Goal: Task Accomplishment & Management: Use online tool/utility

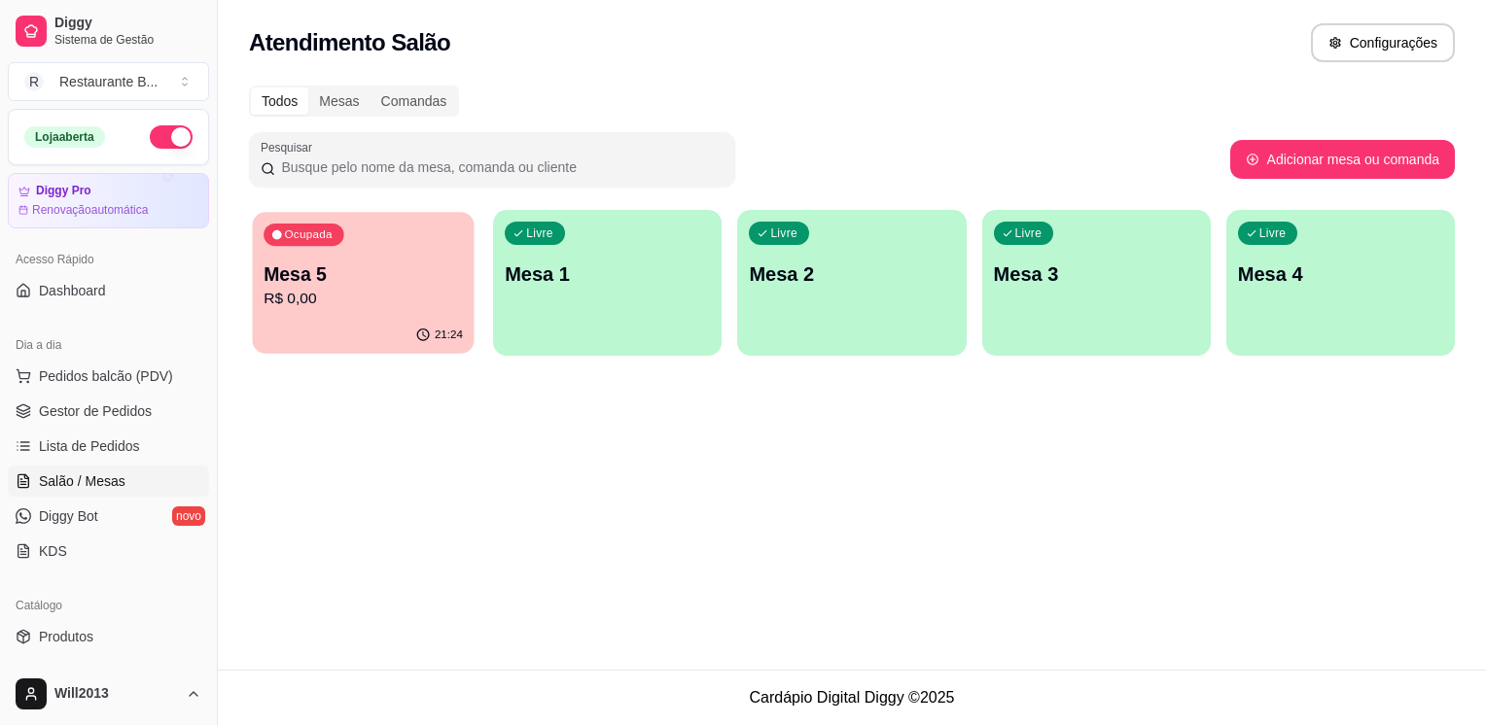
click at [362, 334] on div "21:24" at bounding box center [364, 335] width 222 height 37
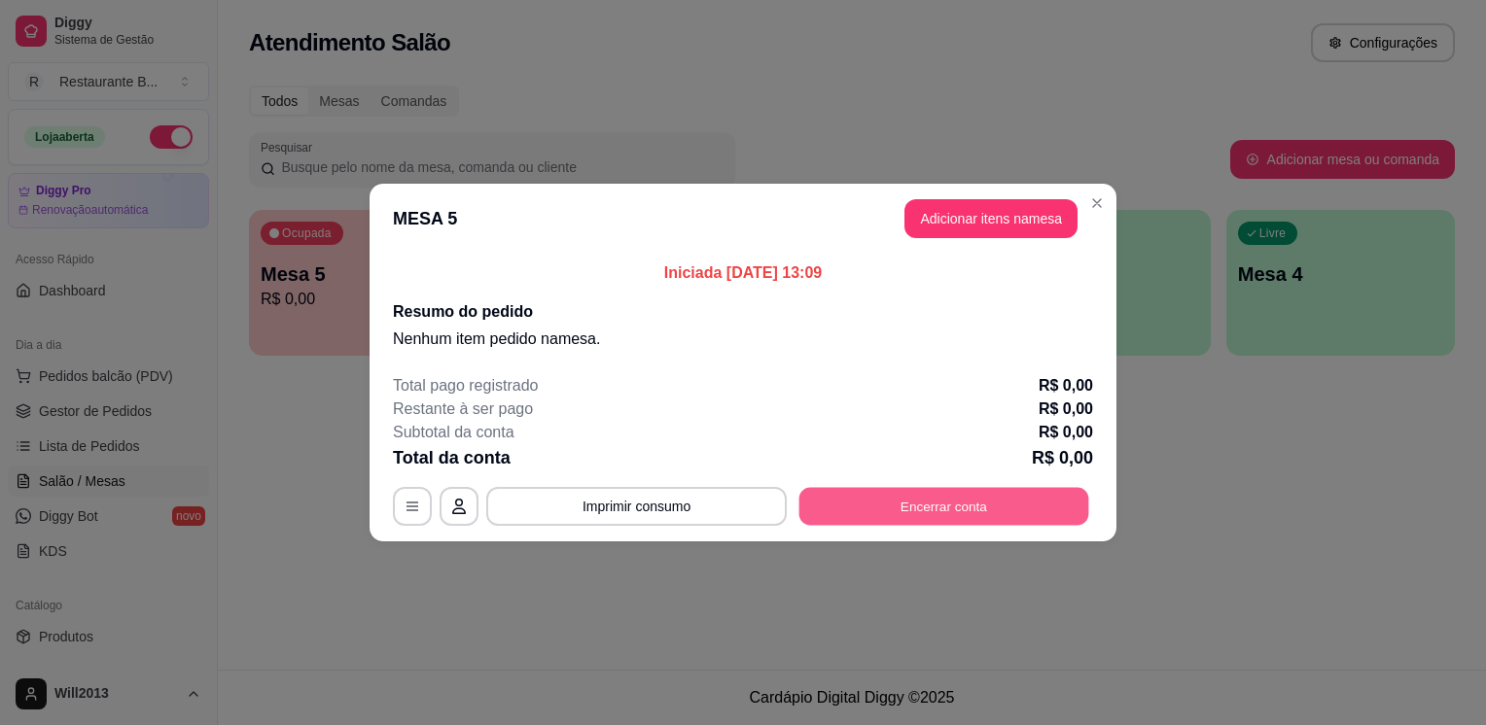
click at [910, 501] on button "Encerrar conta" at bounding box center [944, 507] width 290 height 38
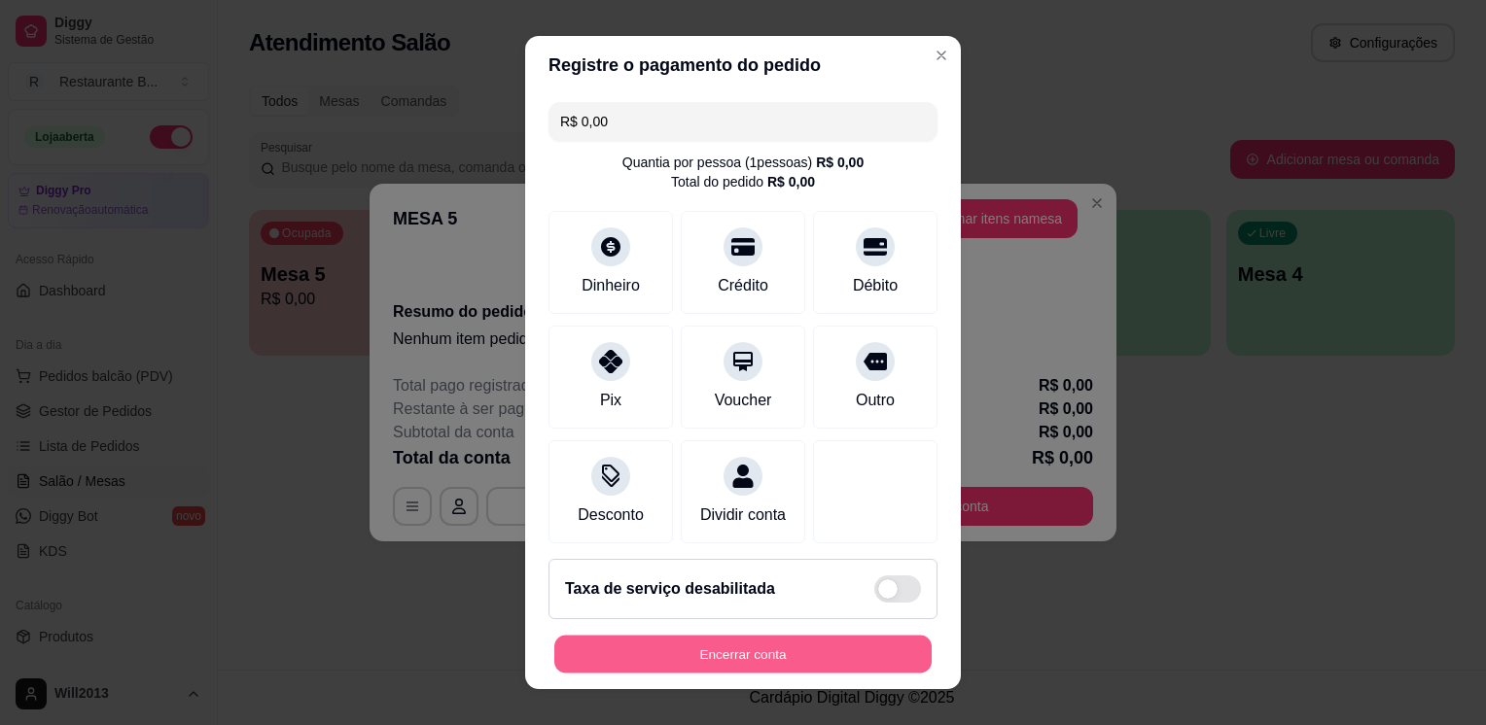
click at [829, 653] on button "Encerrar conta" at bounding box center [742, 654] width 377 height 38
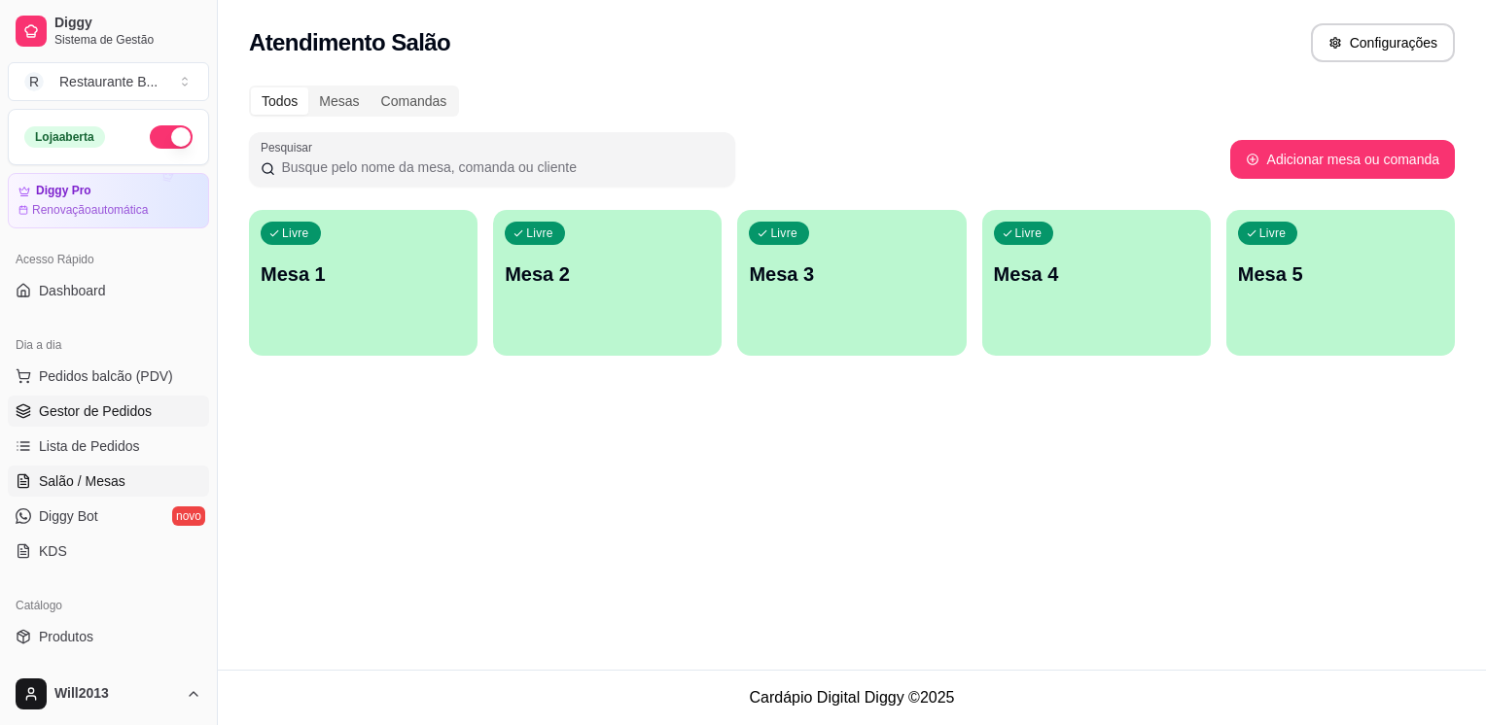
click at [100, 396] on link "Gestor de Pedidos" at bounding box center [108, 411] width 201 height 31
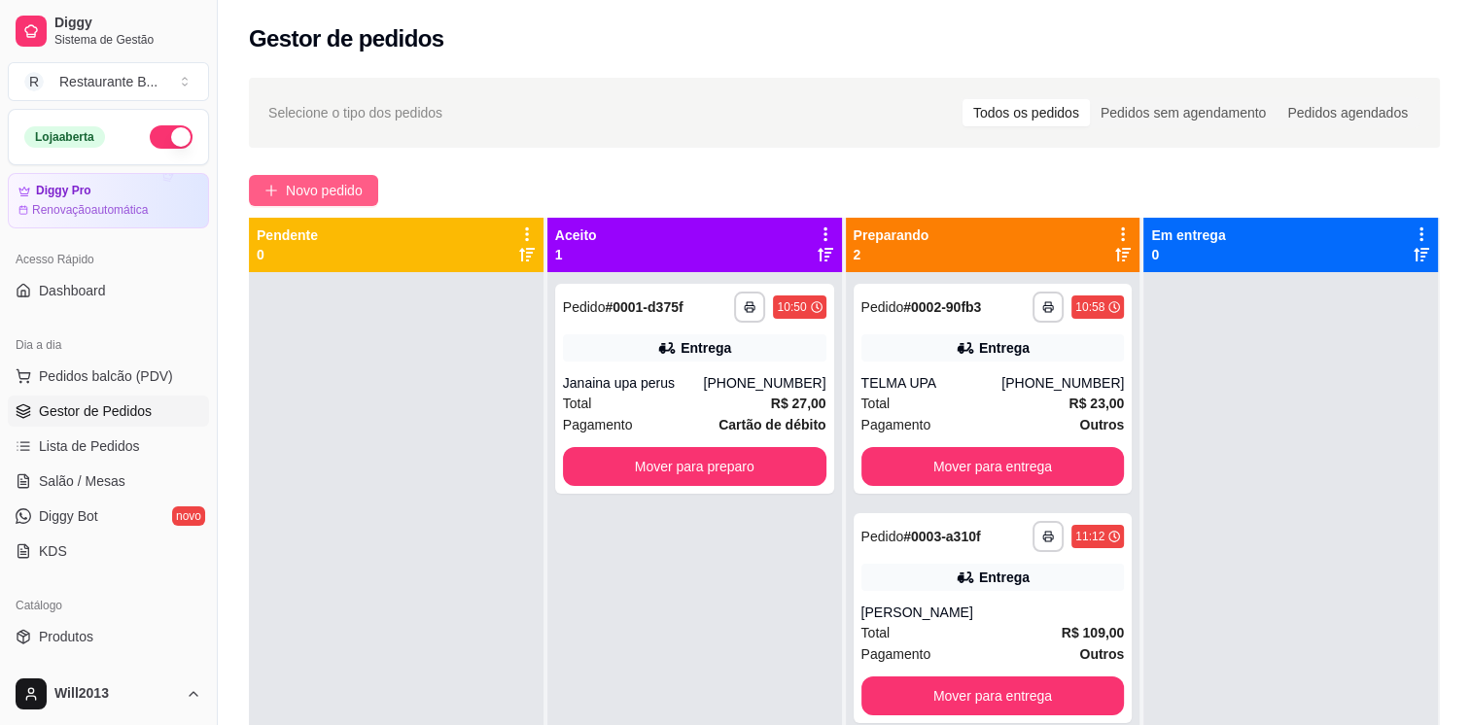
click at [315, 200] on span "Novo pedido" at bounding box center [324, 190] width 77 height 21
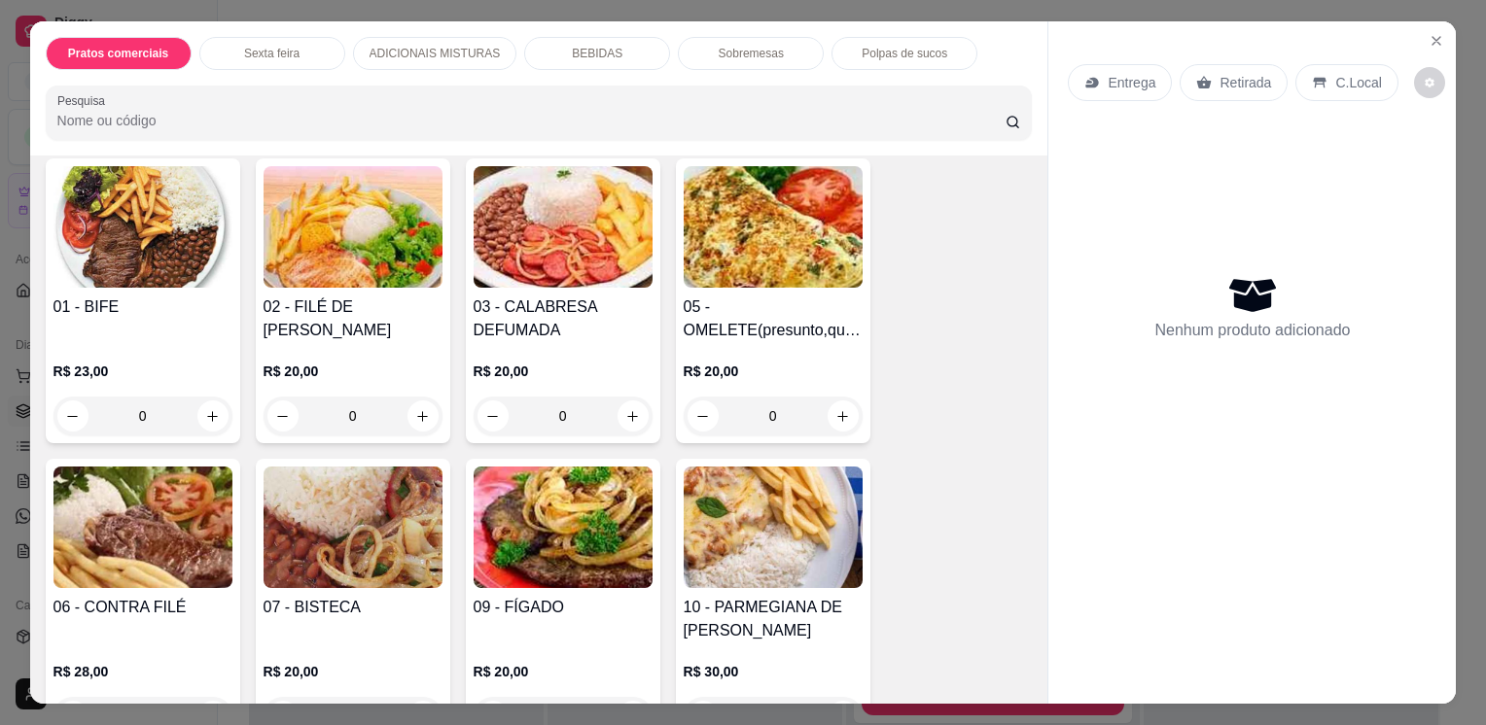
scroll to position [123, 0]
click at [415, 417] on div "0" at bounding box center [353, 417] width 179 height 39
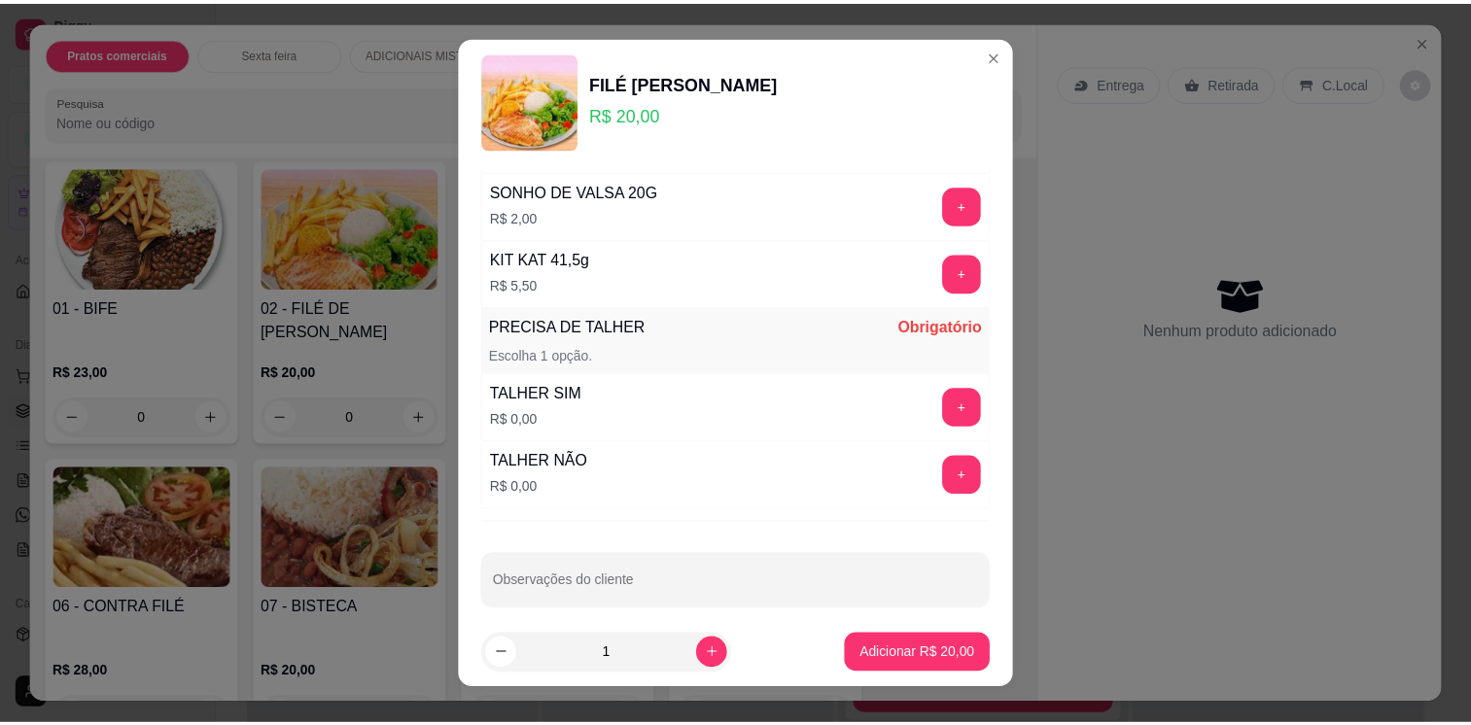
scroll to position [463, 0]
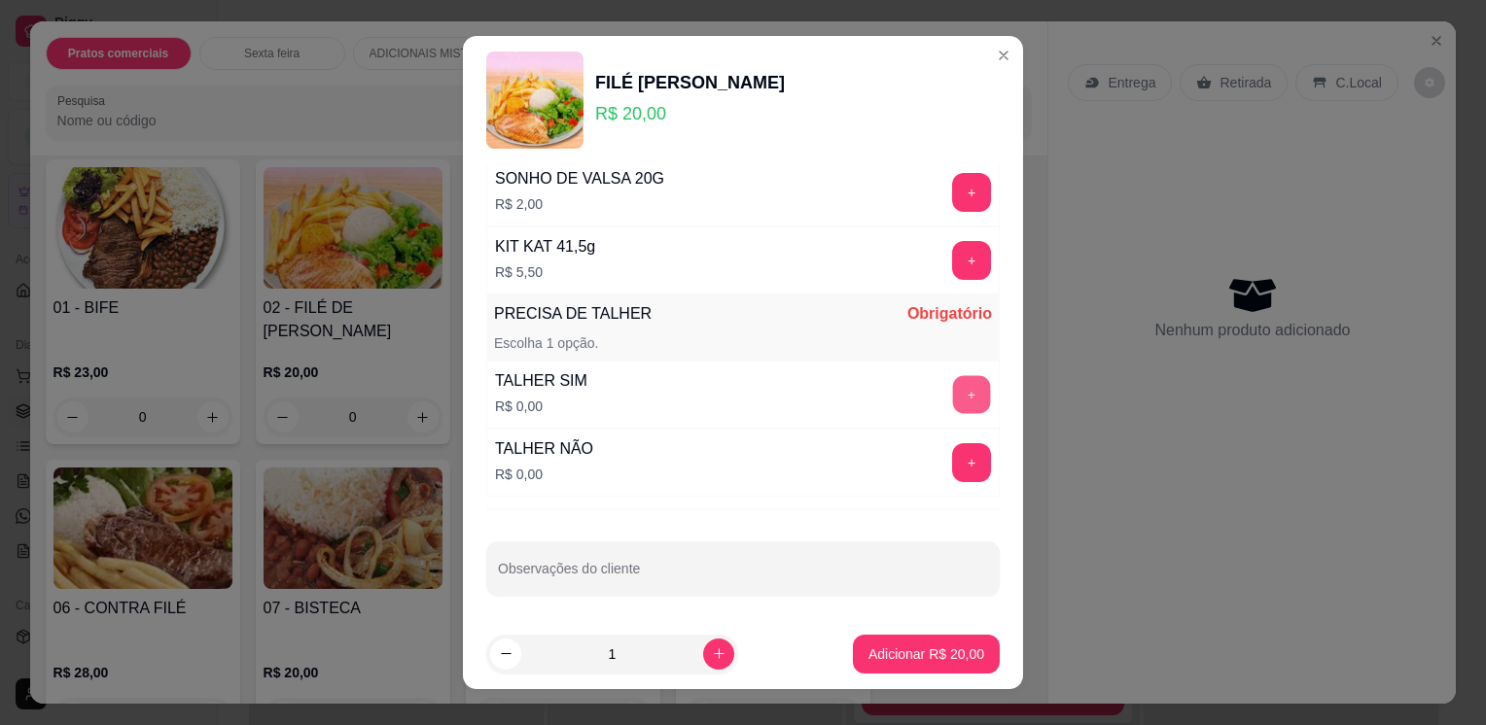
click at [953, 383] on button "+" at bounding box center [972, 395] width 38 height 38
click at [934, 652] on p "Adicionar R$ 20,00" at bounding box center [926, 654] width 116 height 19
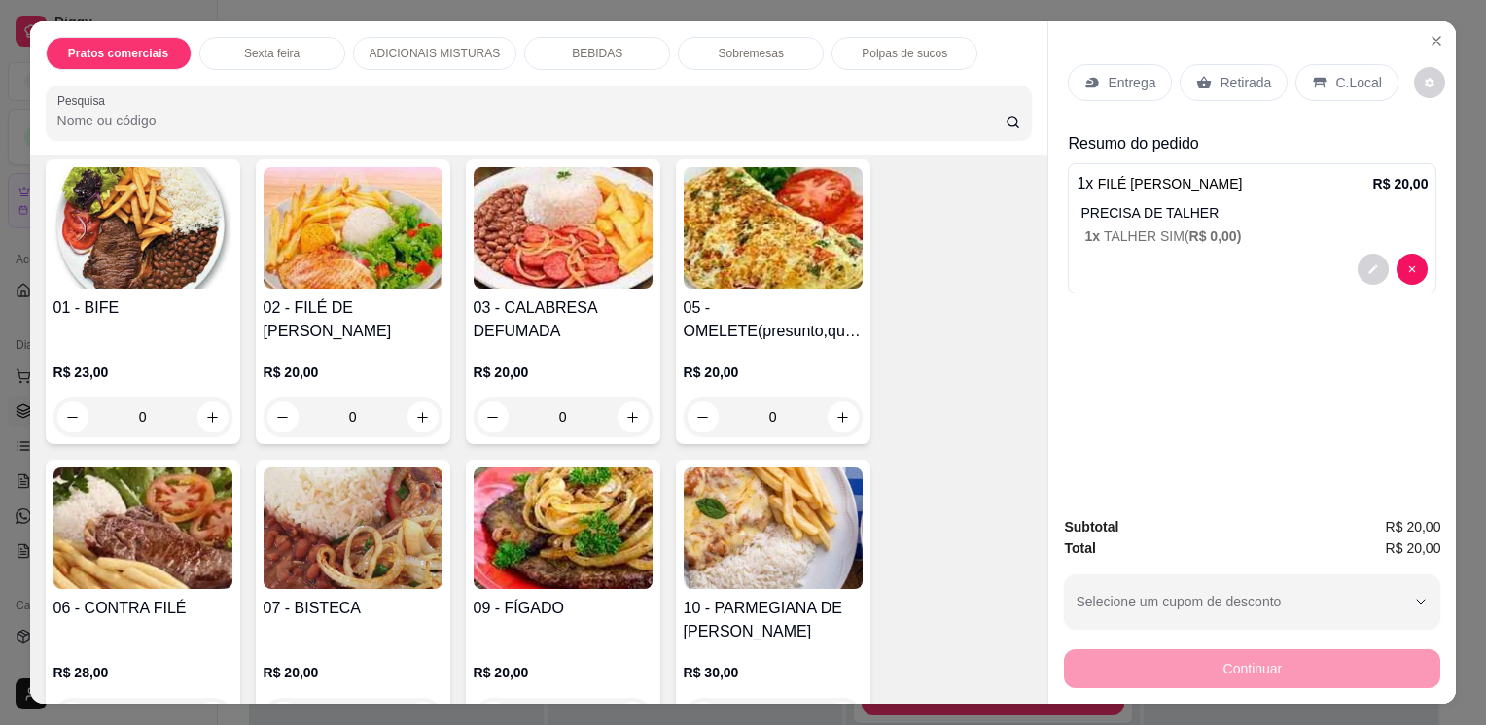
click at [1095, 79] on div "Entrega" at bounding box center [1120, 82] width 104 height 37
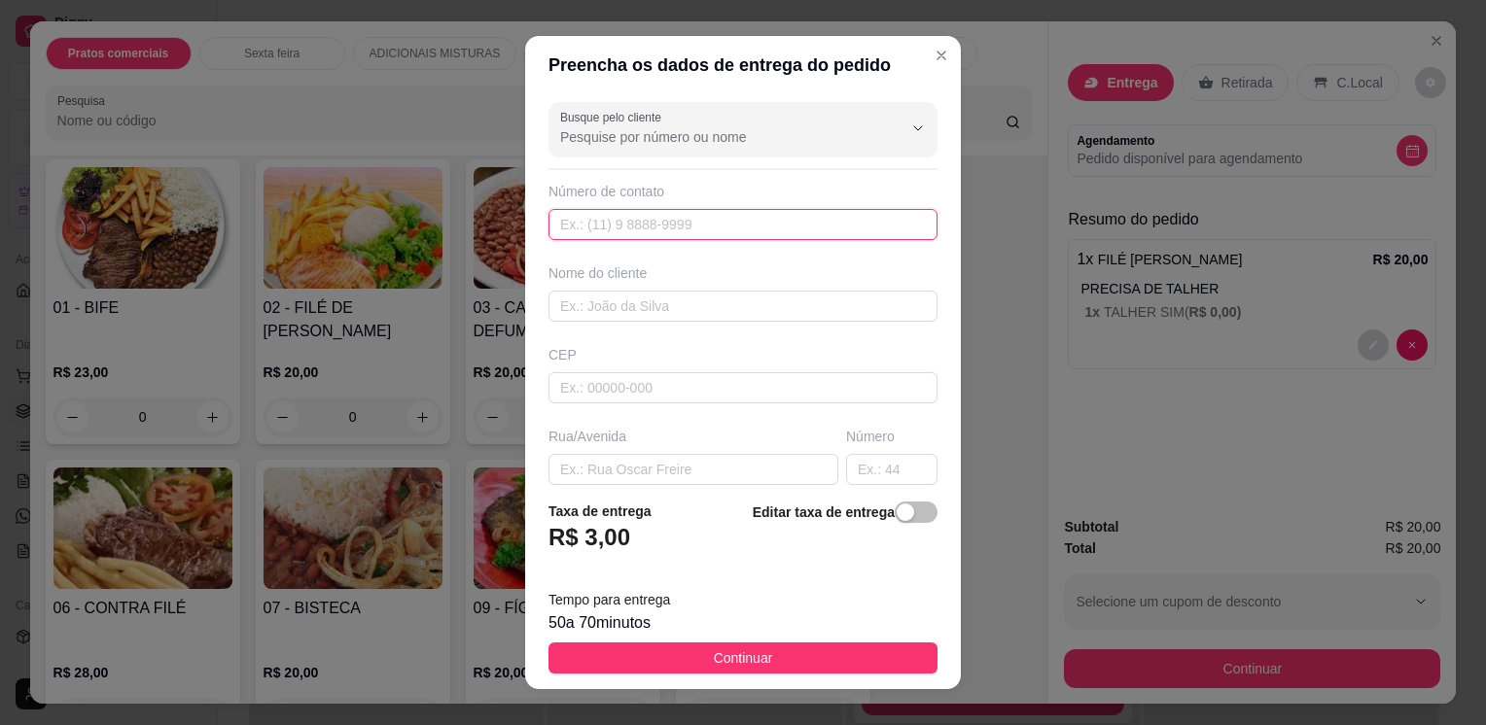
click at [705, 226] on input "text" at bounding box center [742, 224] width 389 height 31
type input "[PHONE_NUMBER]"
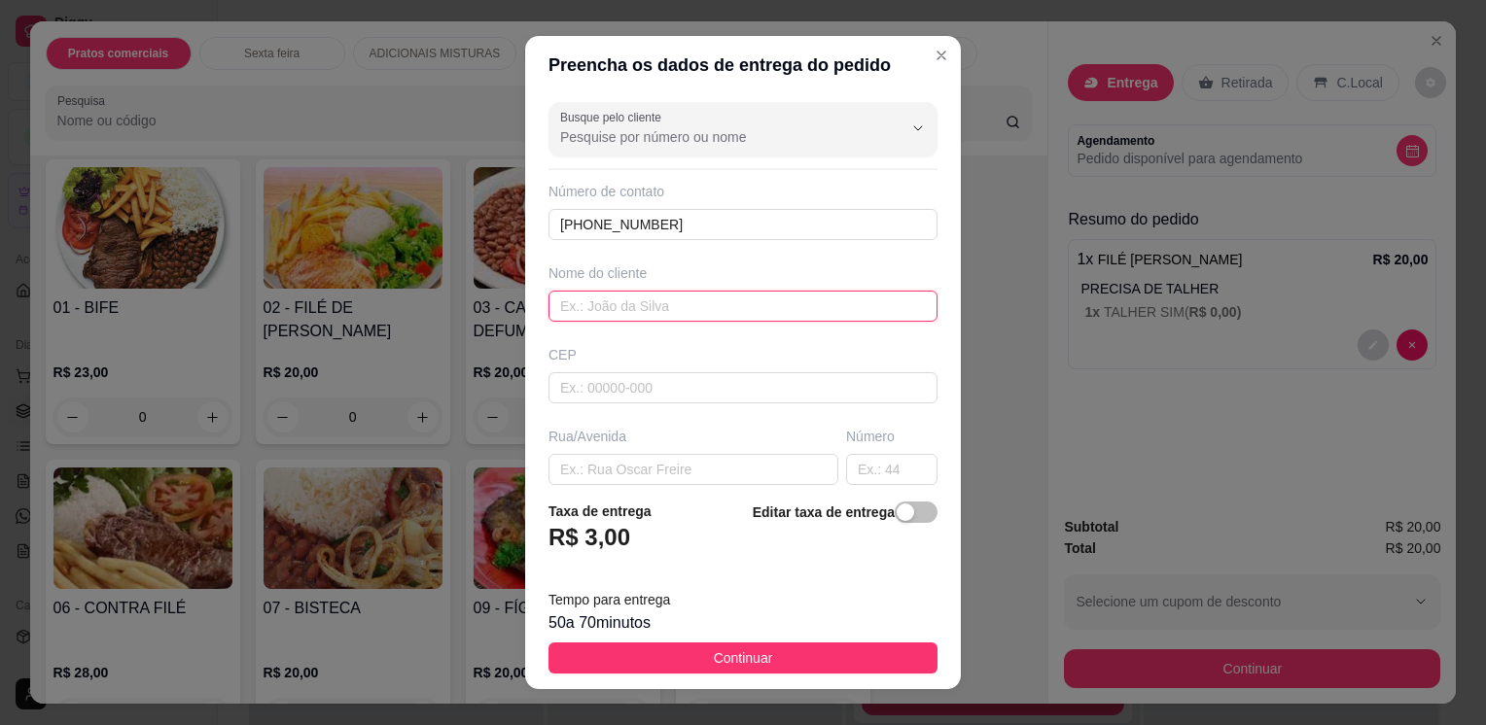
click at [715, 305] on input "text" at bounding box center [742, 306] width 389 height 31
click at [629, 449] on div "Rua/Avenida" at bounding box center [694, 456] width 298 height 58
click at [730, 294] on input "[PERSON_NAME]" at bounding box center [742, 306] width 389 height 31
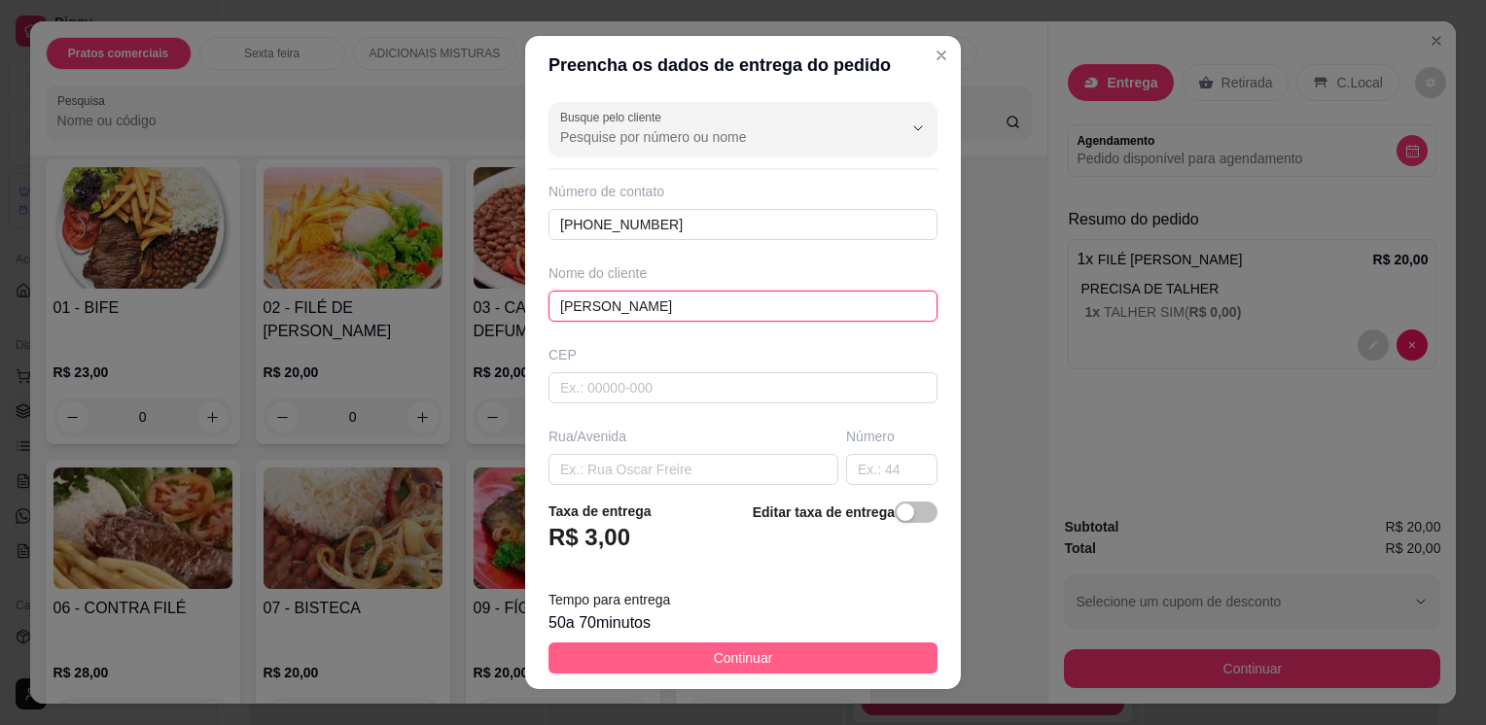
type input "[PERSON_NAME]"
click at [772, 655] on button "Continuar" at bounding box center [742, 658] width 389 height 31
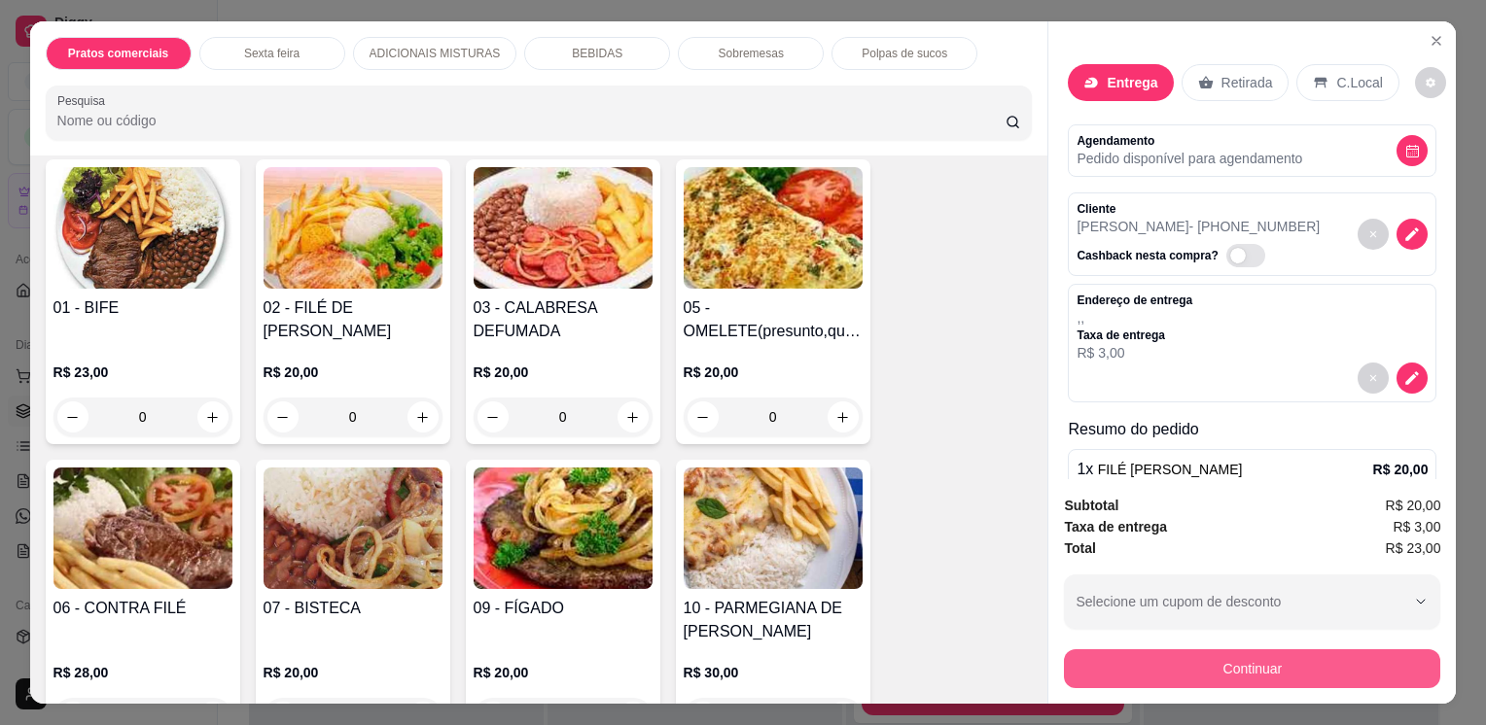
click at [1093, 657] on button "Continuar" at bounding box center [1252, 669] width 376 height 39
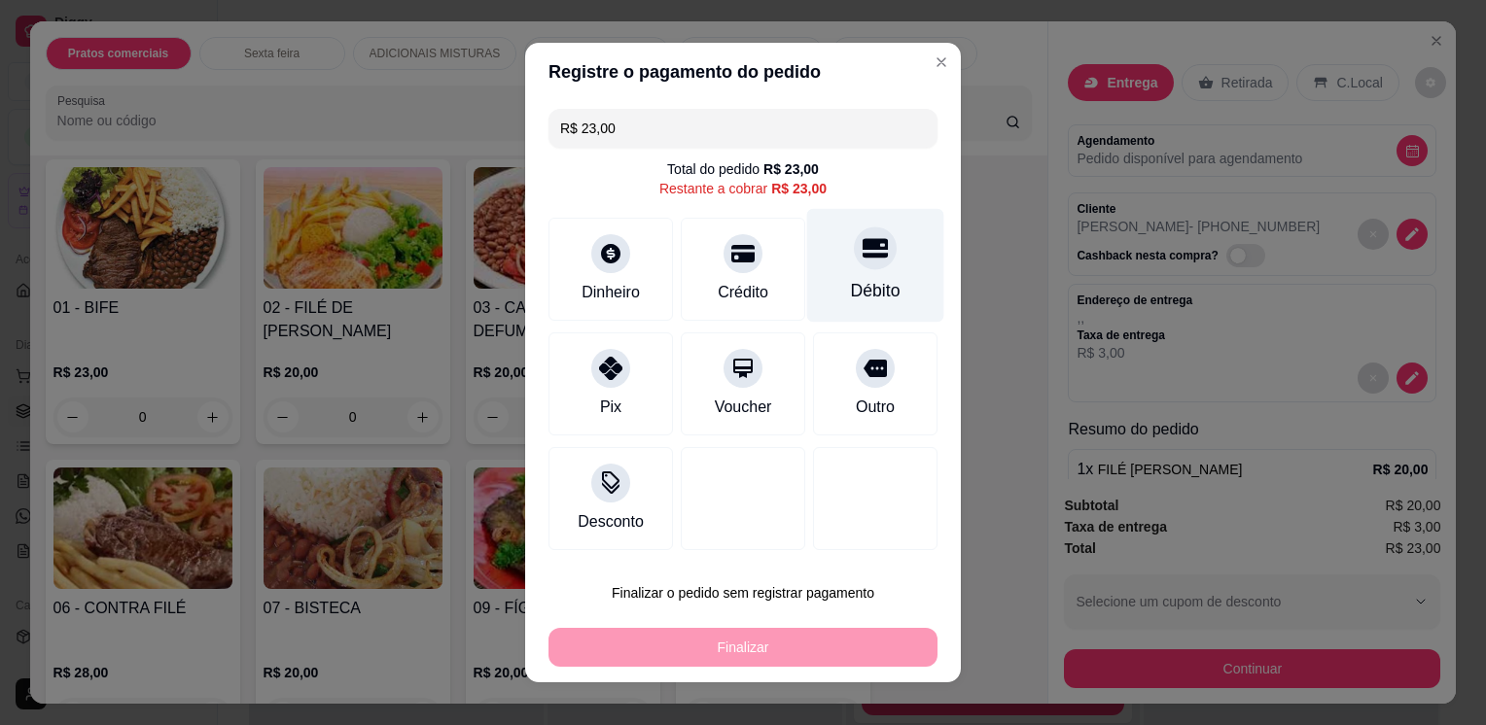
click at [863, 255] on icon at bounding box center [875, 248] width 25 height 19
type input "R$ 0,00"
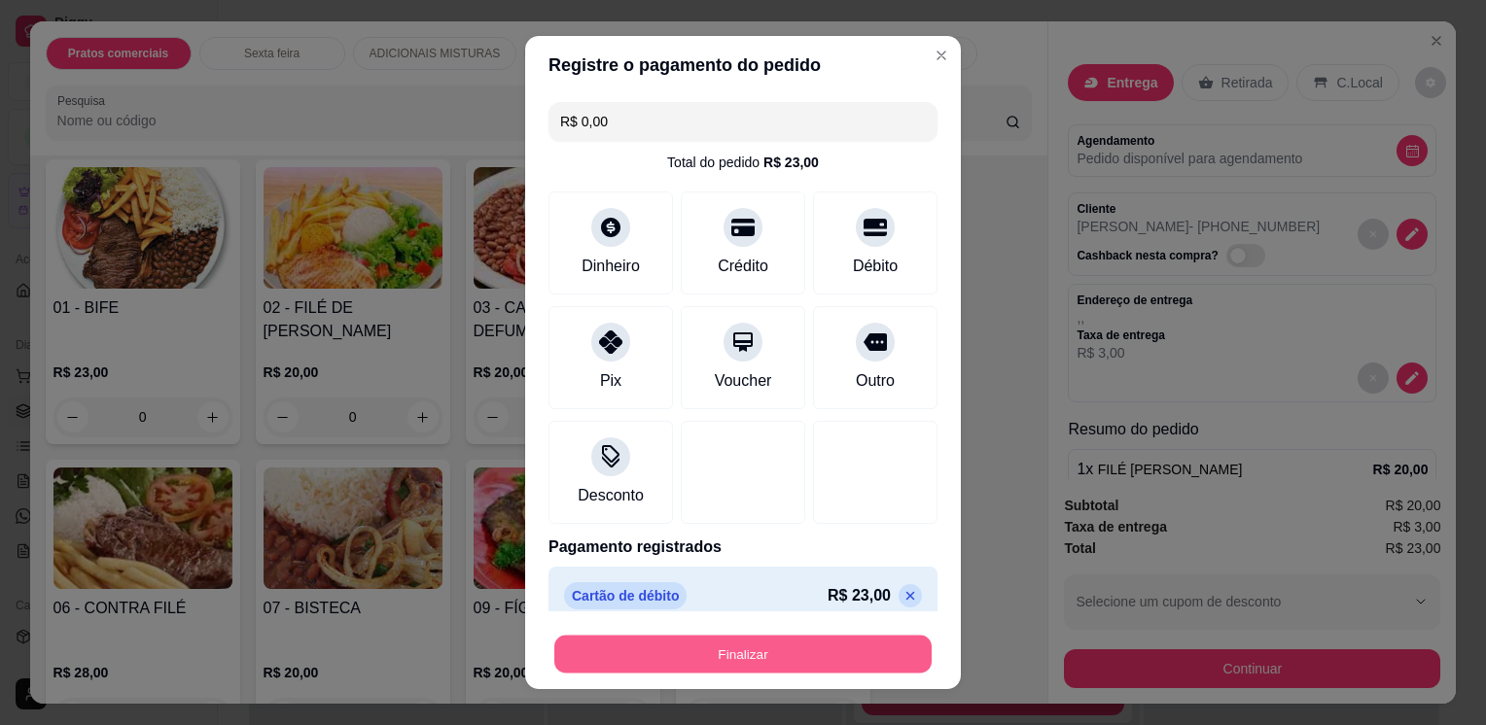
click at [773, 661] on button "Finalizar" at bounding box center [742, 654] width 377 height 38
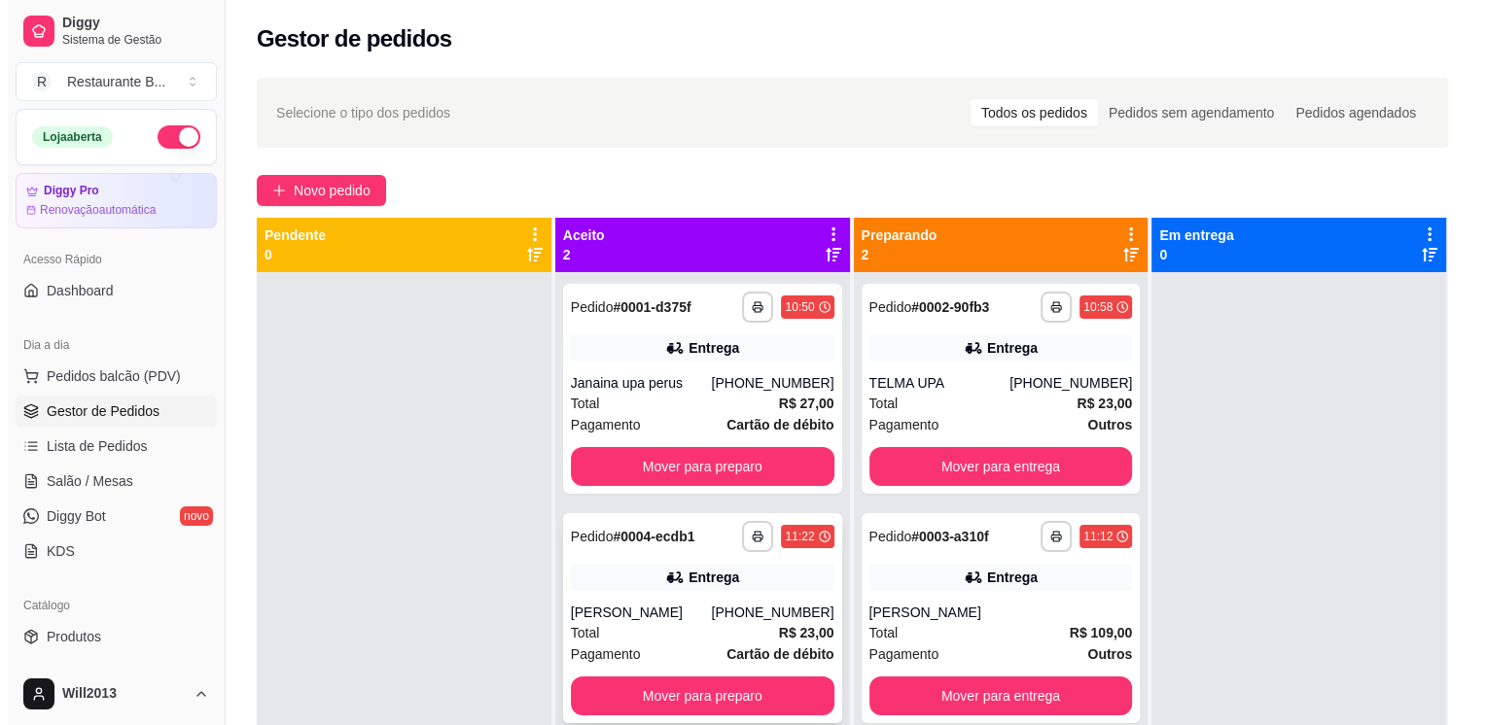
scroll to position [54, 0]
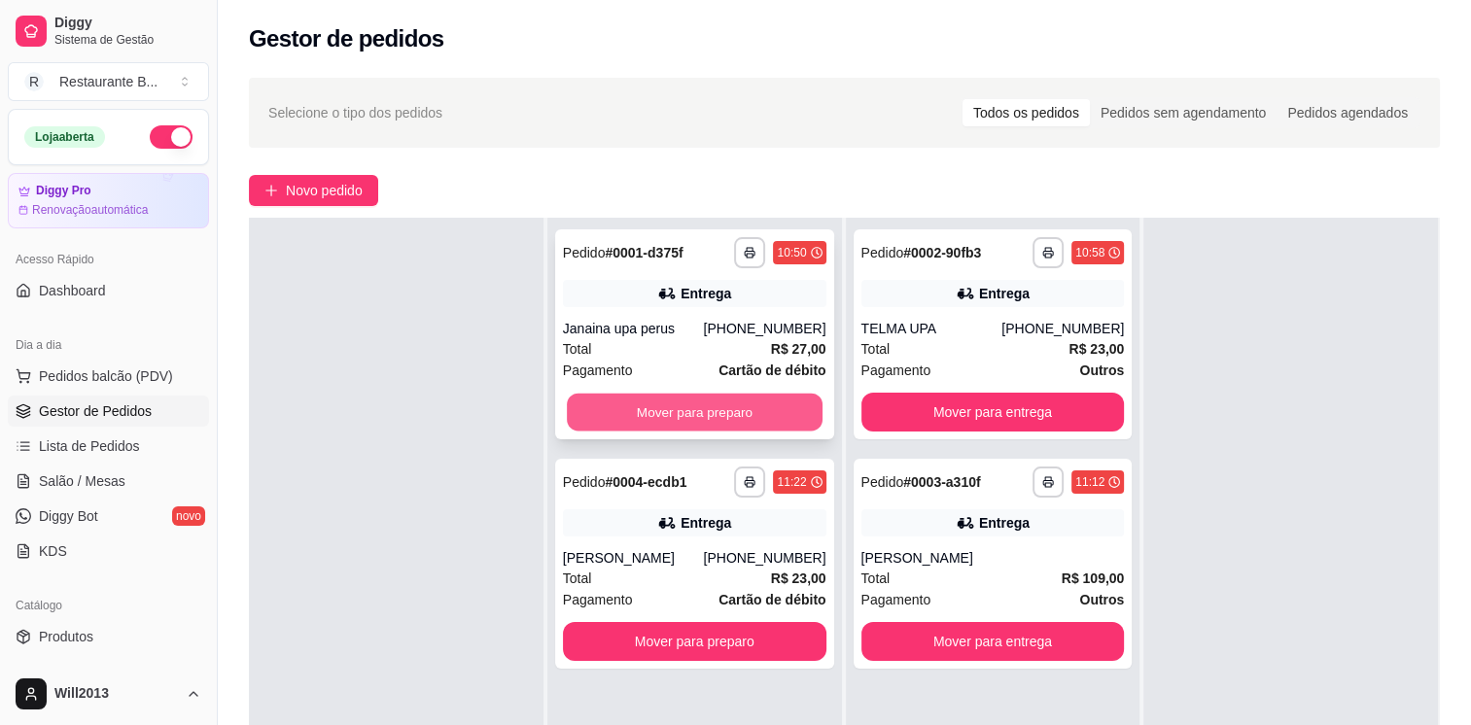
click at [735, 422] on button "Mover para preparo" at bounding box center [695, 413] width 256 height 38
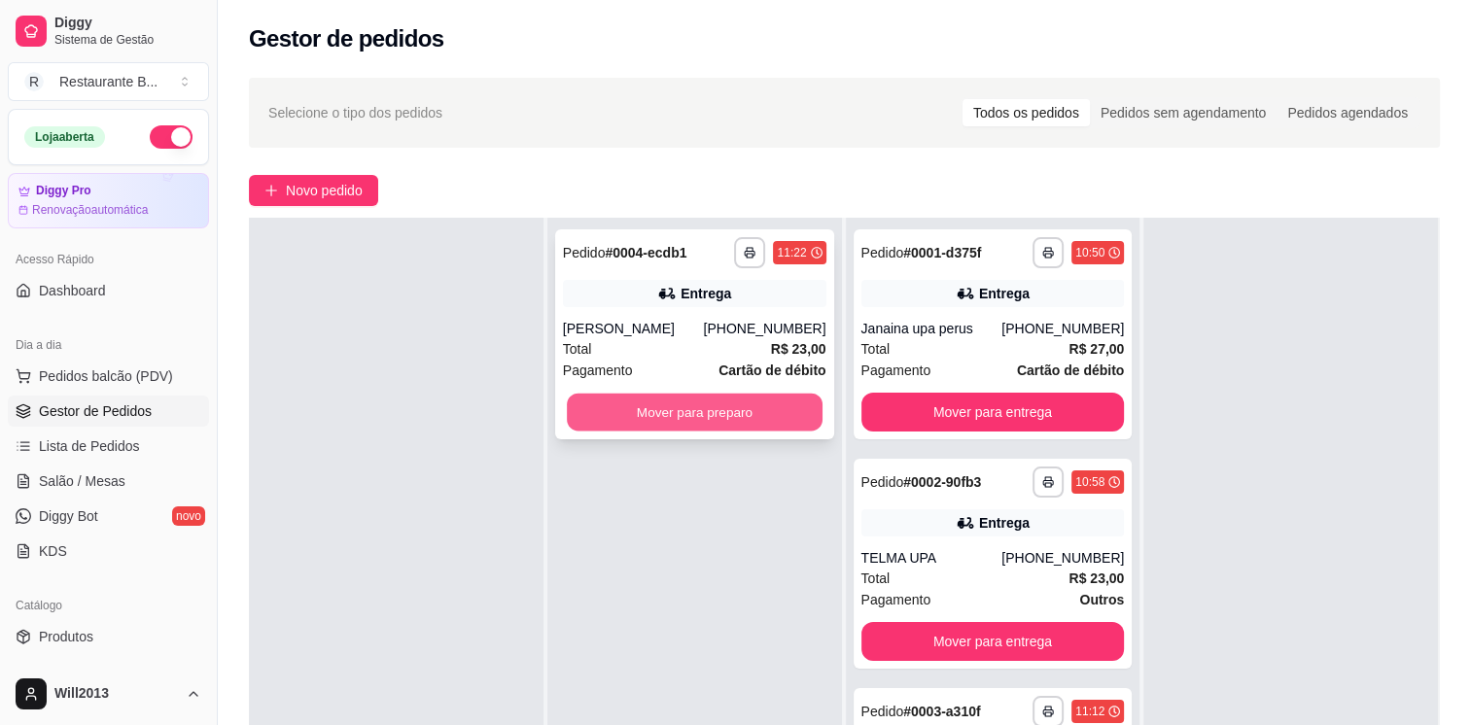
click at [733, 414] on button "Mover para preparo" at bounding box center [695, 413] width 256 height 38
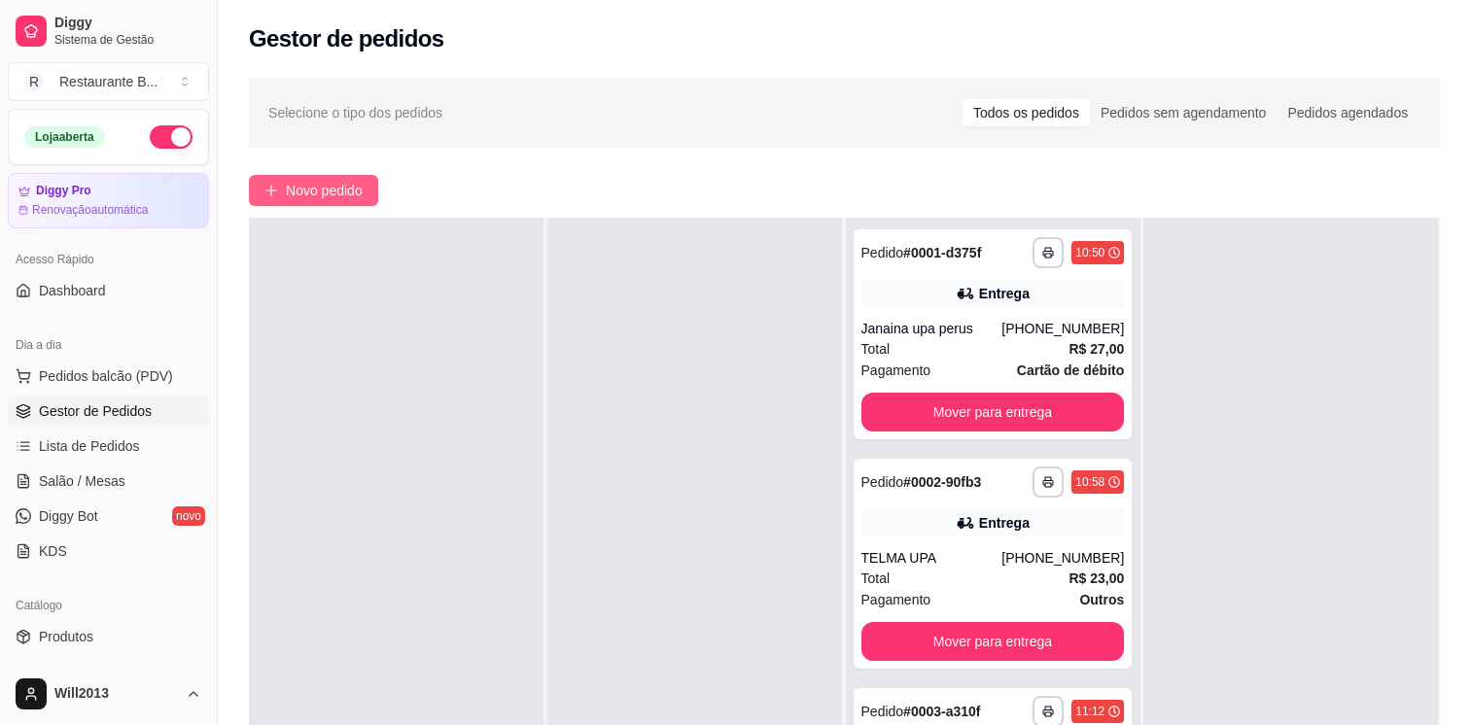
click at [344, 181] on span "Novo pedido" at bounding box center [324, 190] width 77 height 21
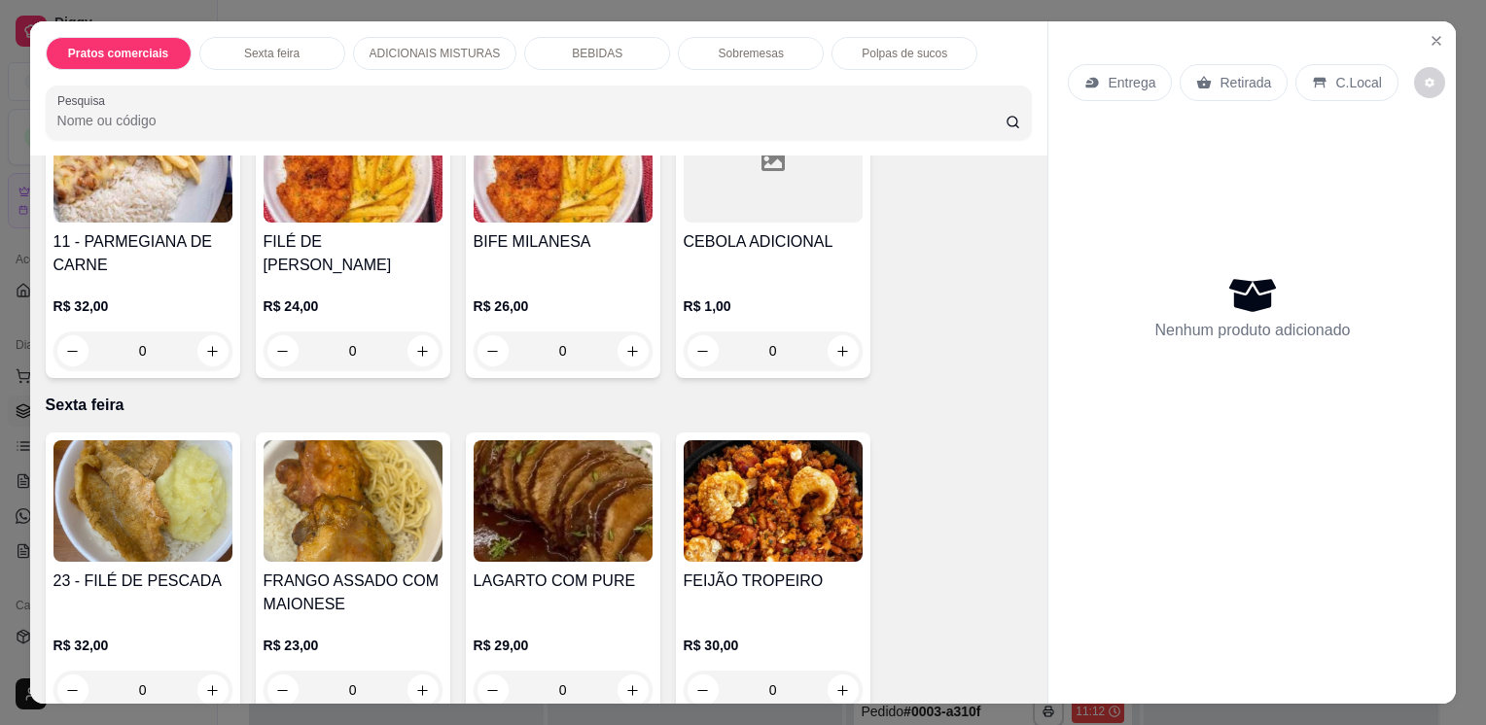
scroll to position [957, 0]
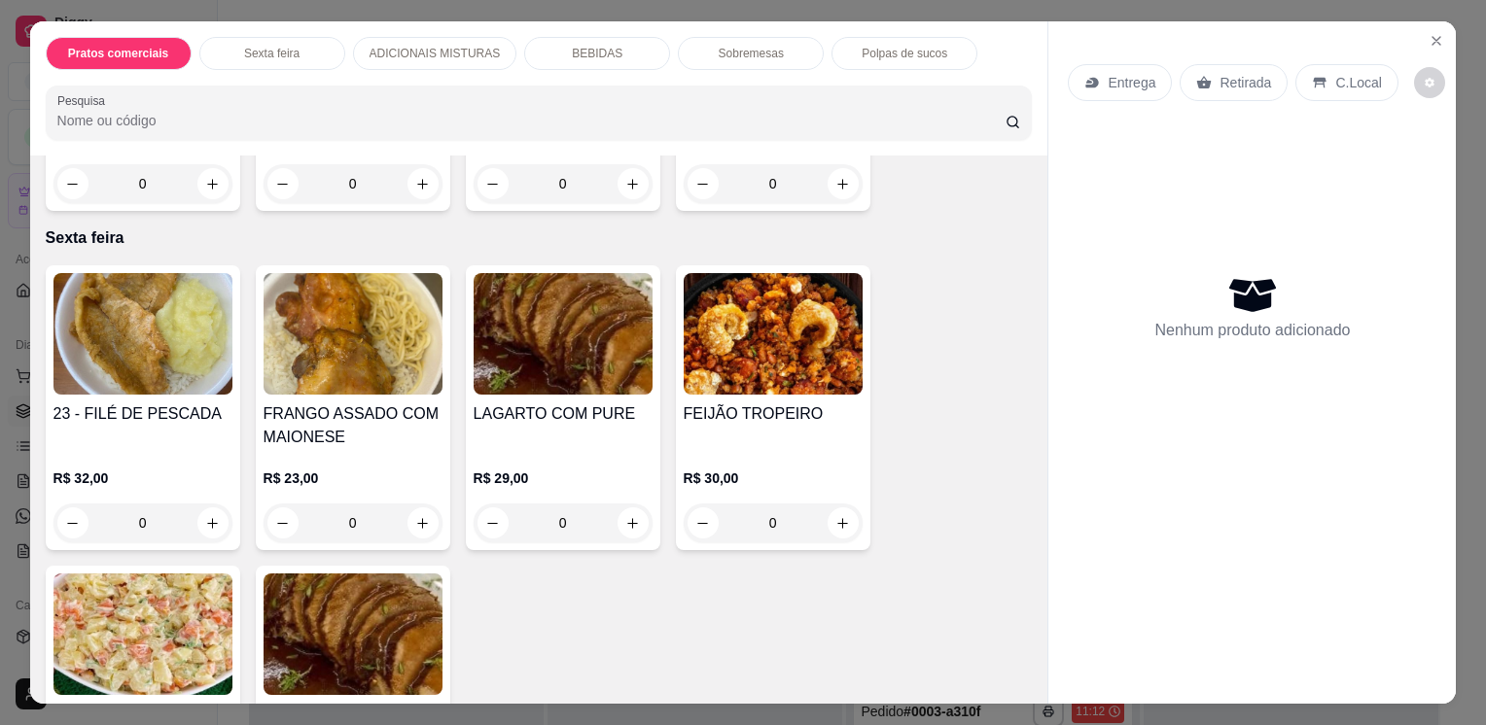
click at [416, 518] on div "0" at bounding box center [353, 523] width 179 height 39
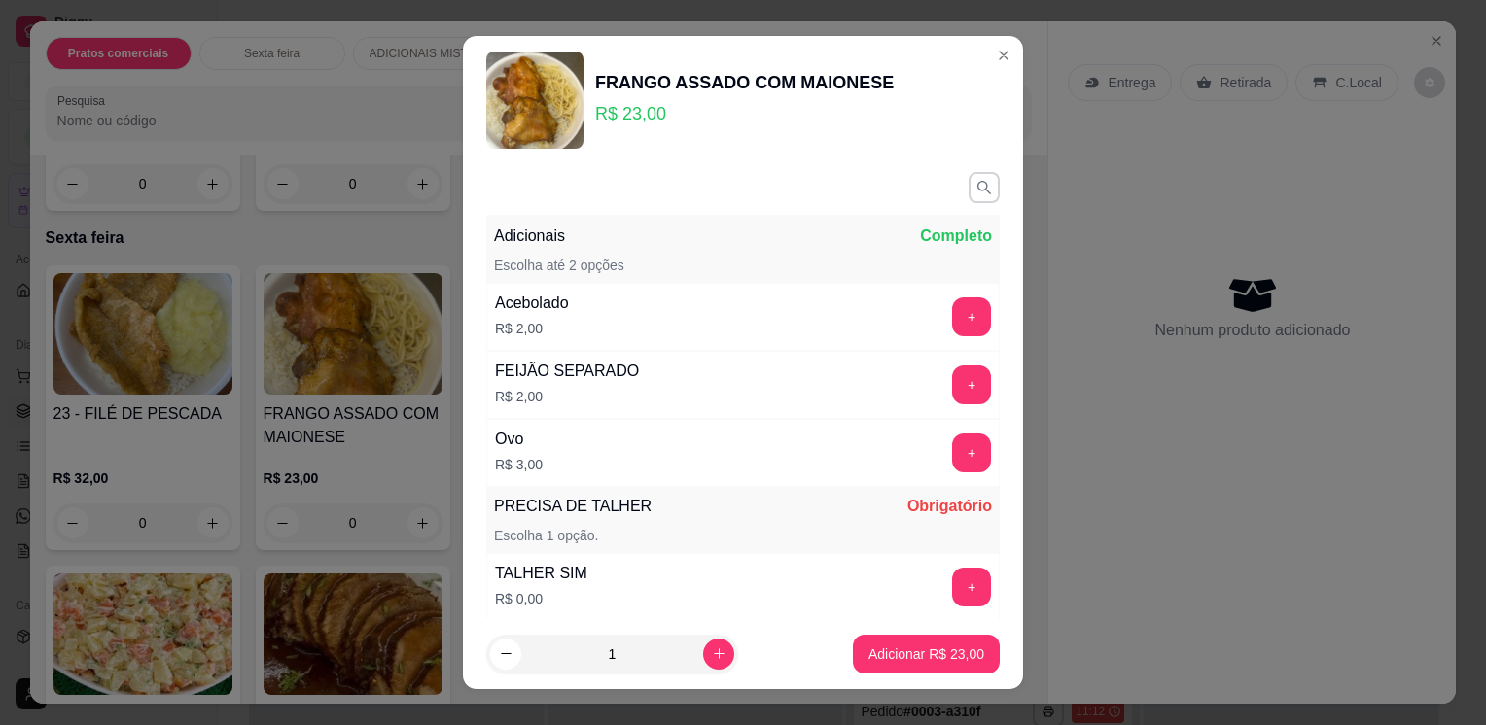
scroll to position [194, 0]
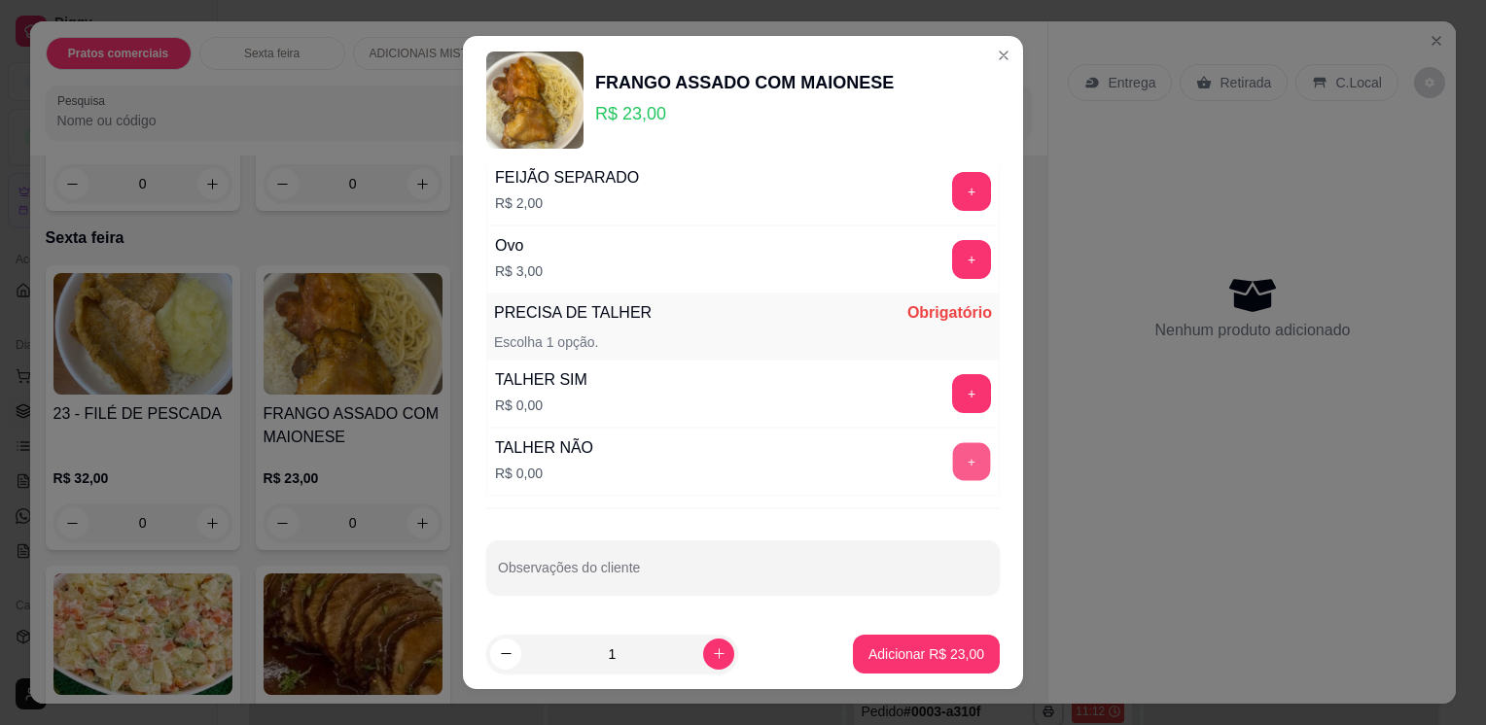
click at [953, 468] on button "+" at bounding box center [972, 462] width 38 height 38
click at [902, 661] on p "Adicionar R$ 23,00" at bounding box center [926, 654] width 113 height 18
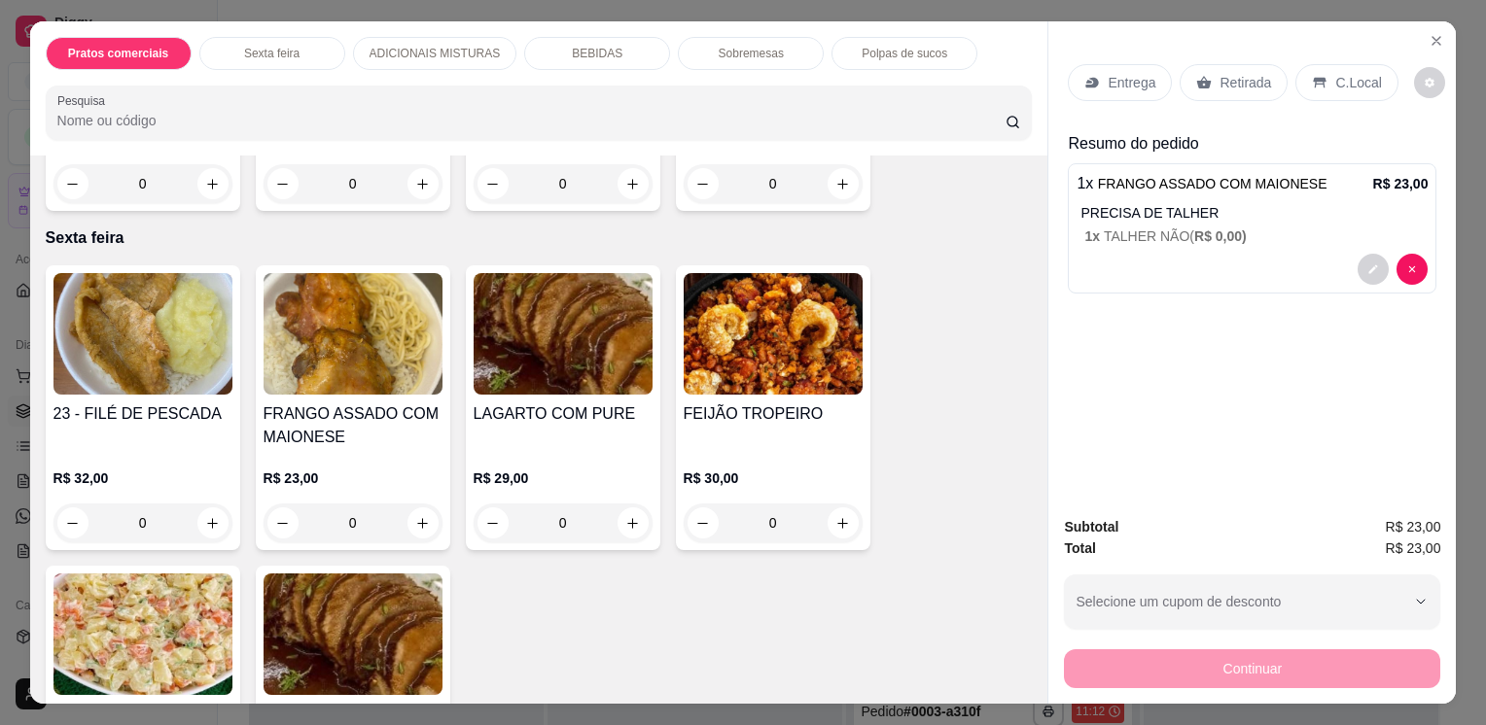
click at [1120, 84] on p "Entrega" at bounding box center [1132, 82] width 48 height 19
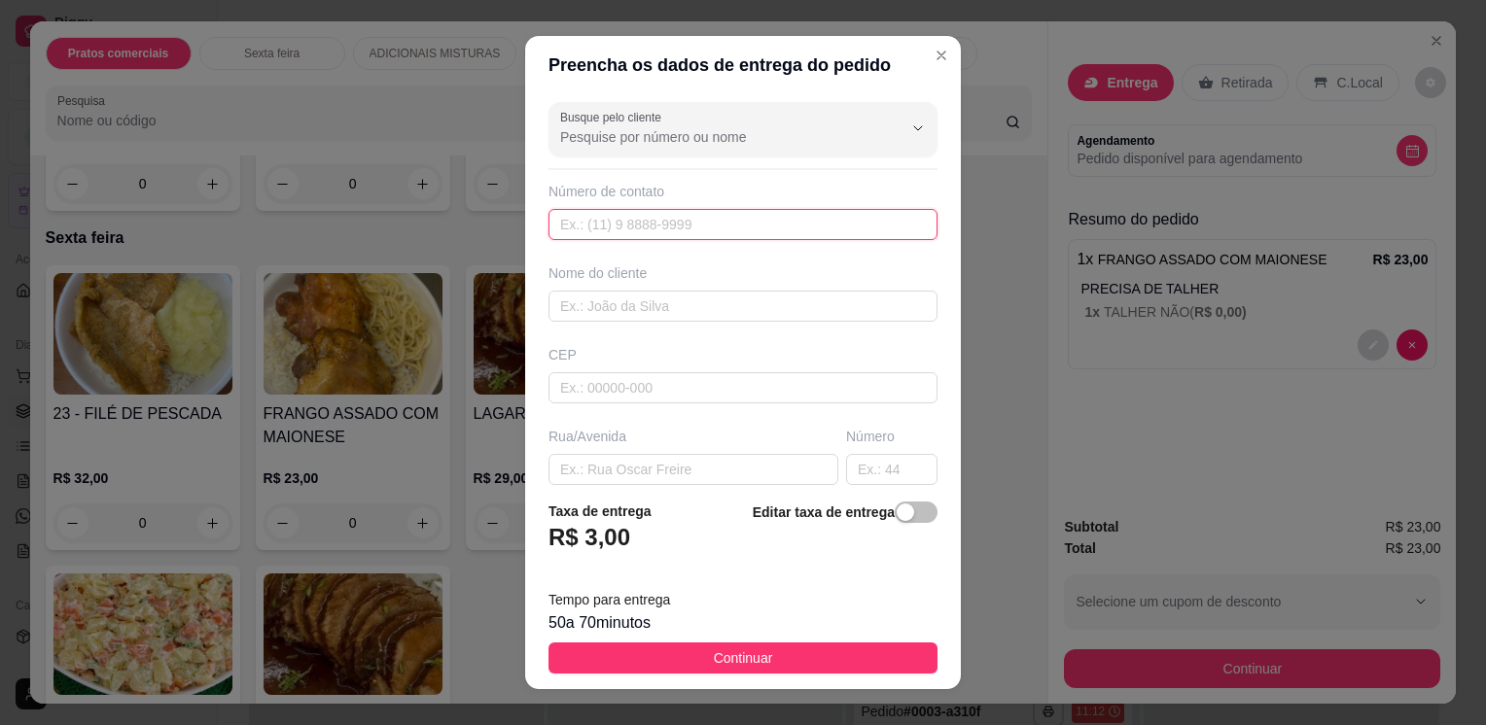
click at [780, 223] on input "text" at bounding box center [742, 224] width 389 height 31
type input "[PHONE_NUMBER]"
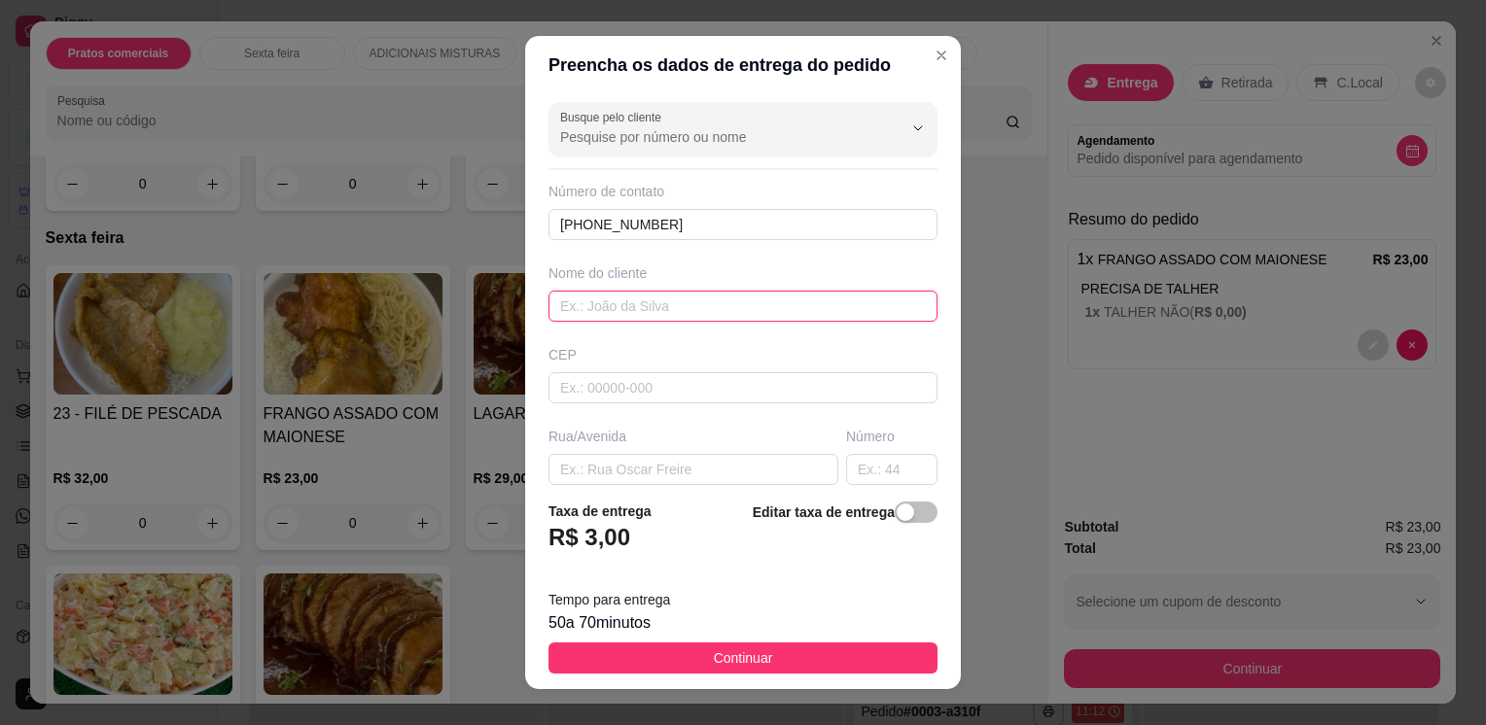
click at [738, 300] on input "text" at bounding box center [742, 306] width 389 height 31
type input "[PERSON_NAME]"
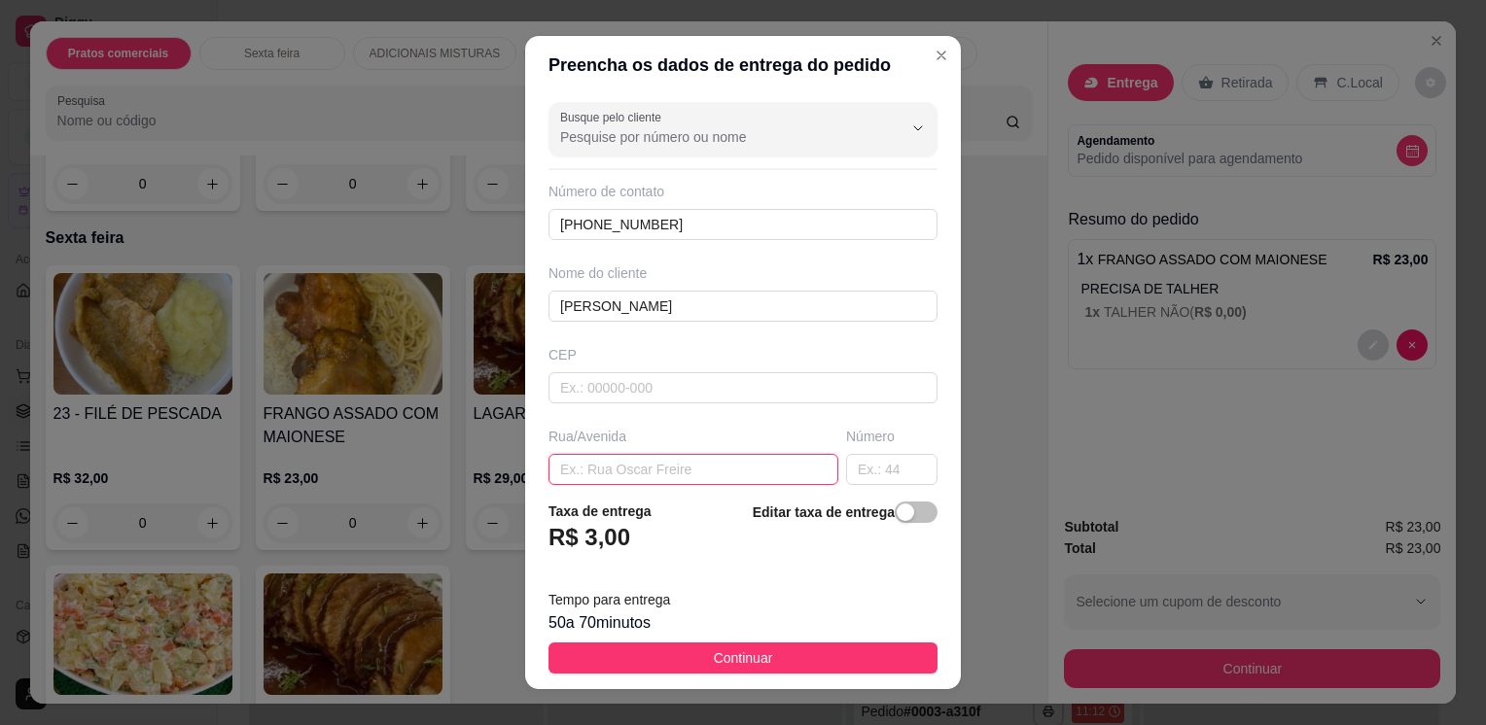
click at [688, 476] on input "text" at bounding box center [693, 469] width 290 height 31
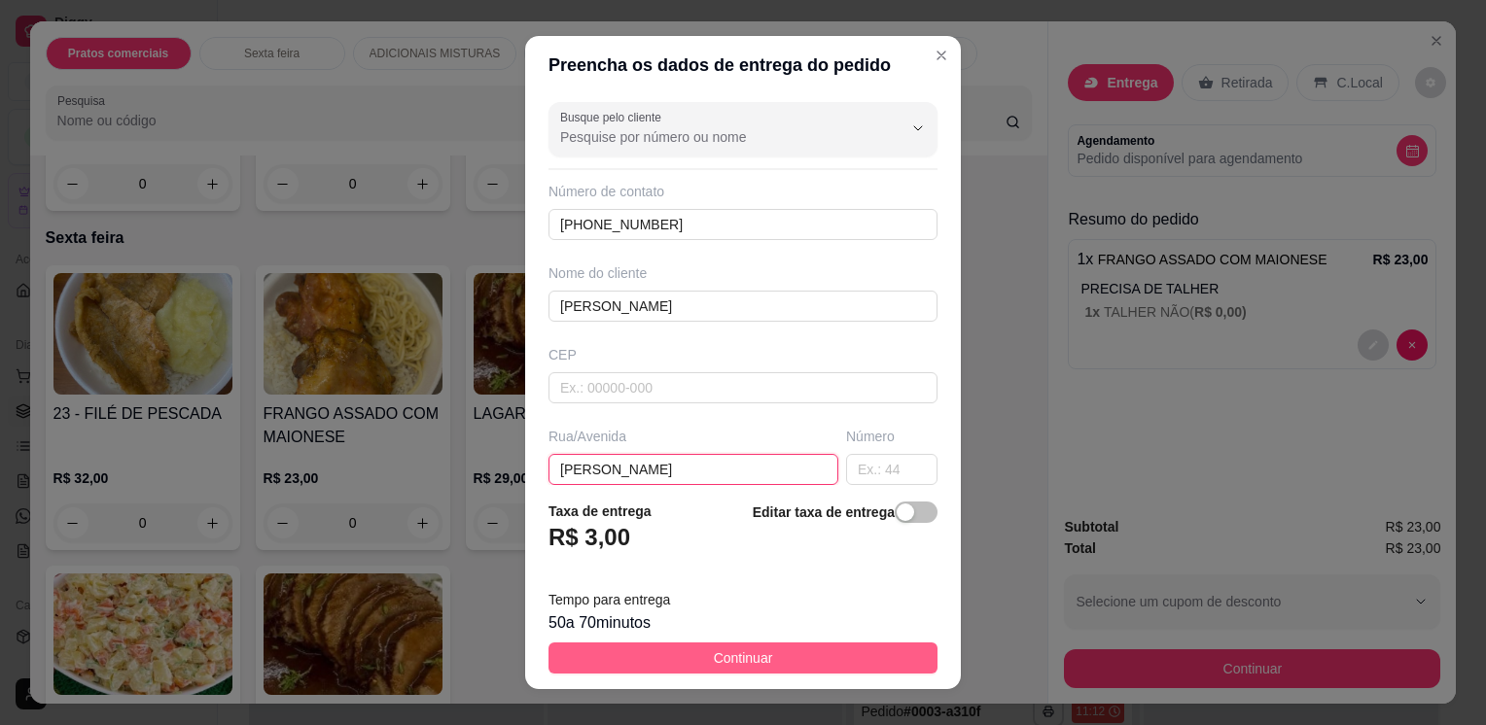
type input "[PERSON_NAME]"
click at [759, 649] on button "Continuar" at bounding box center [742, 658] width 389 height 31
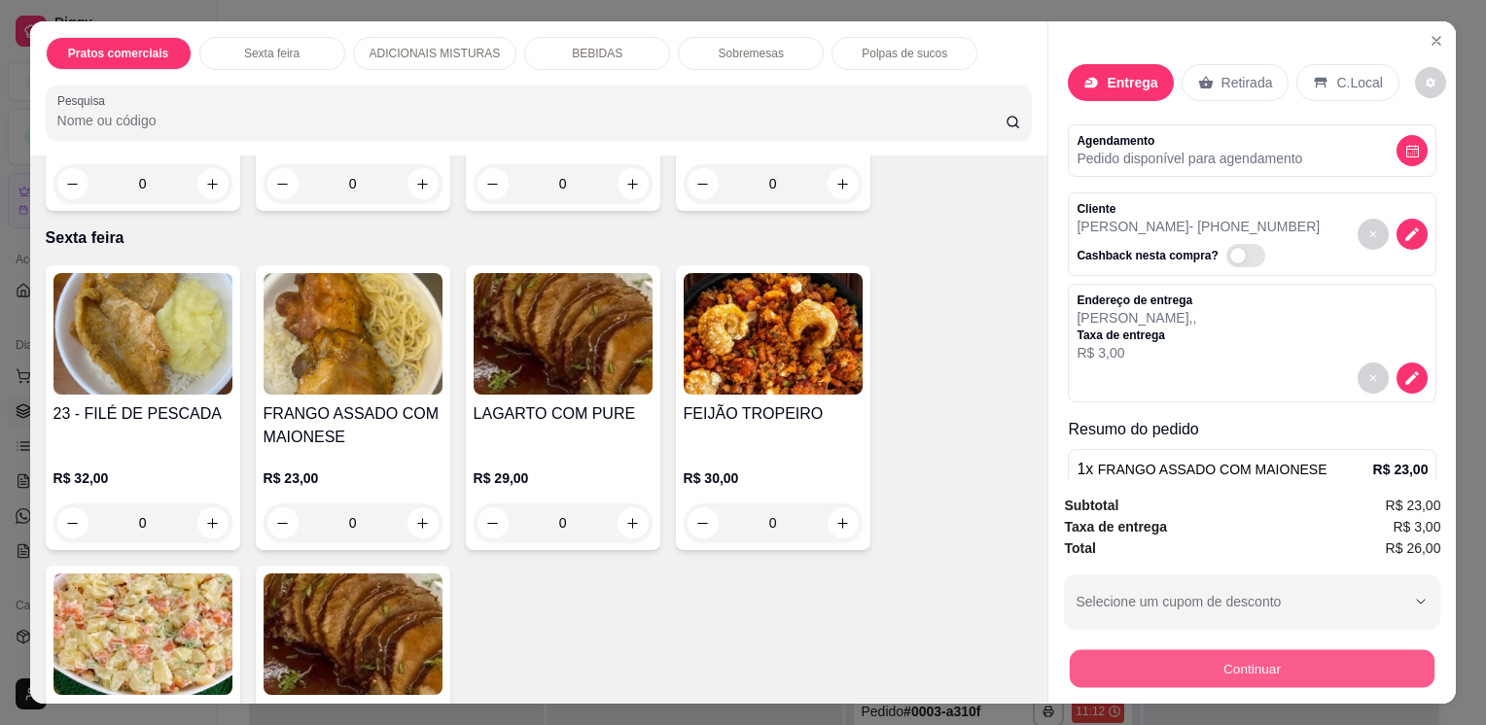
click at [1116, 650] on button "Continuar" at bounding box center [1252, 669] width 365 height 38
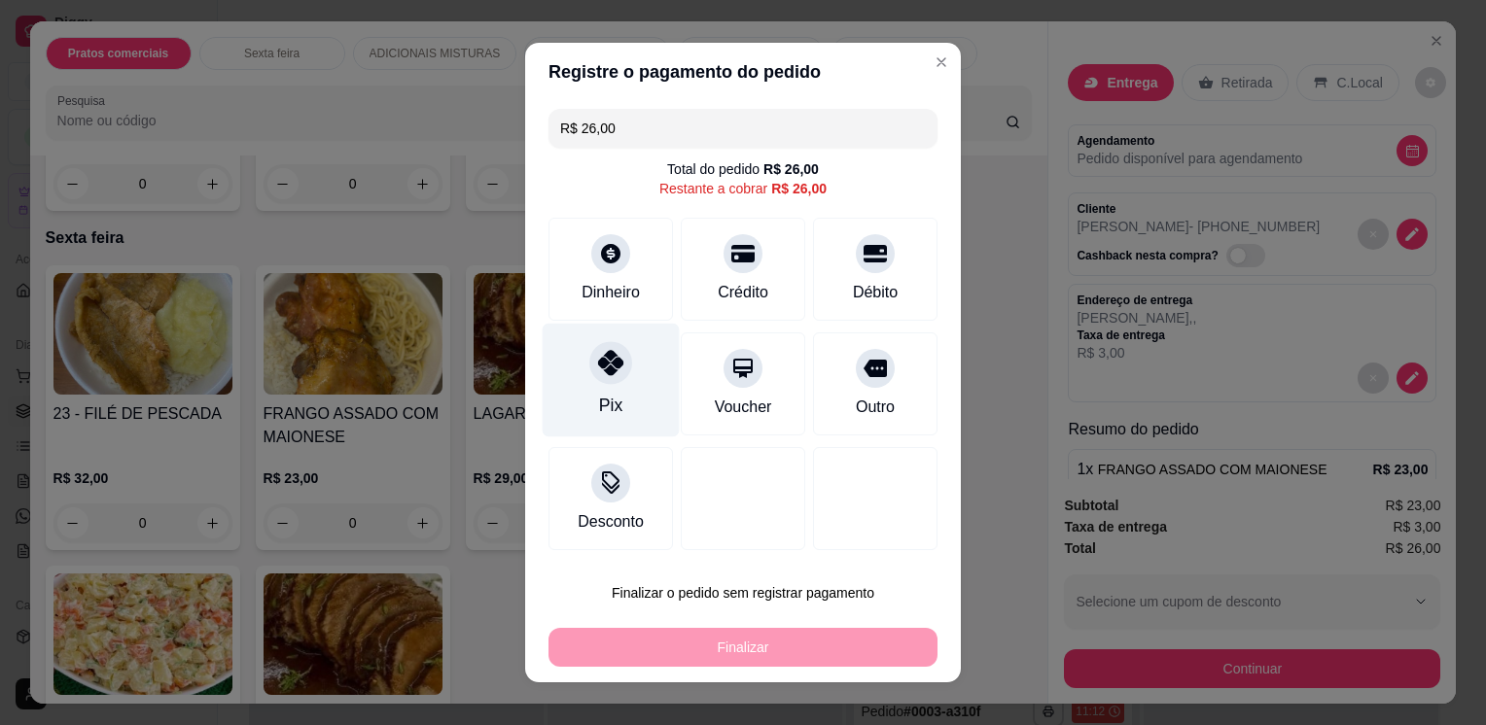
click at [572, 399] on div "Pix" at bounding box center [611, 381] width 137 height 114
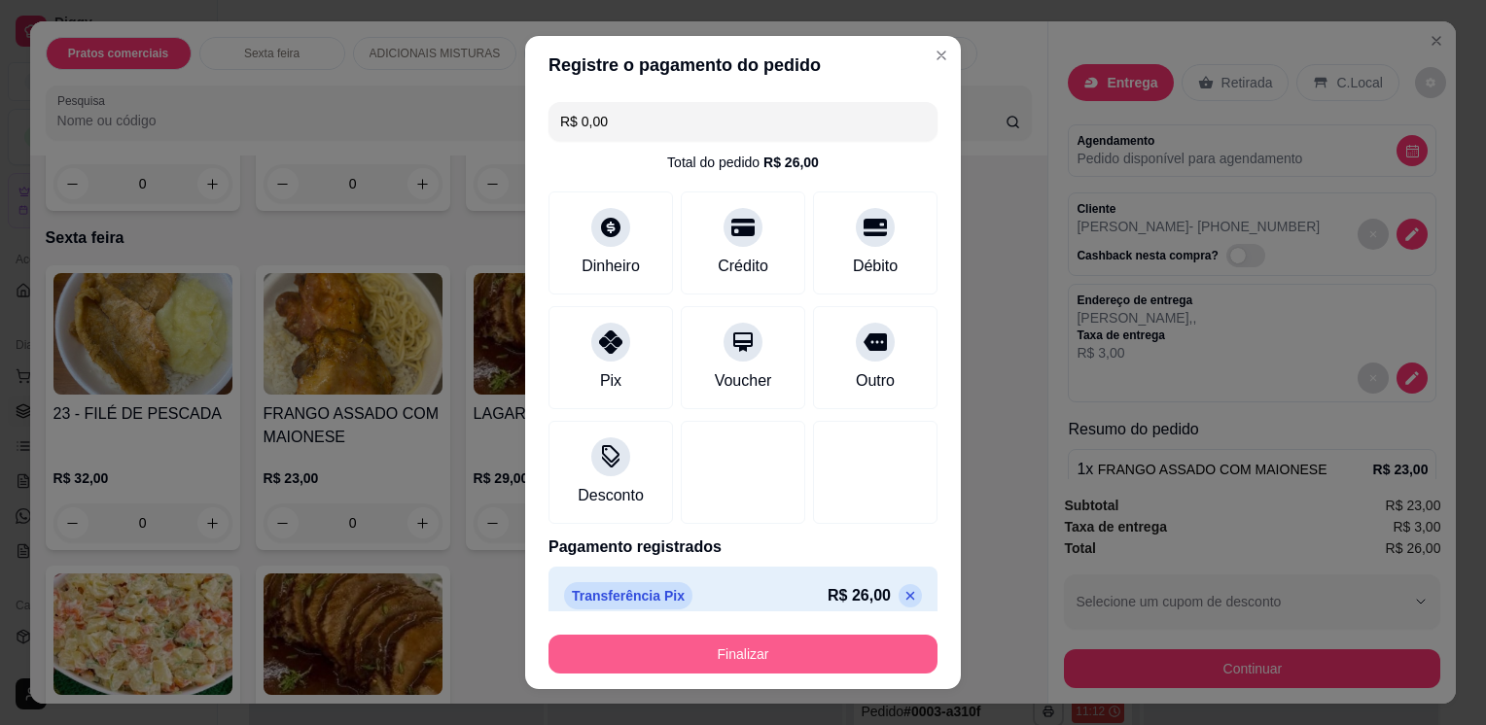
click at [803, 648] on button "Finalizar" at bounding box center [742, 654] width 389 height 39
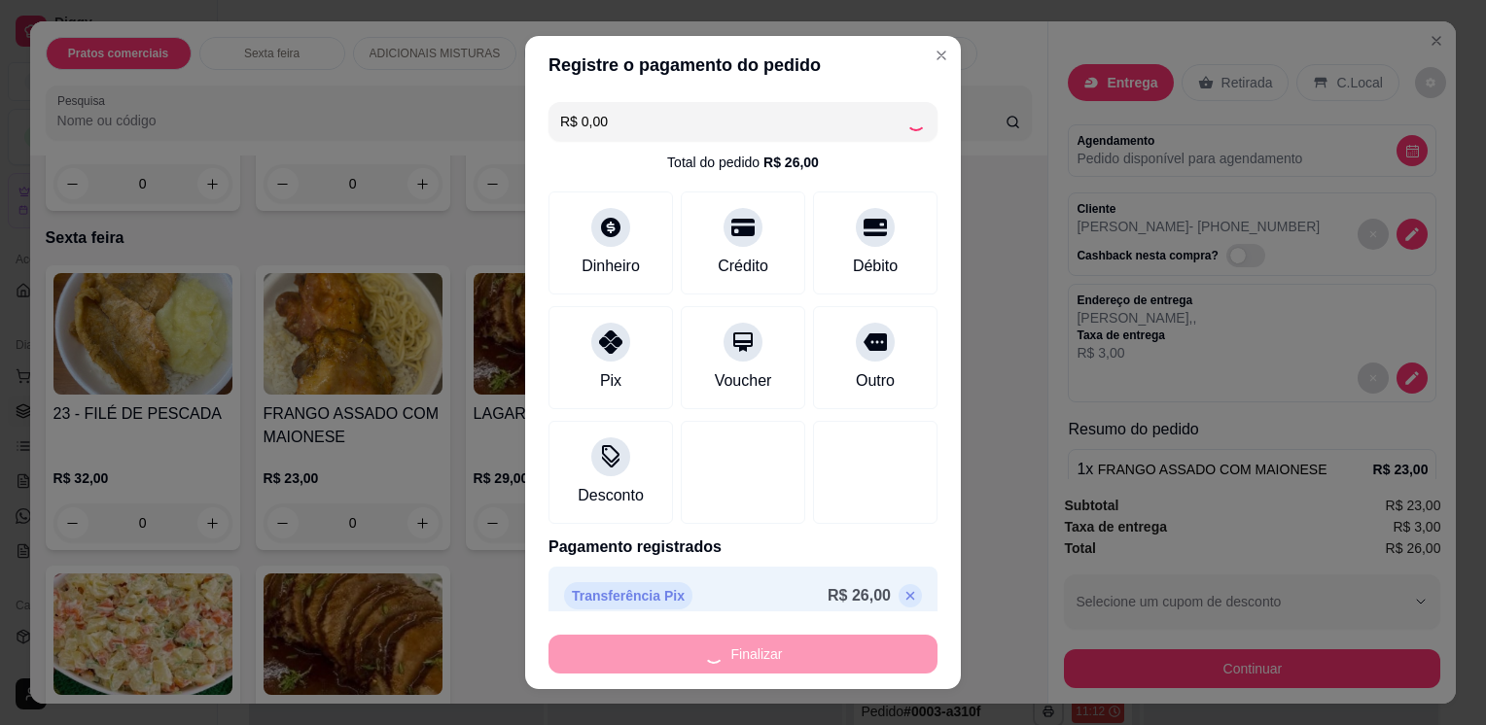
type input "-R$ 26,00"
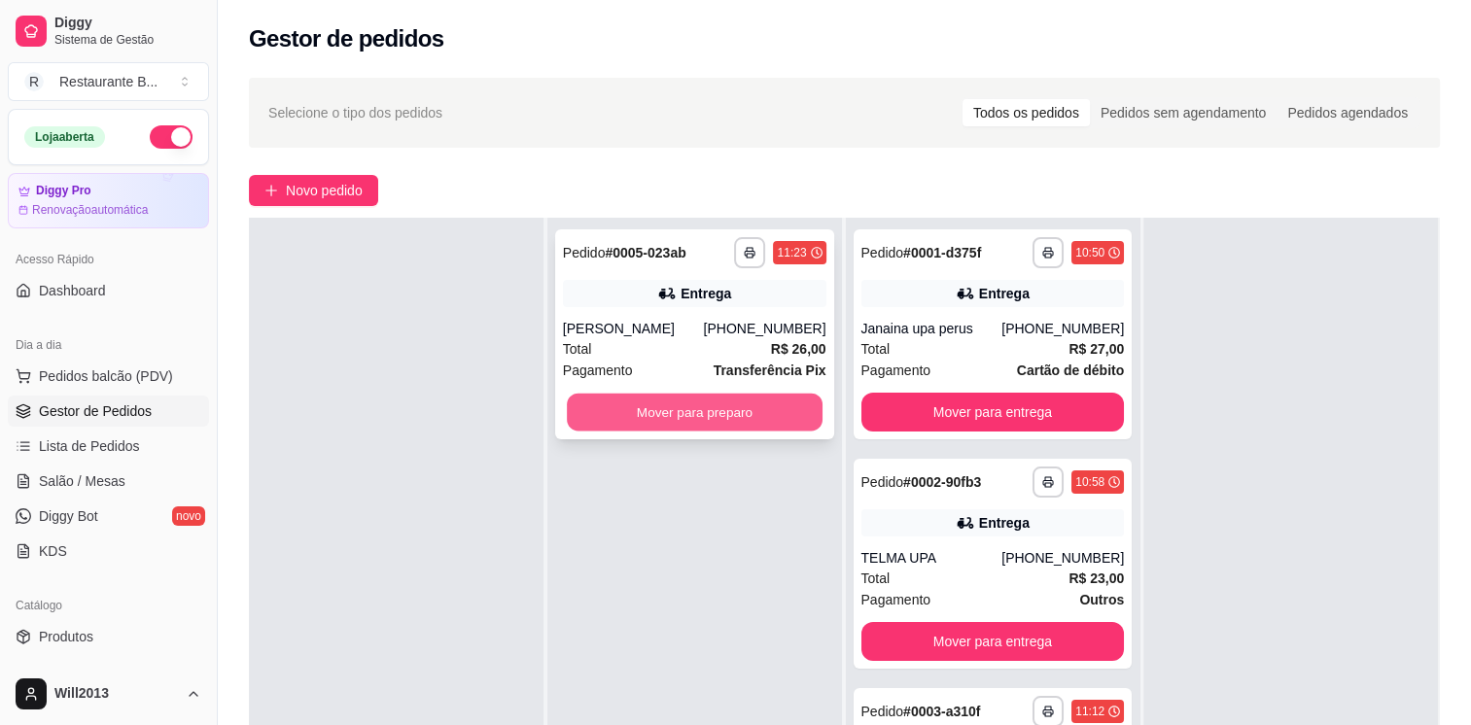
click at [697, 402] on button "Mover para preparo" at bounding box center [695, 413] width 256 height 38
click at [697, 402] on button "Mover para preparo" at bounding box center [695, 412] width 264 height 39
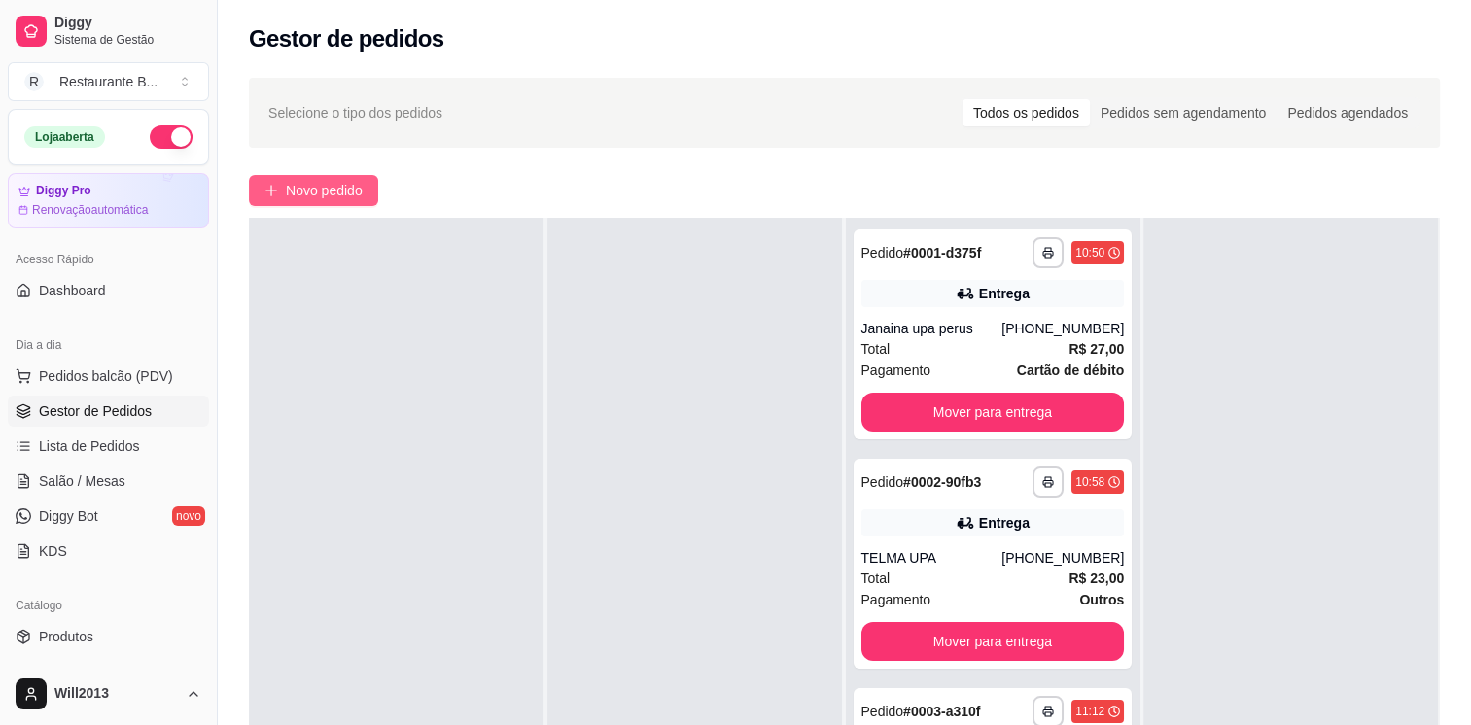
click at [323, 180] on span "Novo pedido" at bounding box center [324, 190] width 77 height 21
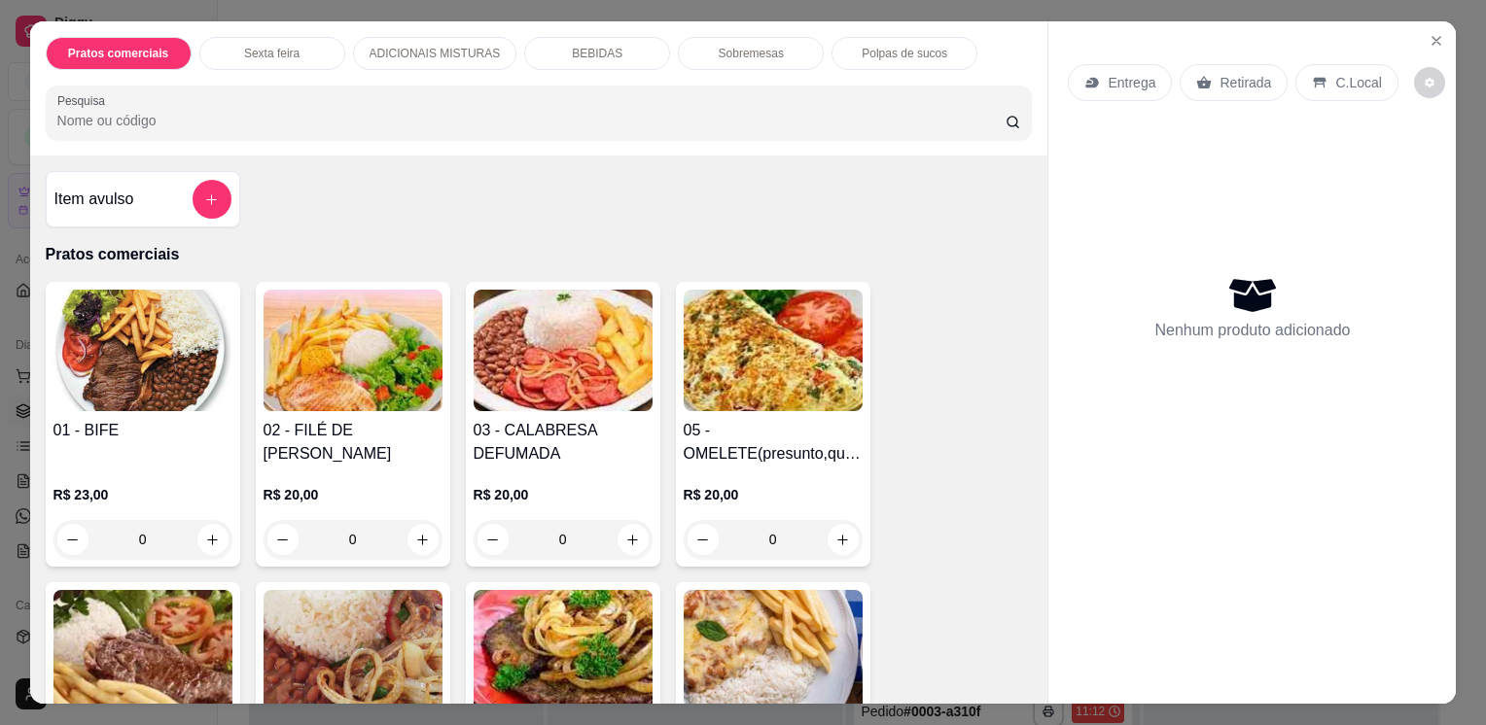
scroll to position [342, 0]
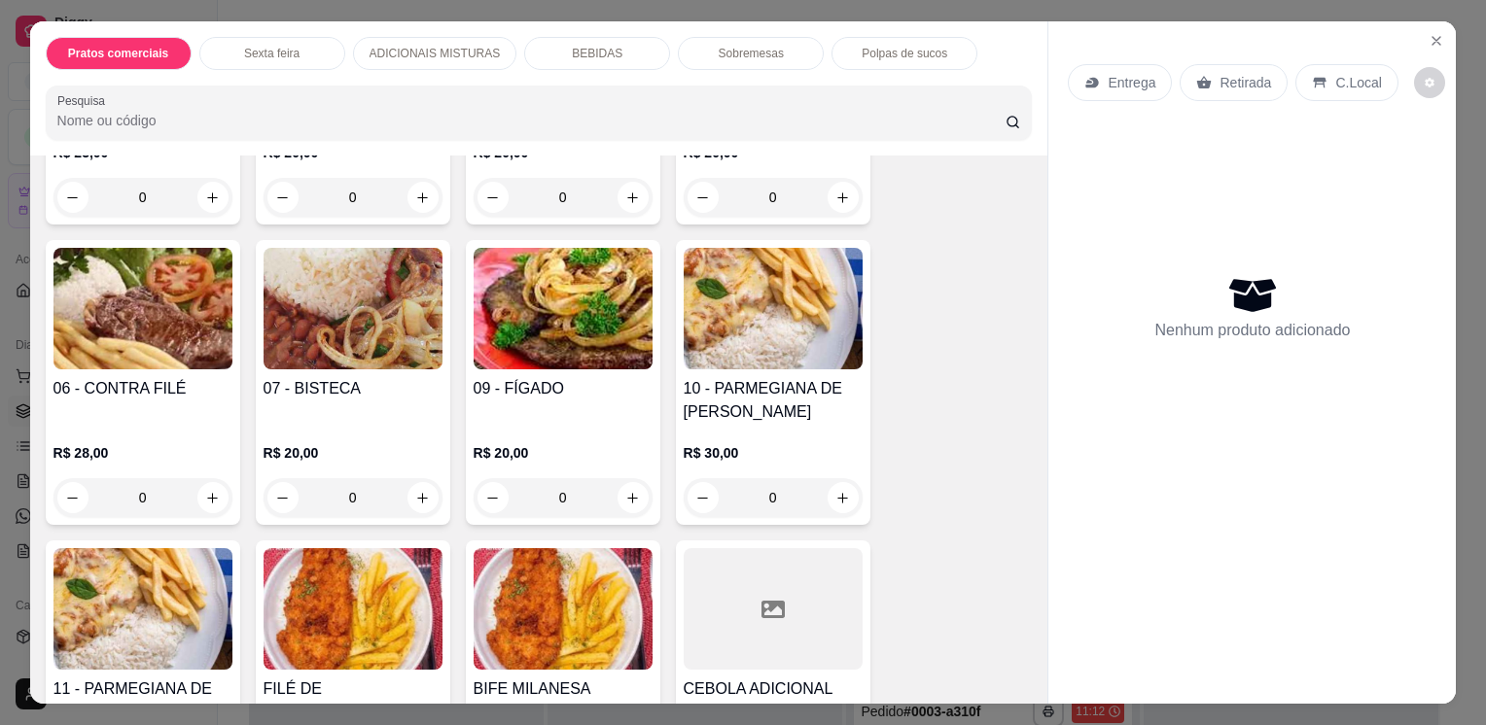
click at [198, 184] on div "0" at bounding box center [142, 197] width 179 height 39
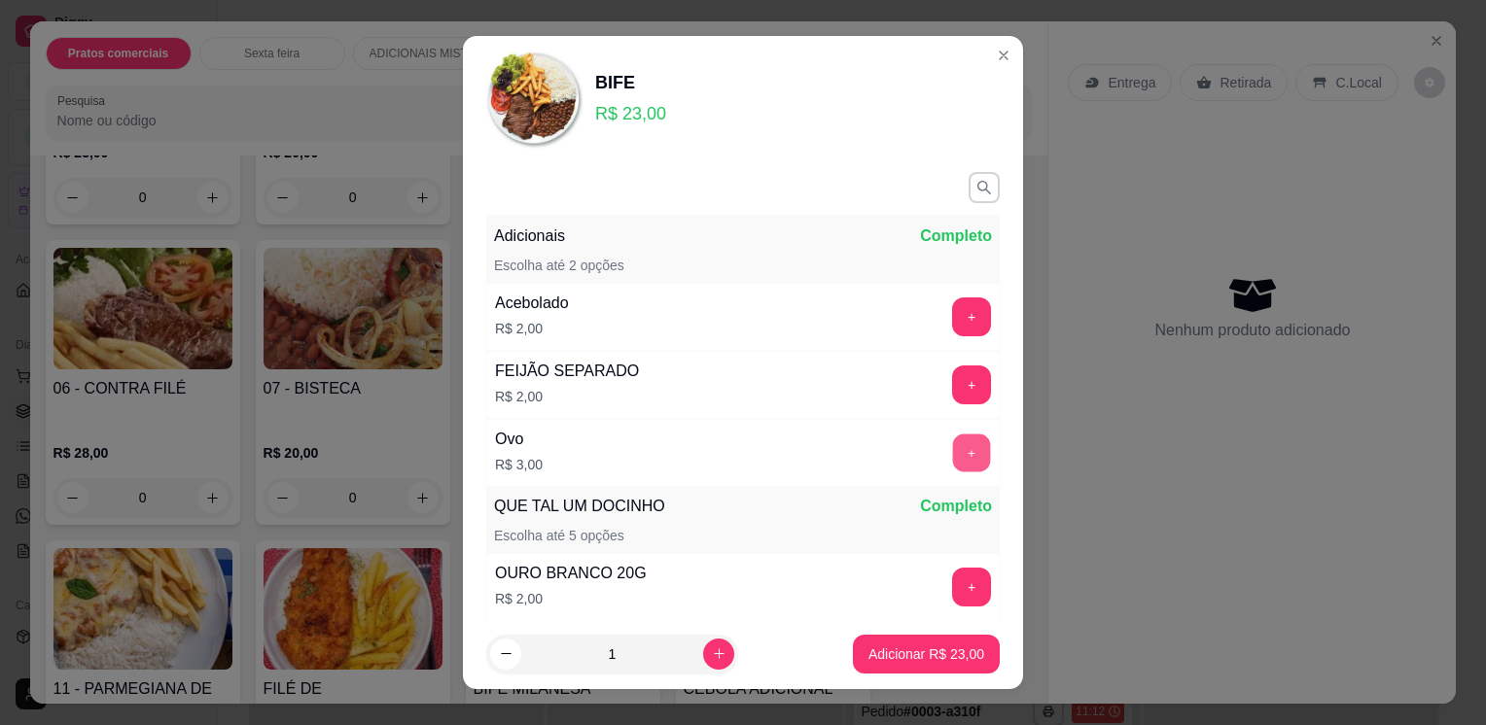
click at [953, 441] on button "+" at bounding box center [972, 454] width 38 height 38
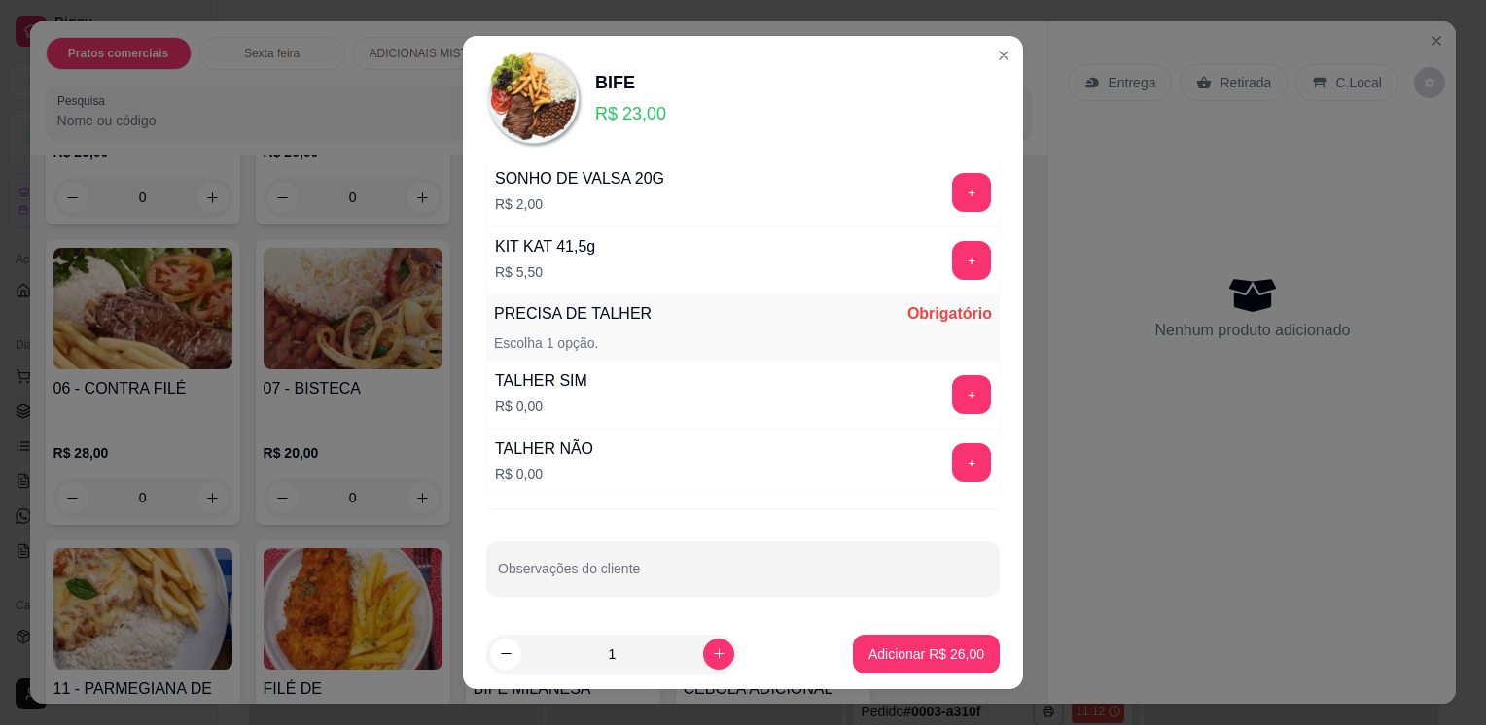
scroll to position [25, 0]
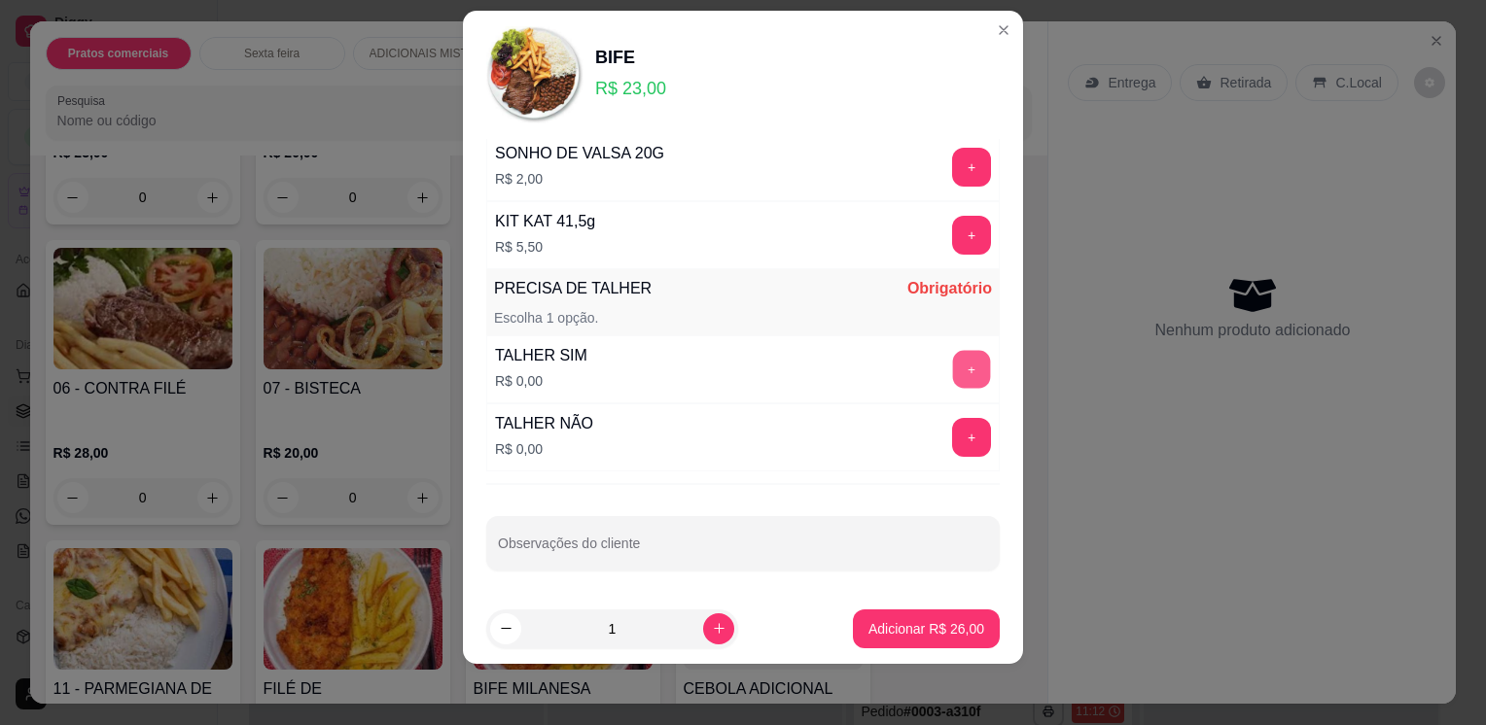
click at [953, 355] on button "+" at bounding box center [972, 370] width 38 height 38
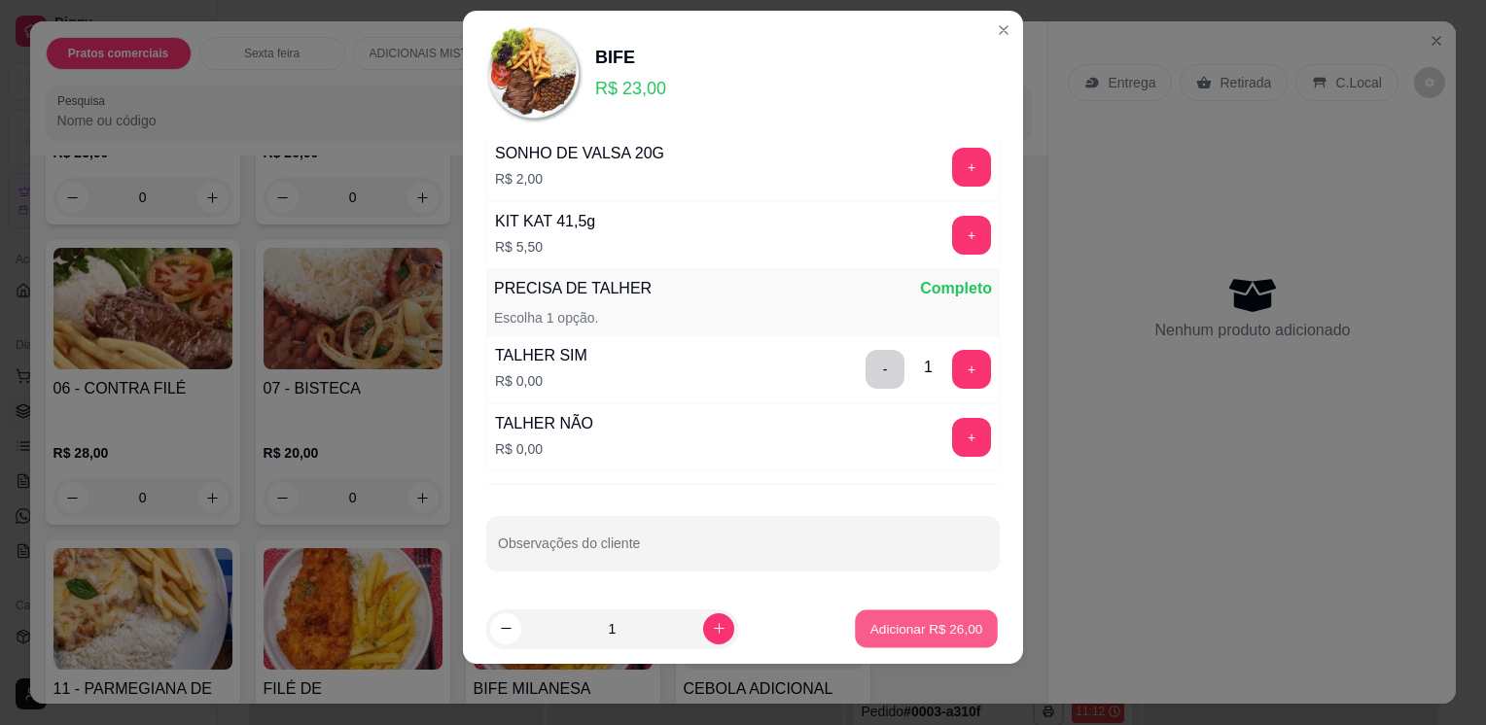
click at [884, 621] on p "Adicionar R$ 26,00" at bounding box center [926, 628] width 113 height 18
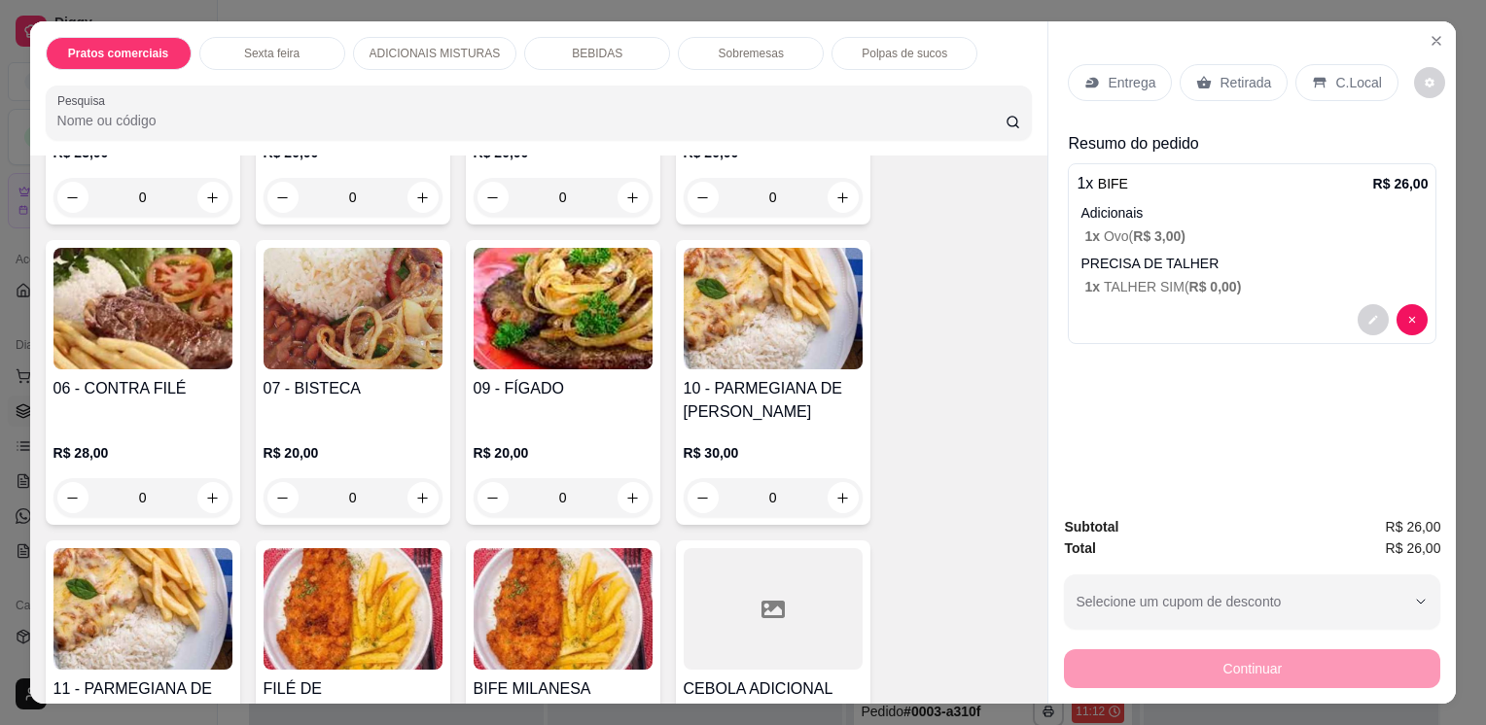
click at [1097, 86] on div "Entrega" at bounding box center [1120, 82] width 104 height 37
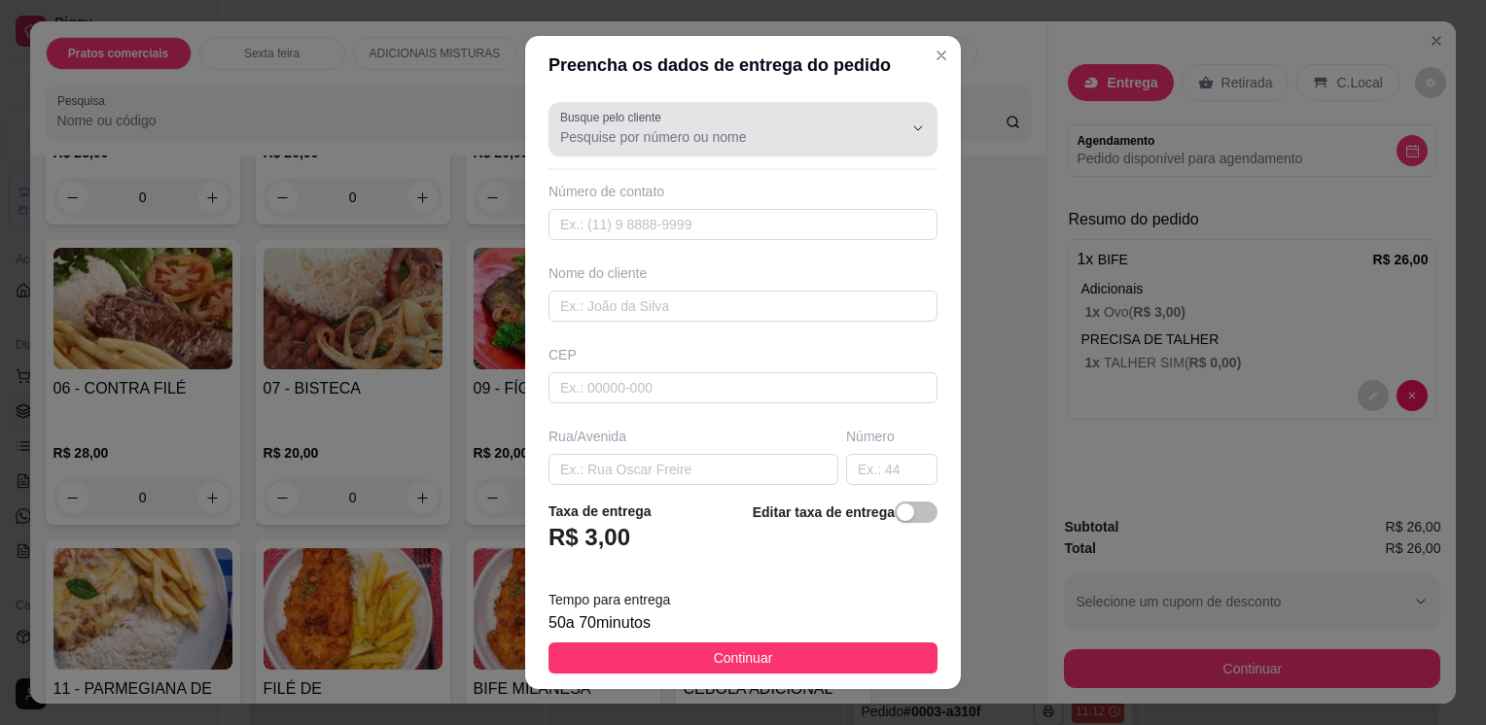
click at [758, 123] on div at bounding box center [743, 129] width 366 height 39
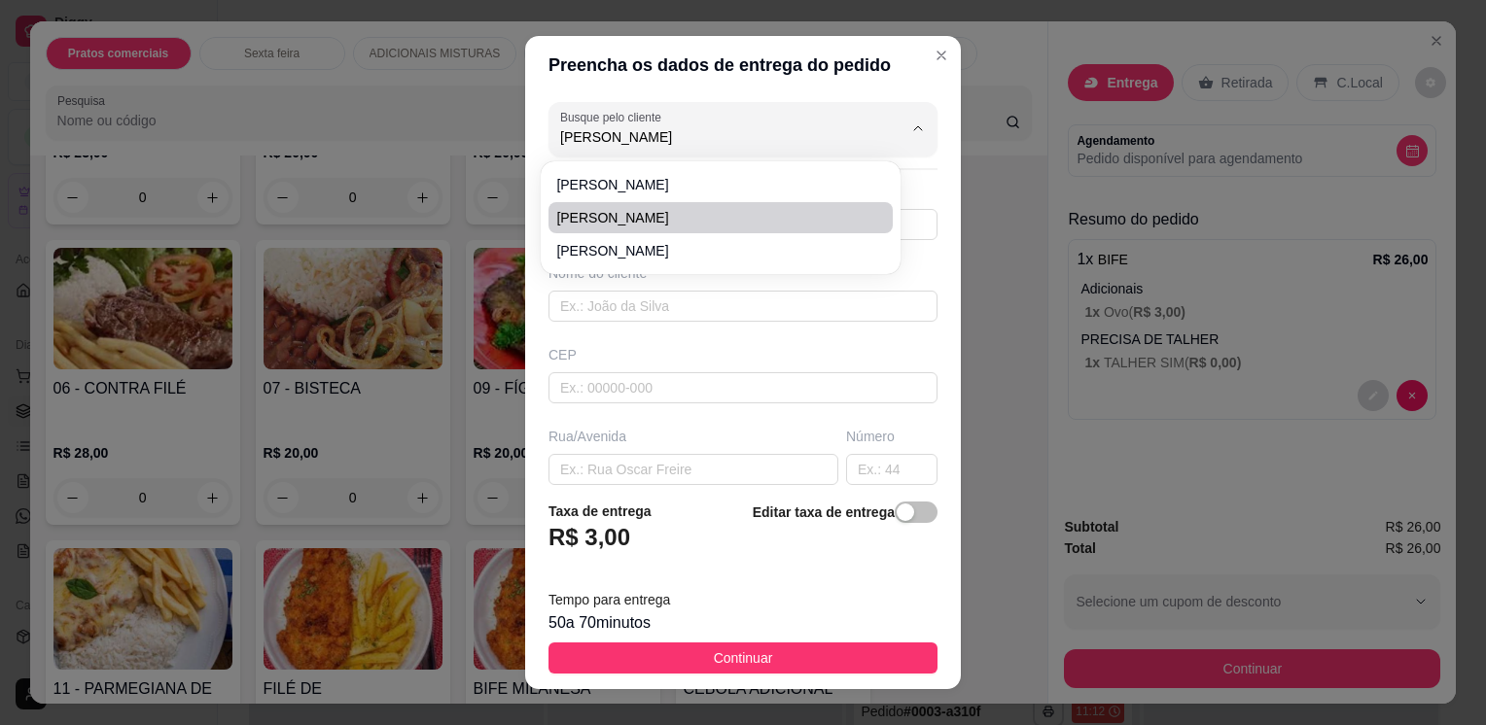
click at [708, 221] on span "[PERSON_NAME]" at bounding box center [710, 217] width 309 height 19
type input "[PERSON_NAME]"
type input "11953894322"
type input "[PERSON_NAME]"
type input "PADUA DIAS 84"
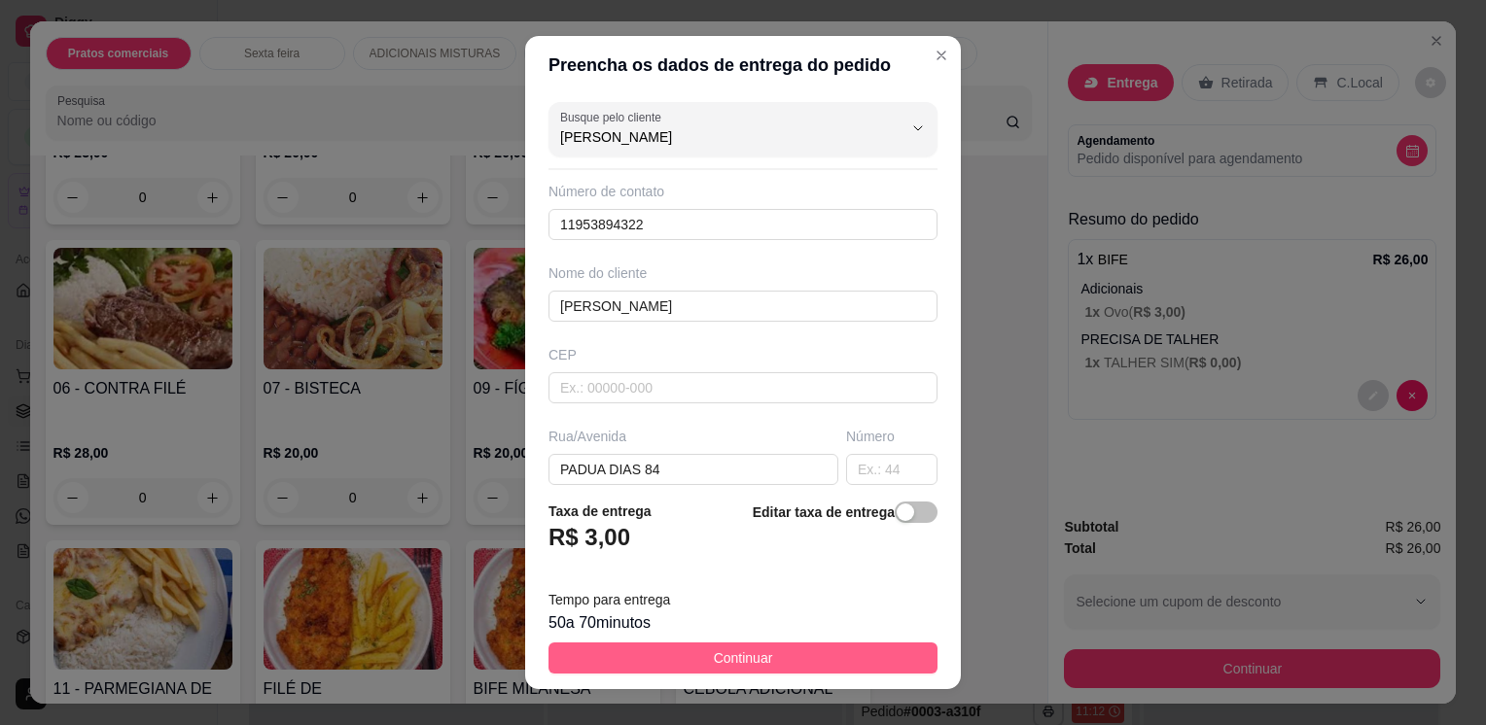
type input "[PERSON_NAME]"
click at [791, 656] on button "Continuar" at bounding box center [742, 658] width 389 height 31
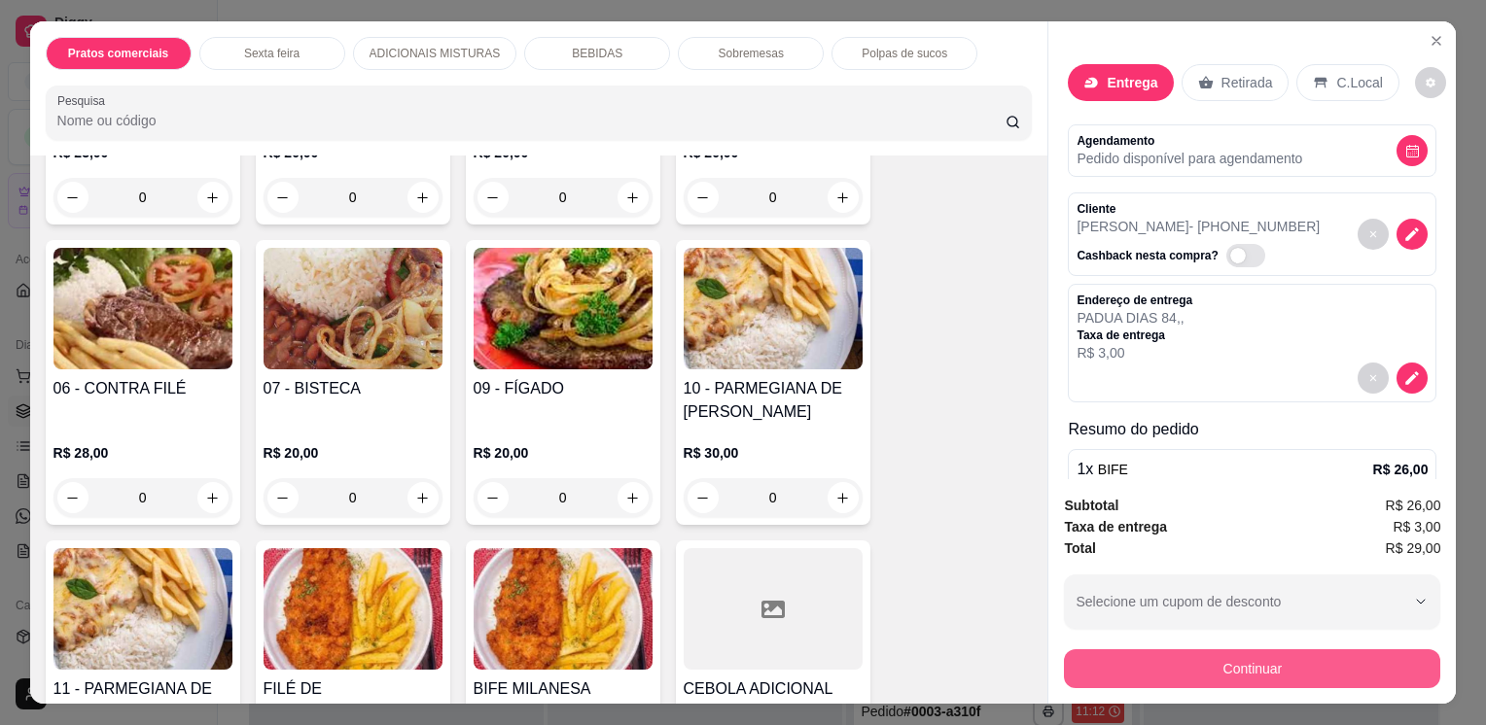
click at [1113, 652] on button "Continuar" at bounding box center [1252, 669] width 376 height 39
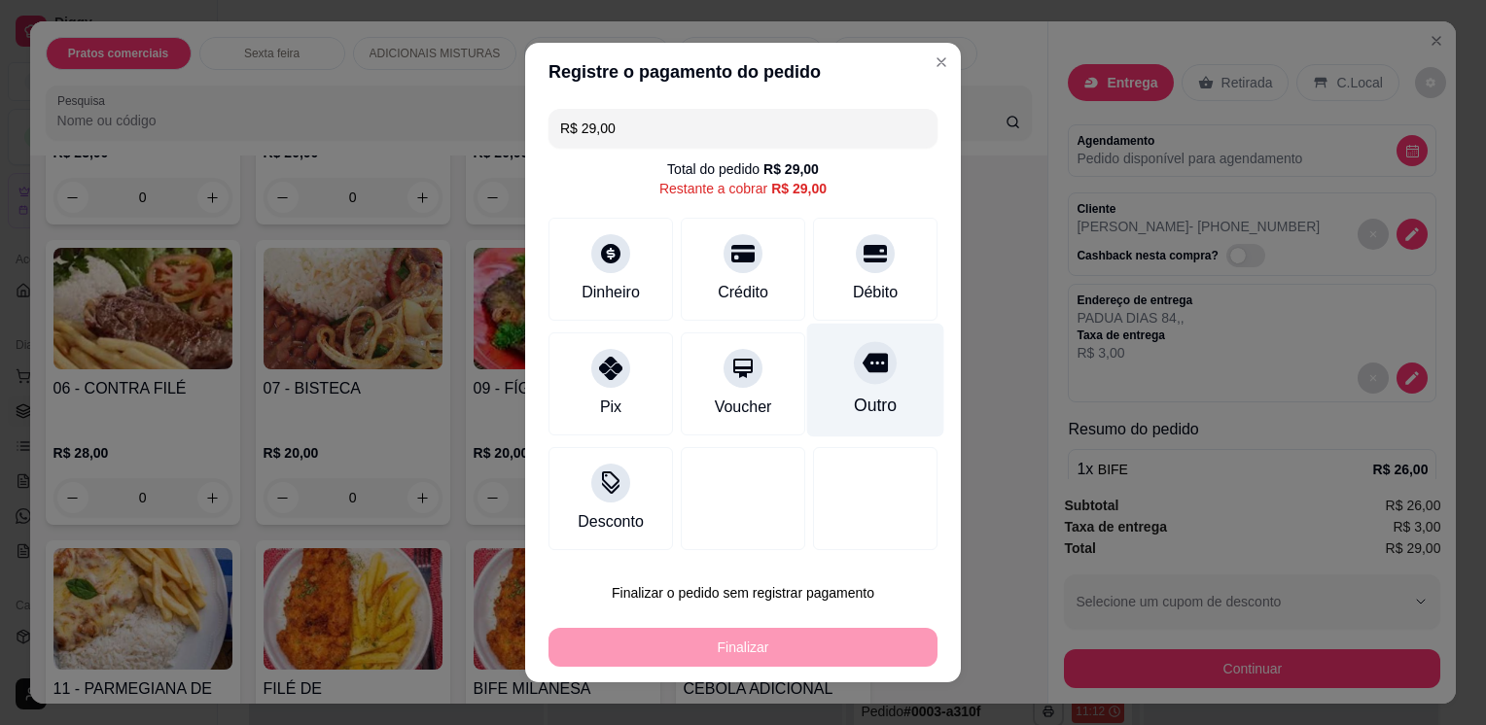
click at [867, 376] on div at bounding box center [875, 362] width 43 height 43
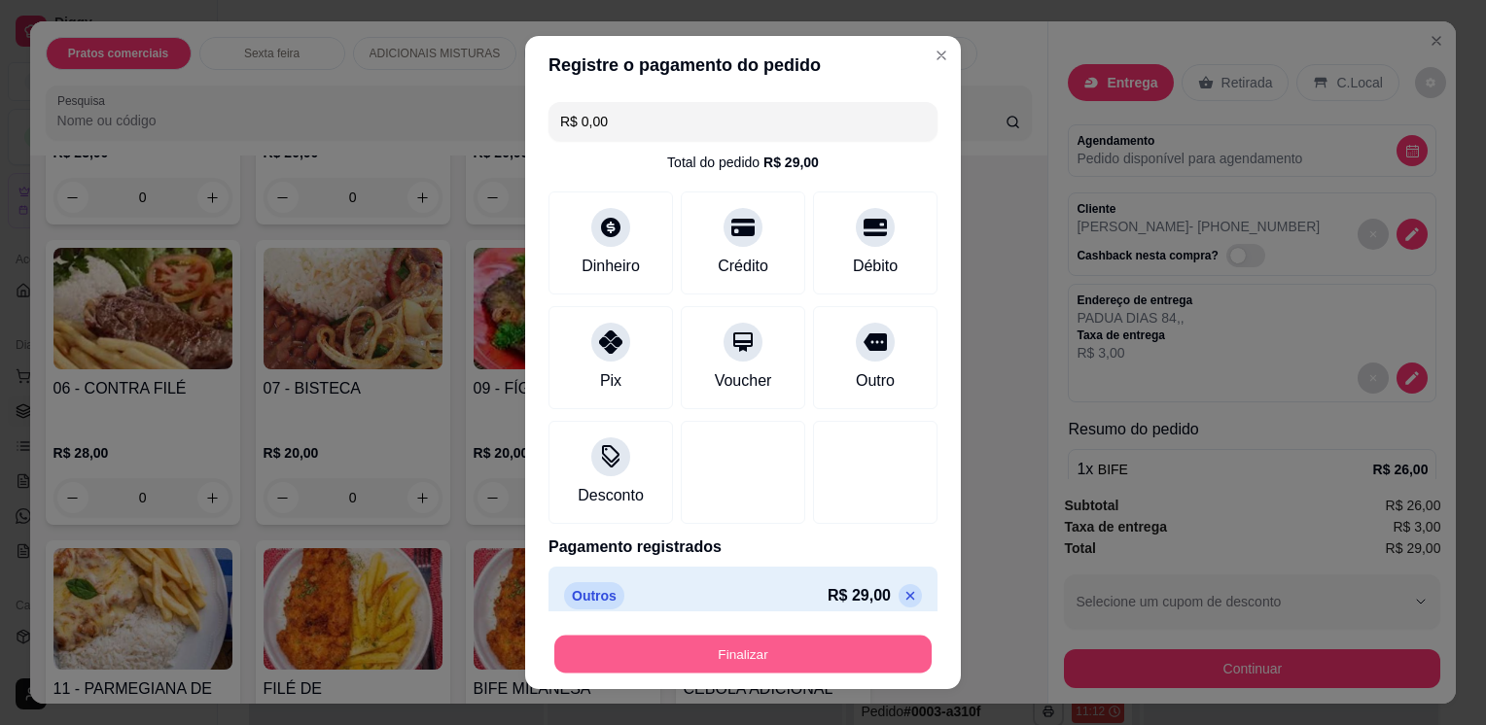
click at [822, 662] on button "Finalizar" at bounding box center [742, 654] width 377 height 38
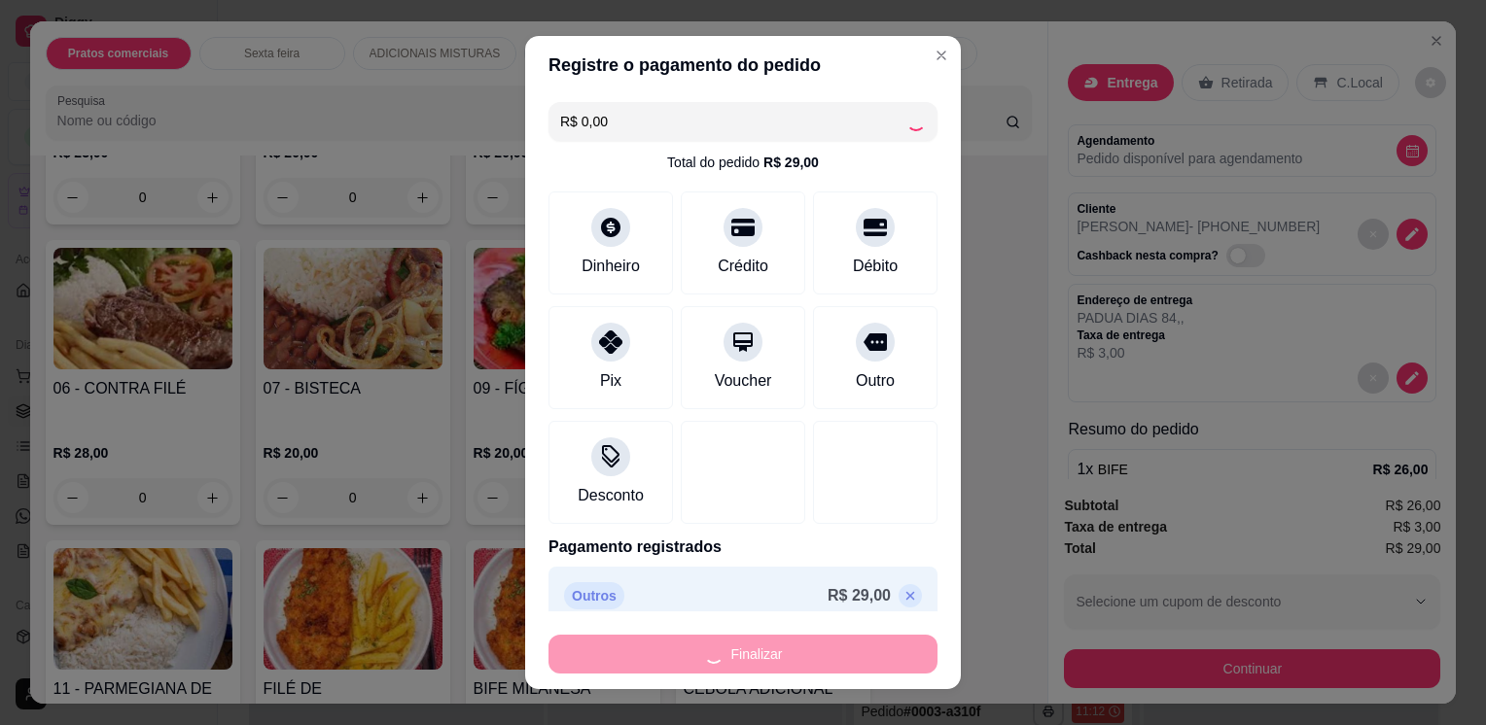
type input "-R$ 29,00"
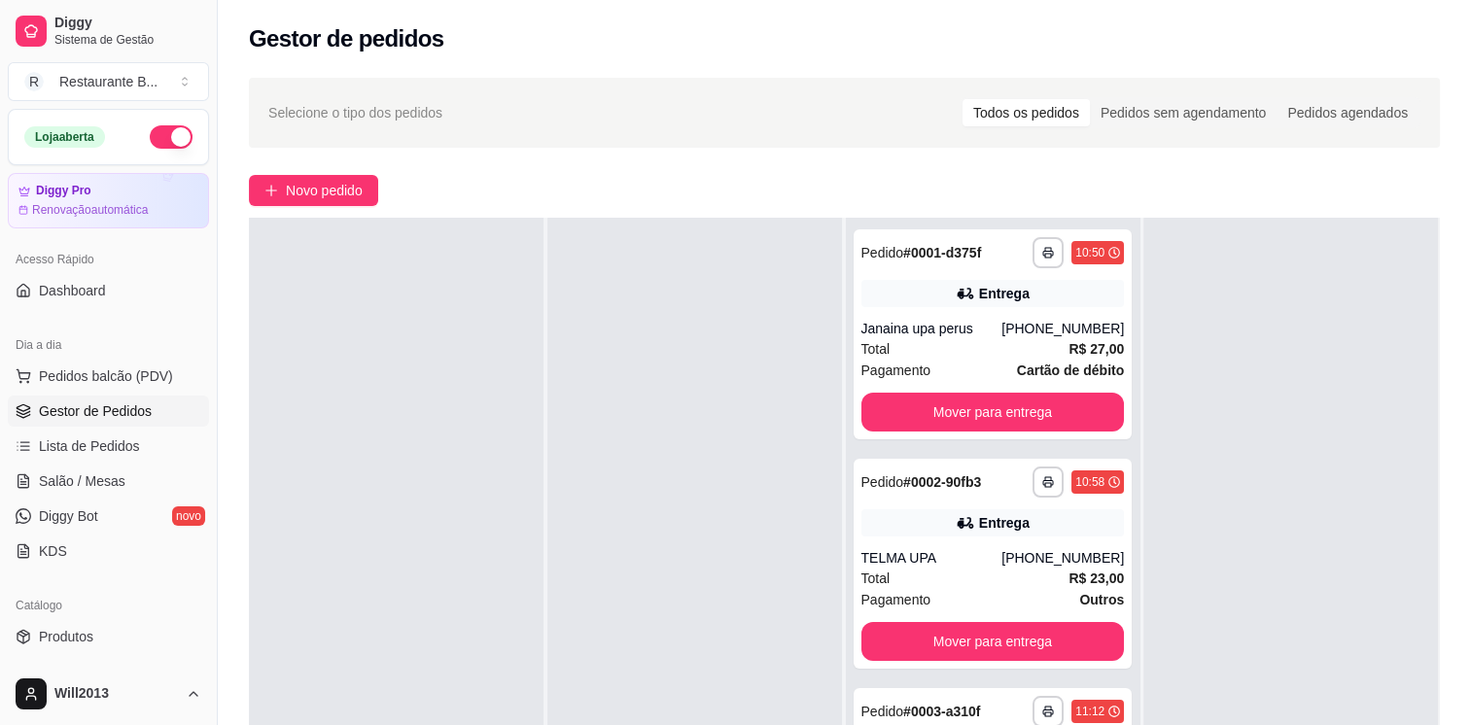
click at [1040, 552] on div "[PHONE_NUMBER]" at bounding box center [1063, 557] width 123 height 19
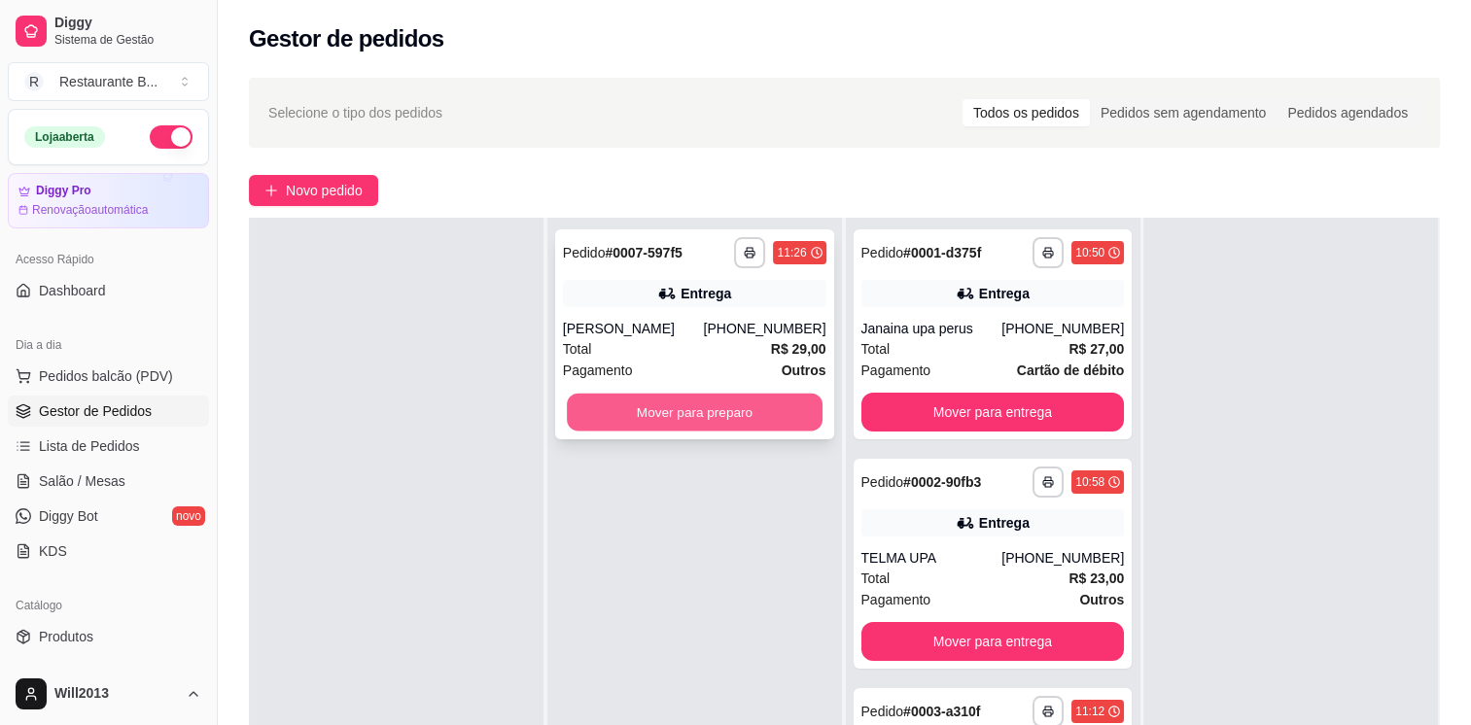
click at [697, 412] on button "Mover para preparo" at bounding box center [695, 413] width 256 height 38
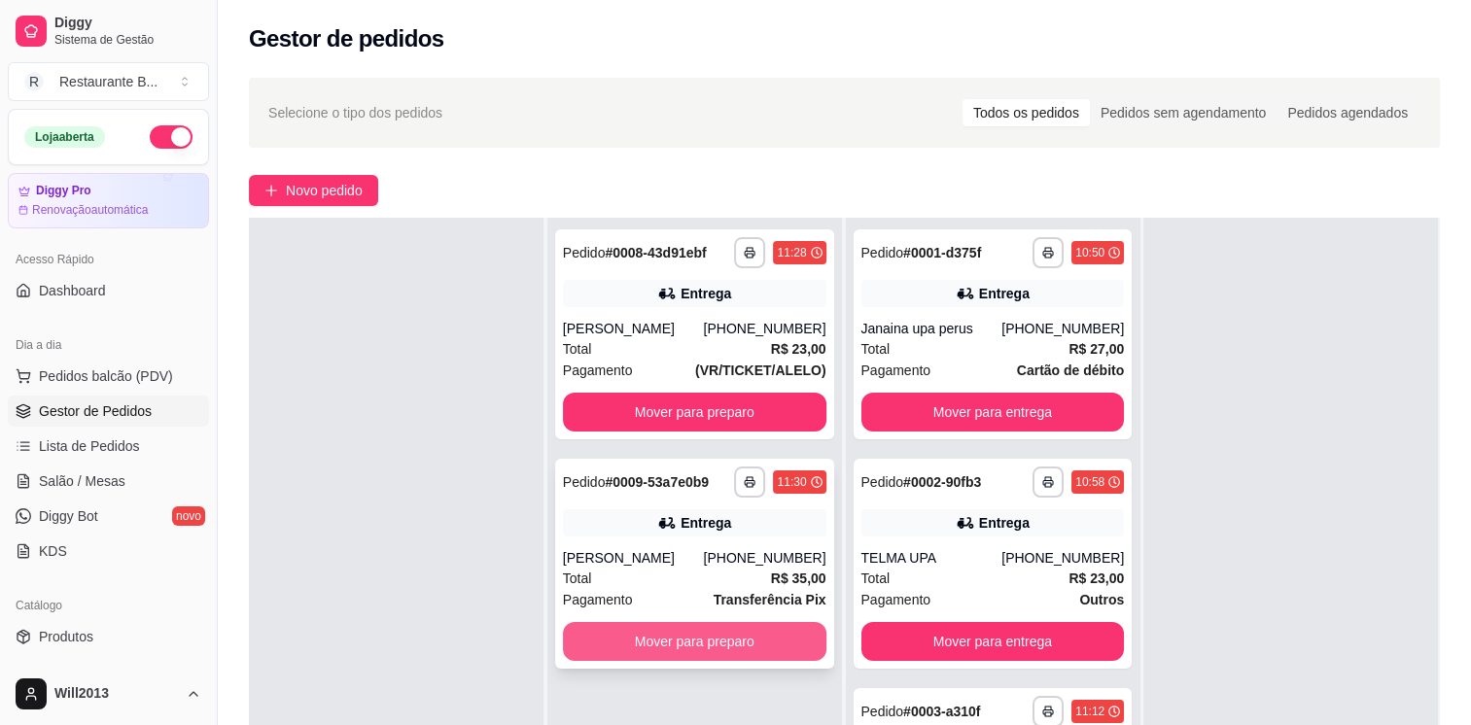
click at [692, 648] on button "Mover para preparo" at bounding box center [695, 641] width 264 height 39
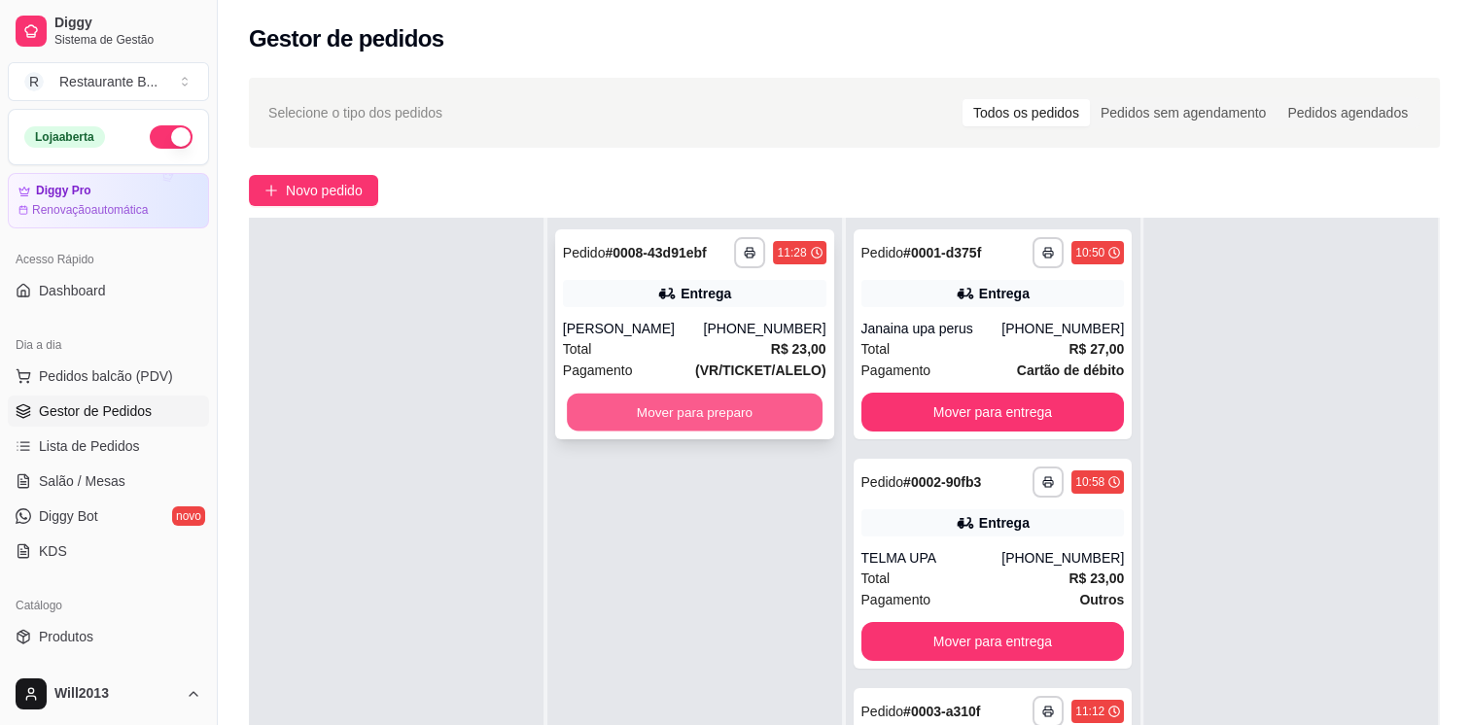
click at [673, 413] on button "Mover para preparo" at bounding box center [695, 413] width 256 height 38
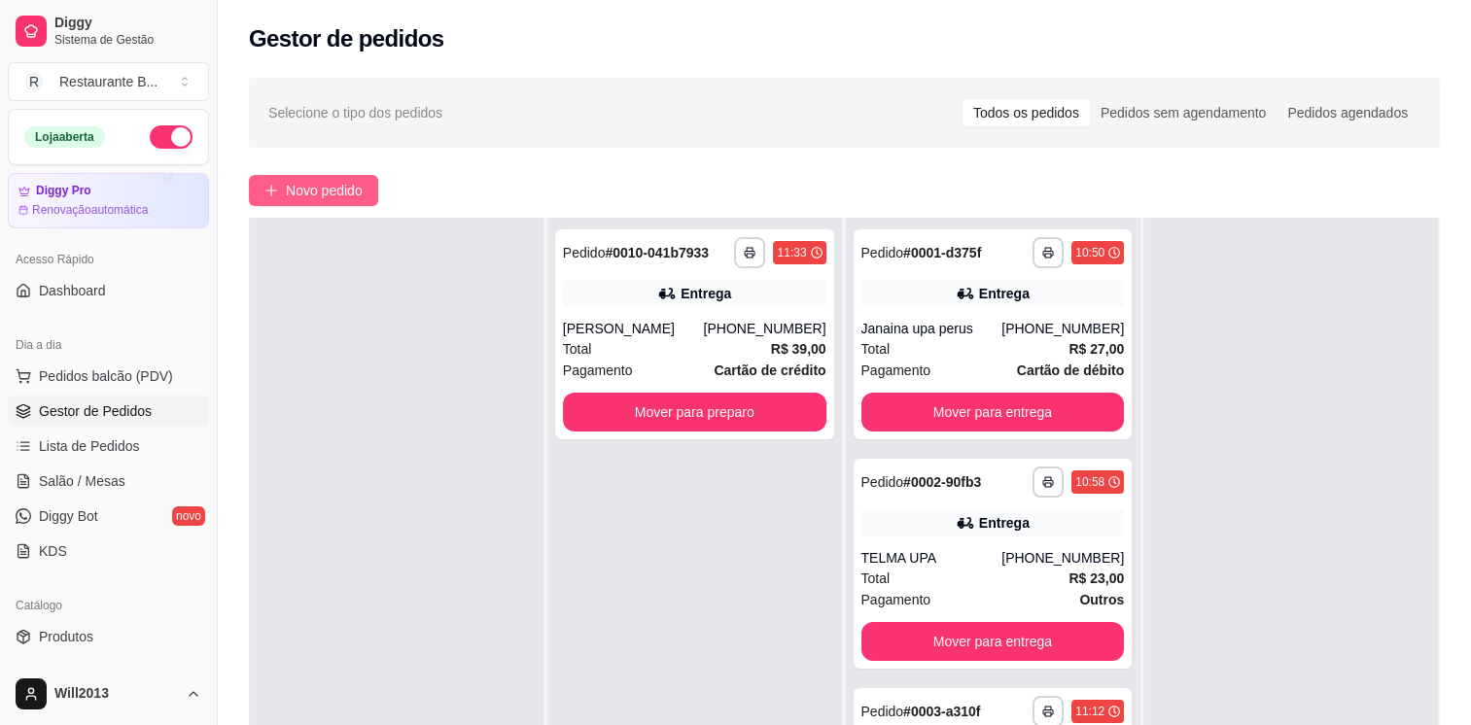
click at [274, 175] on button "Novo pedido" at bounding box center [313, 190] width 129 height 31
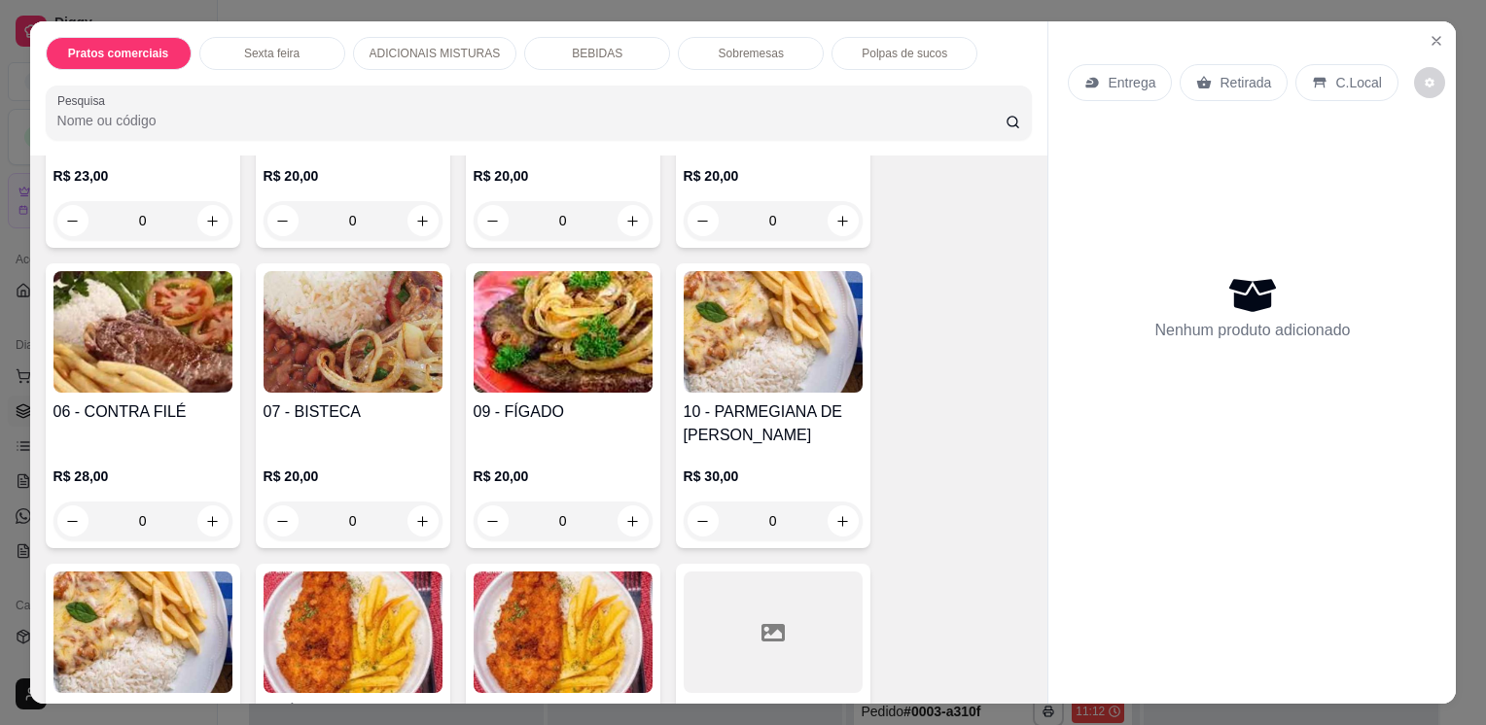
scroll to position [318, 0]
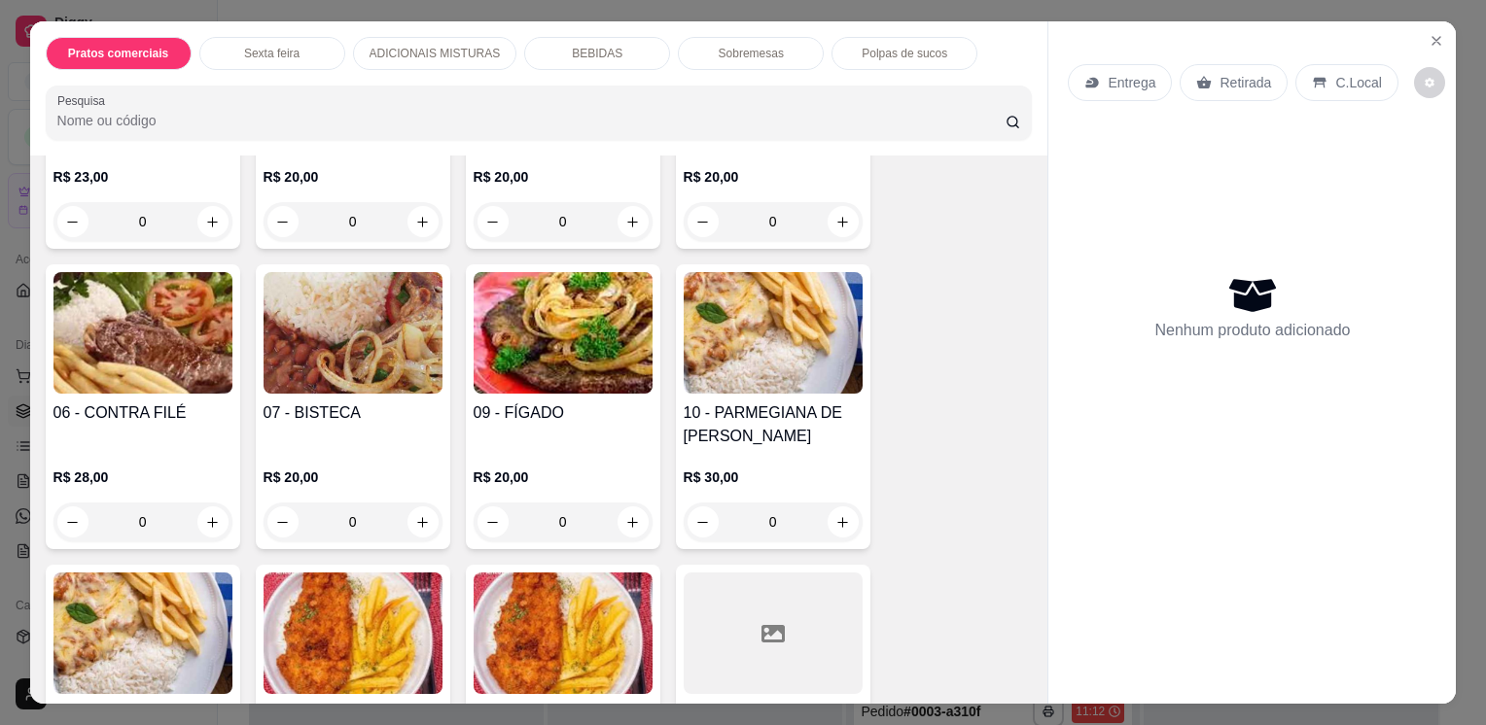
click at [416, 202] on div "0" at bounding box center [353, 221] width 179 height 39
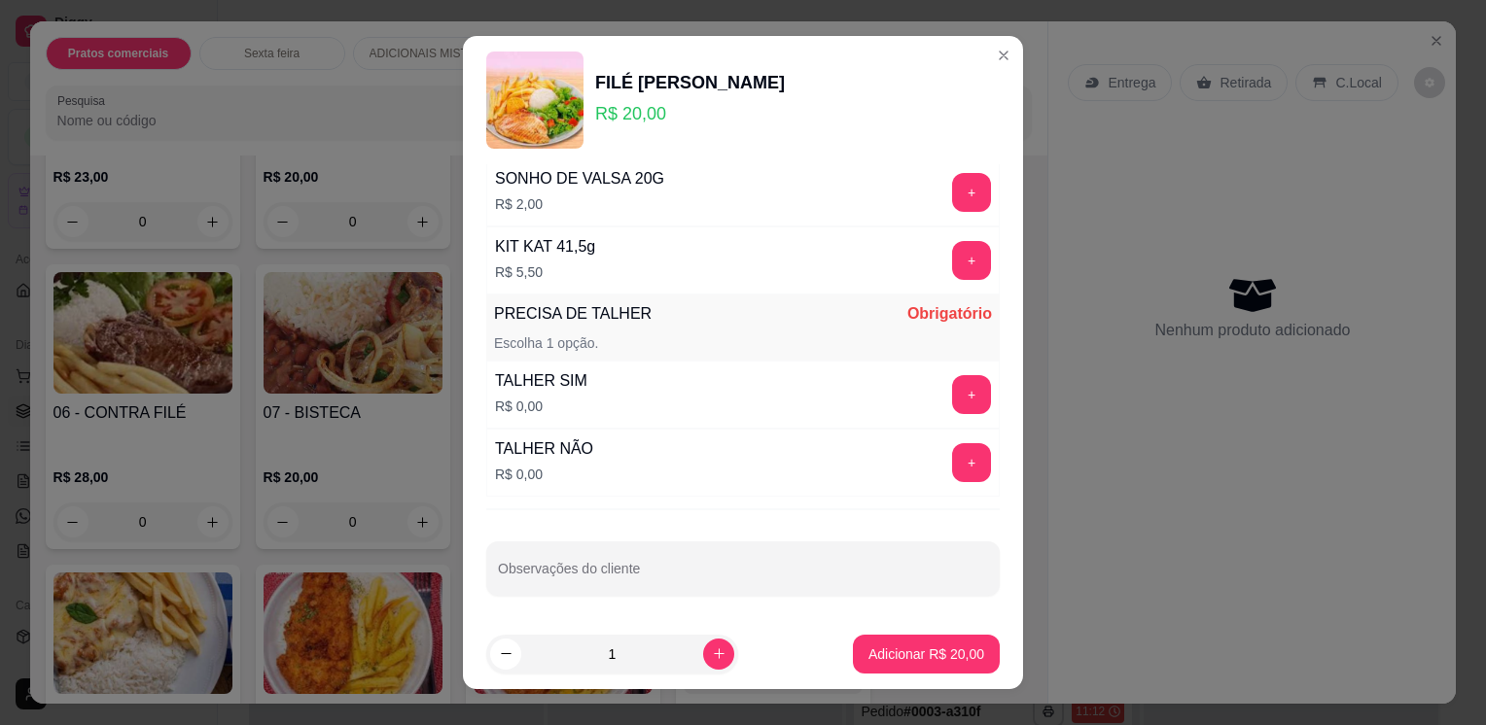
scroll to position [25, 0]
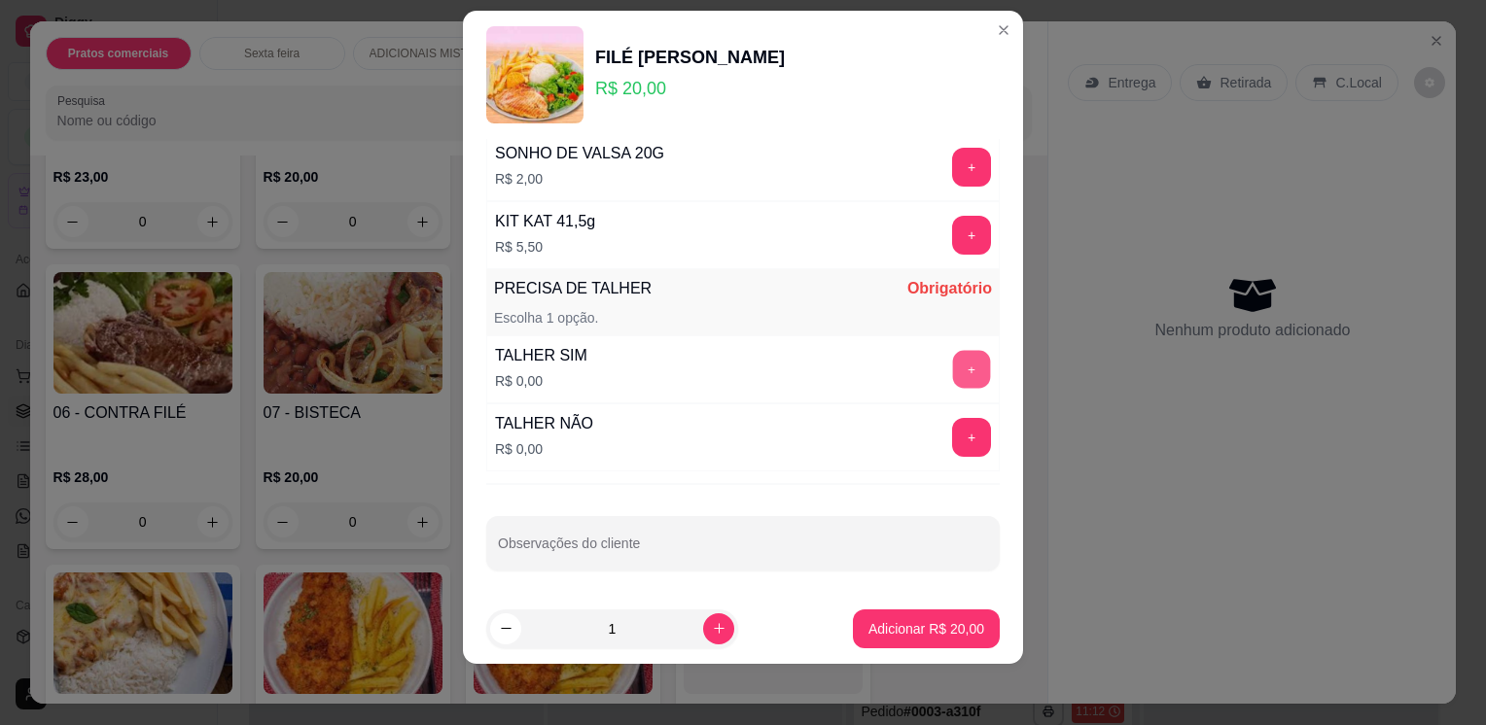
click at [953, 371] on button "+" at bounding box center [972, 370] width 38 height 38
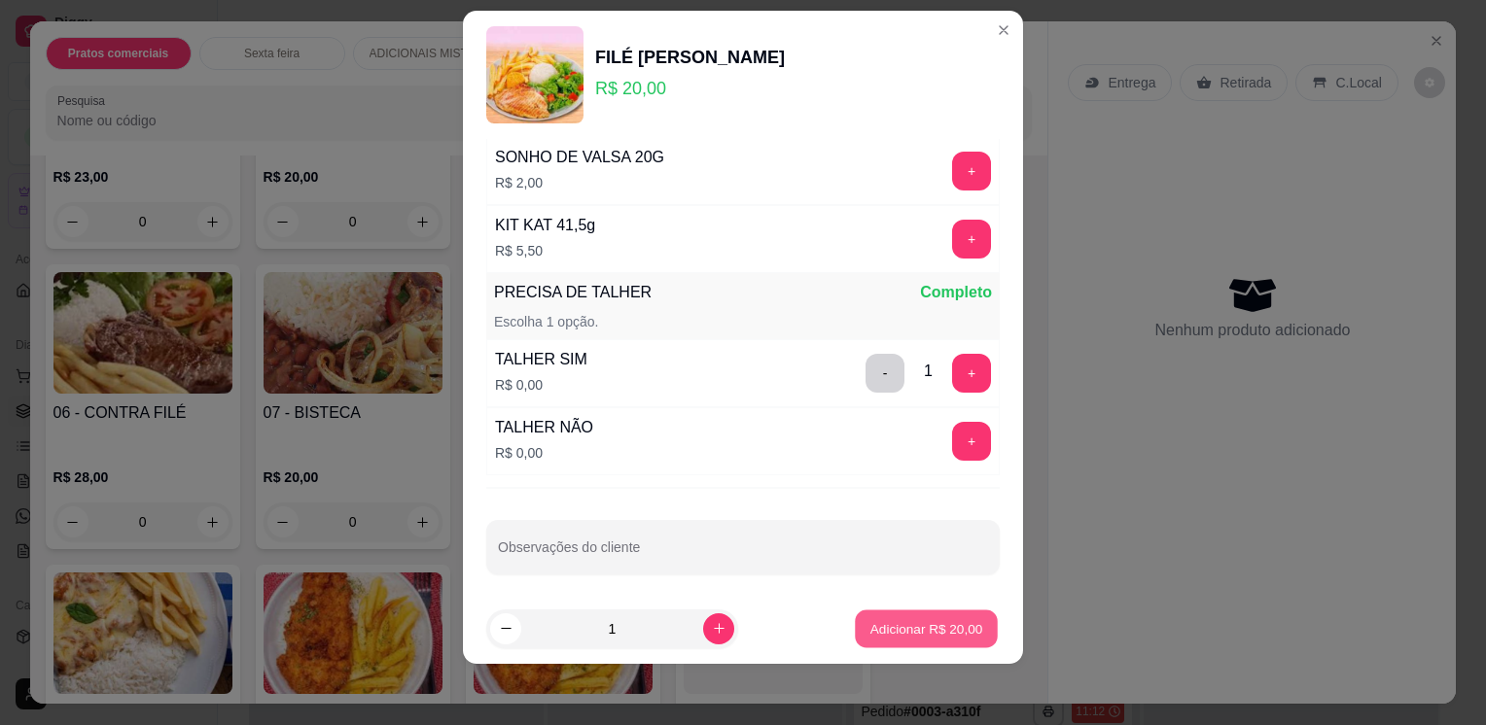
click at [903, 630] on p "Adicionar R$ 20,00" at bounding box center [926, 628] width 113 height 18
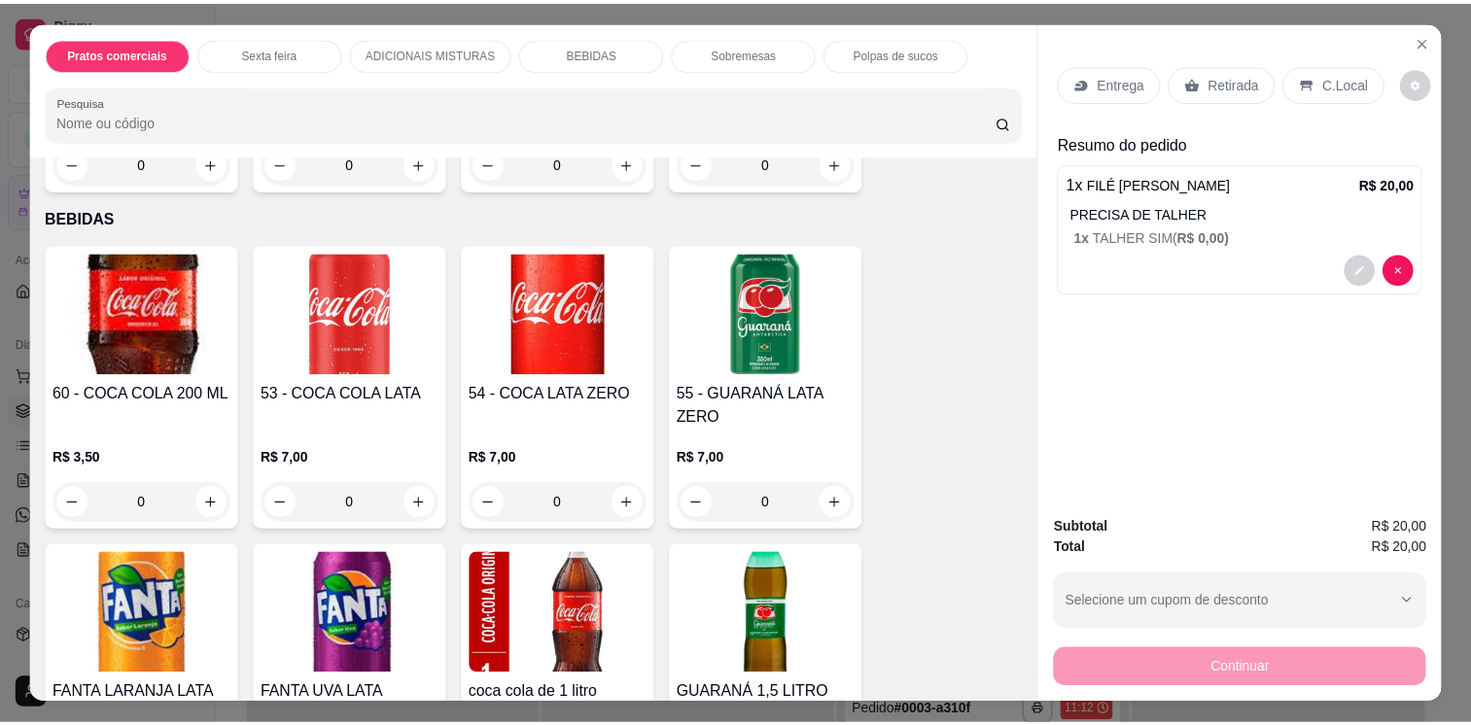
scroll to position [3158, 0]
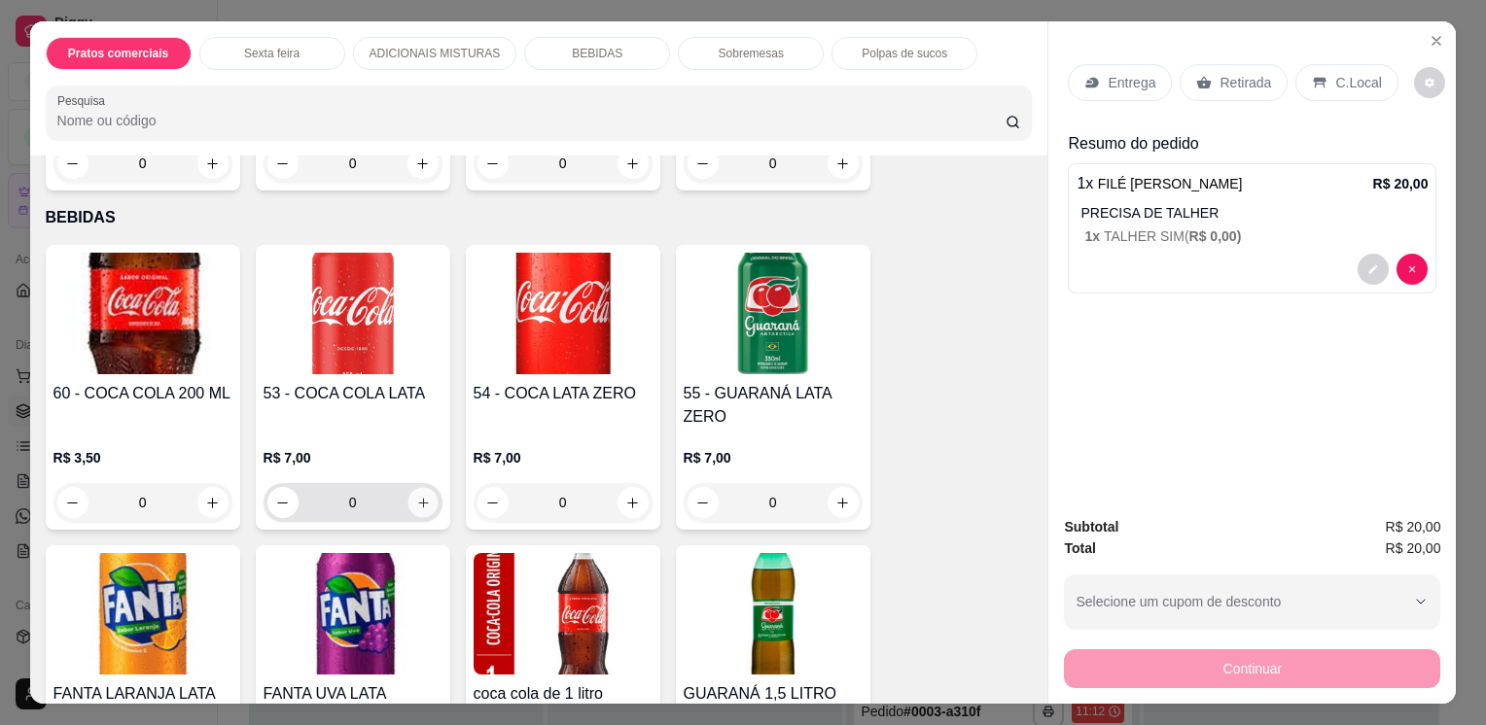
click at [416, 488] on button "increase-product-quantity" at bounding box center [422, 503] width 30 height 30
type input "1"
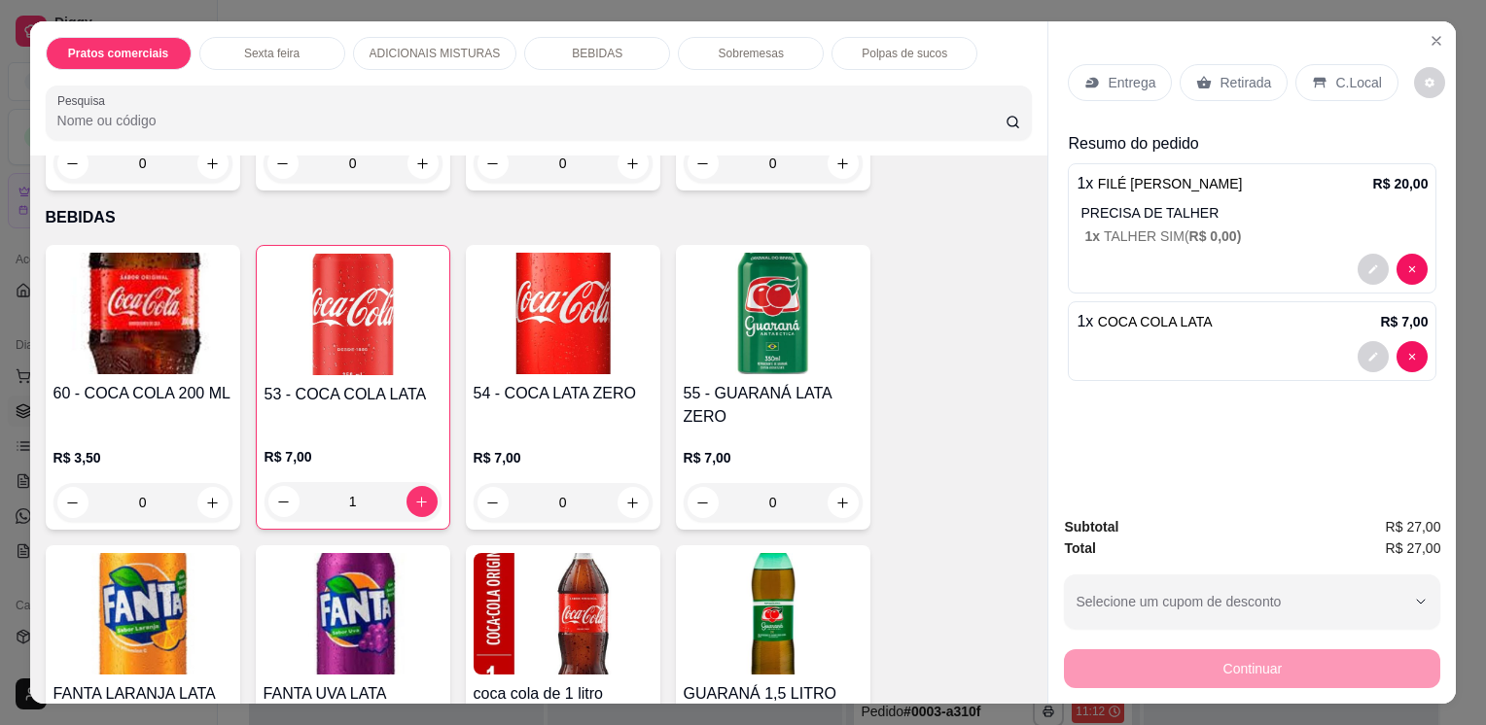
click at [1135, 53] on div "Entrega Retirada C.Local" at bounding box center [1252, 83] width 369 height 68
click at [1126, 80] on p "Entrega" at bounding box center [1132, 82] width 48 height 19
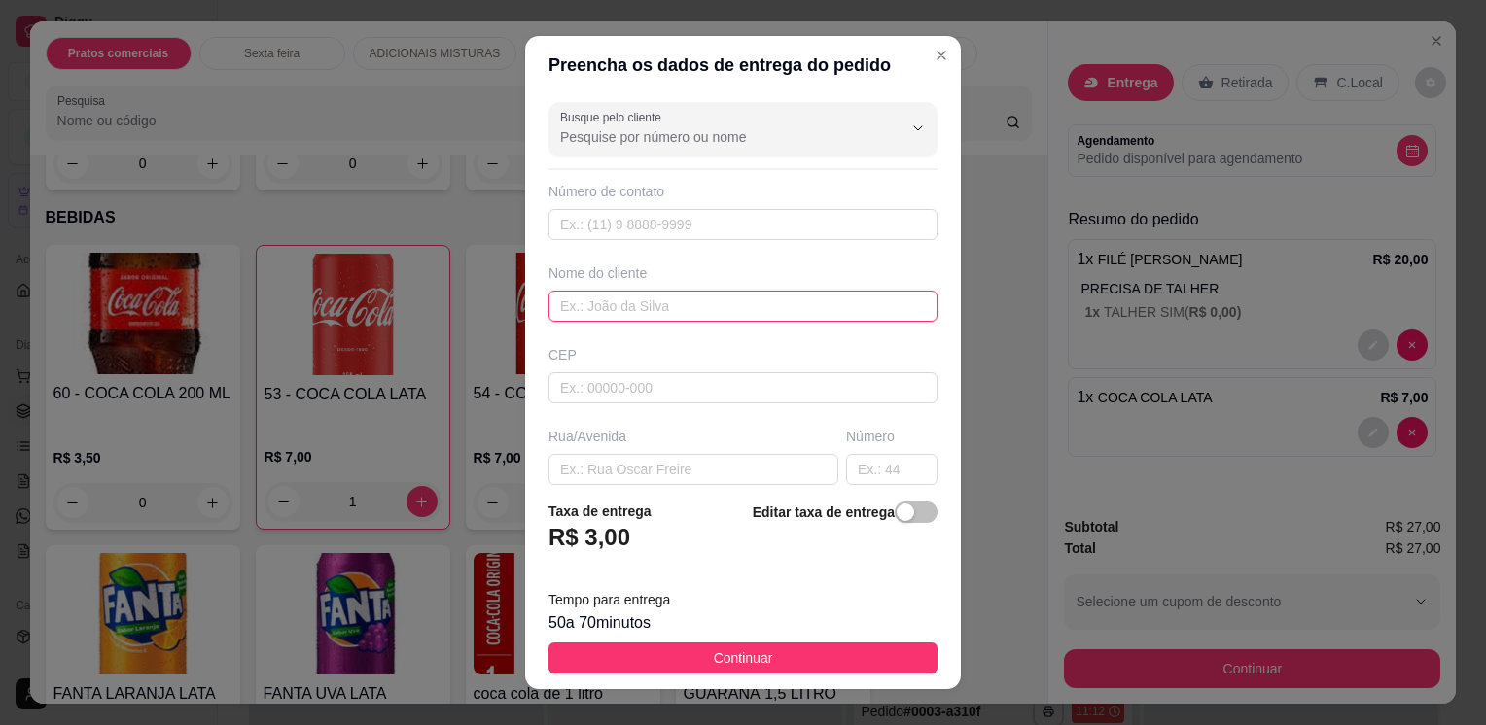
click at [628, 317] on input "text" at bounding box center [742, 306] width 389 height 31
type input "[PERSON_NAME]"
click at [896, 514] on button "button" at bounding box center [916, 512] width 43 height 21
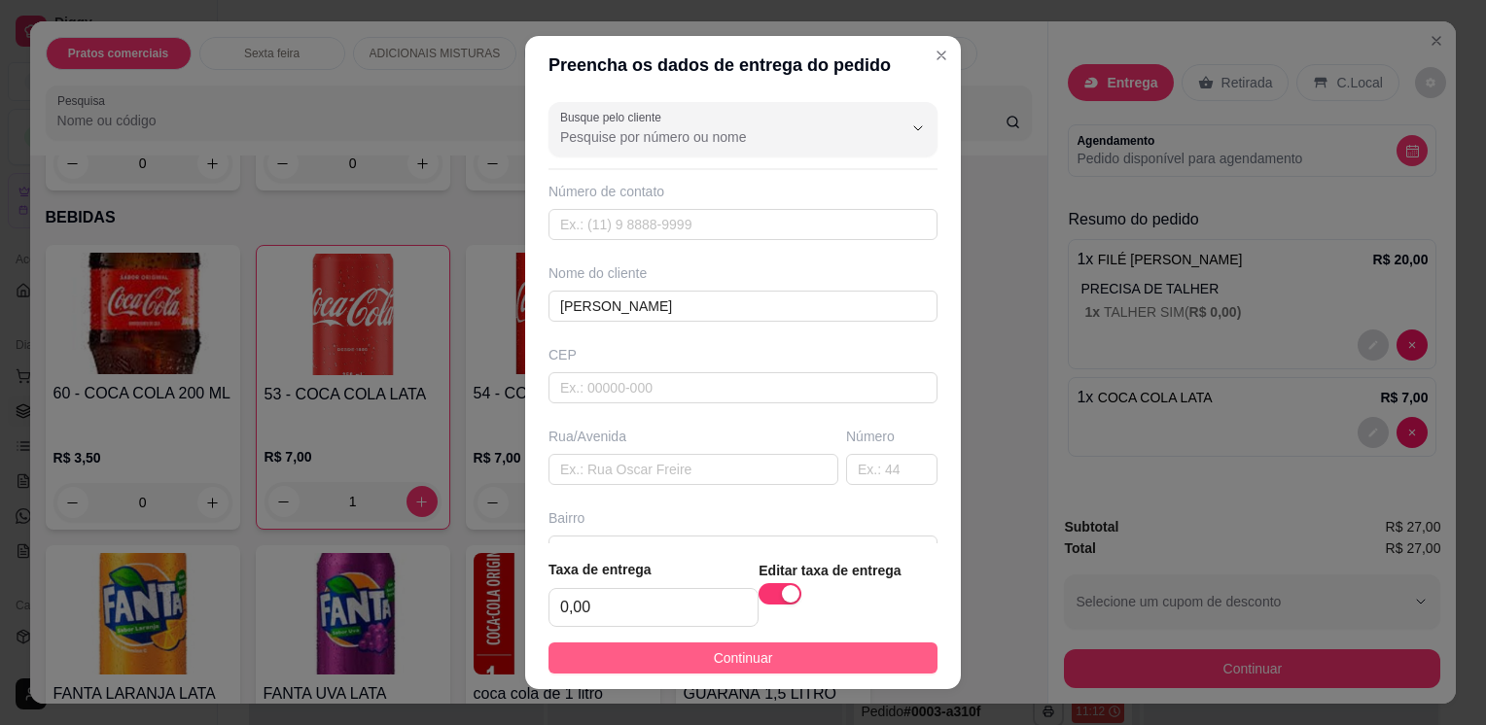
click at [826, 663] on button "Continuar" at bounding box center [742, 658] width 389 height 31
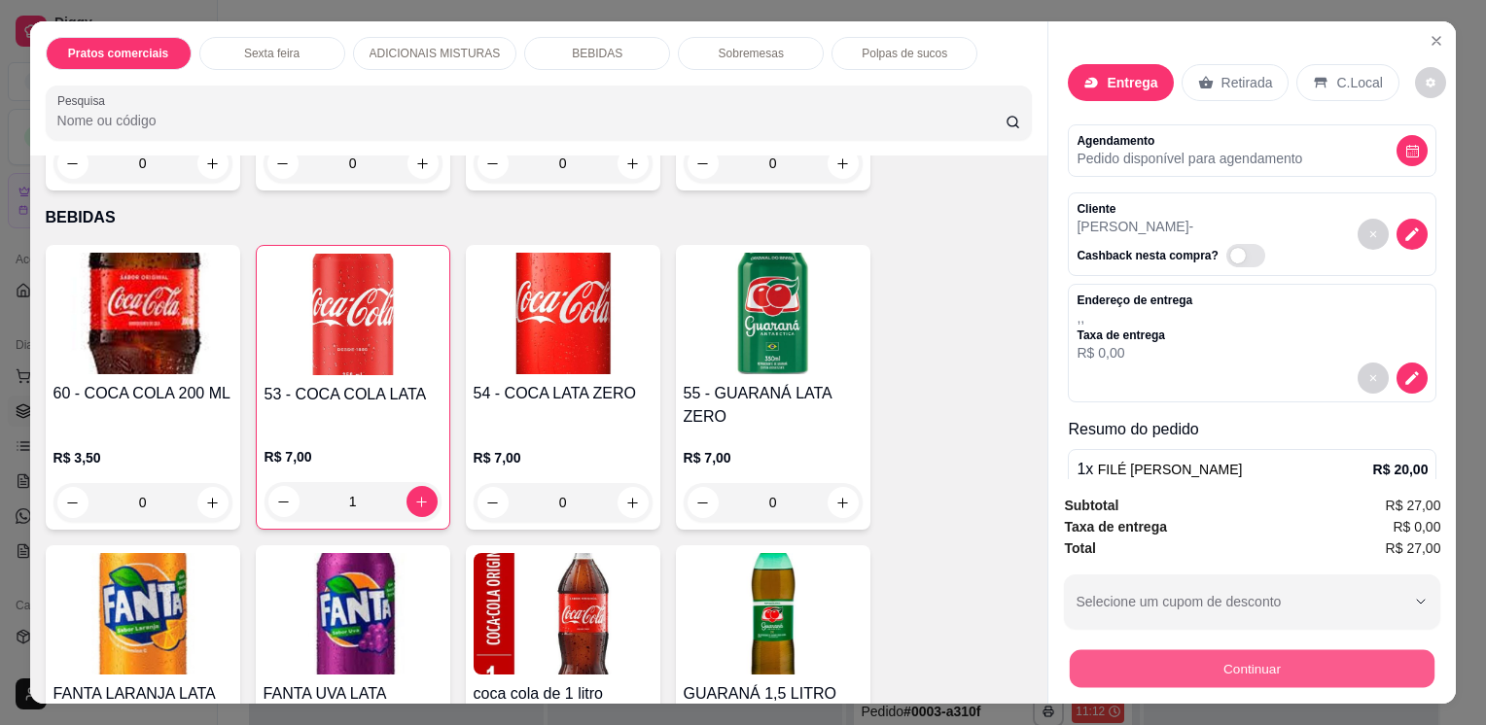
click at [1118, 663] on button "Continuar" at bounding box center [1252, 669] width 365 height 38
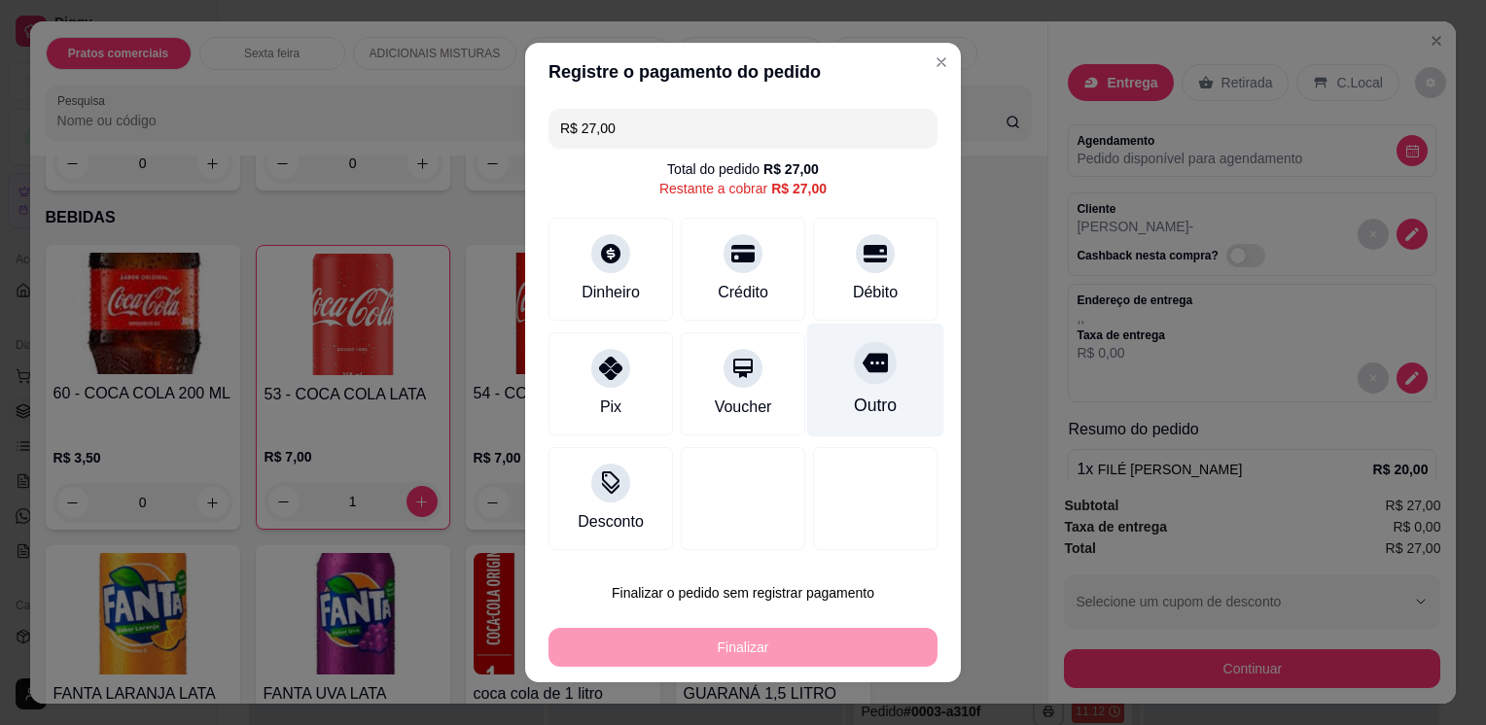
click at [867, 351] on icon at bounding box center [875, 362] width 25 height 25
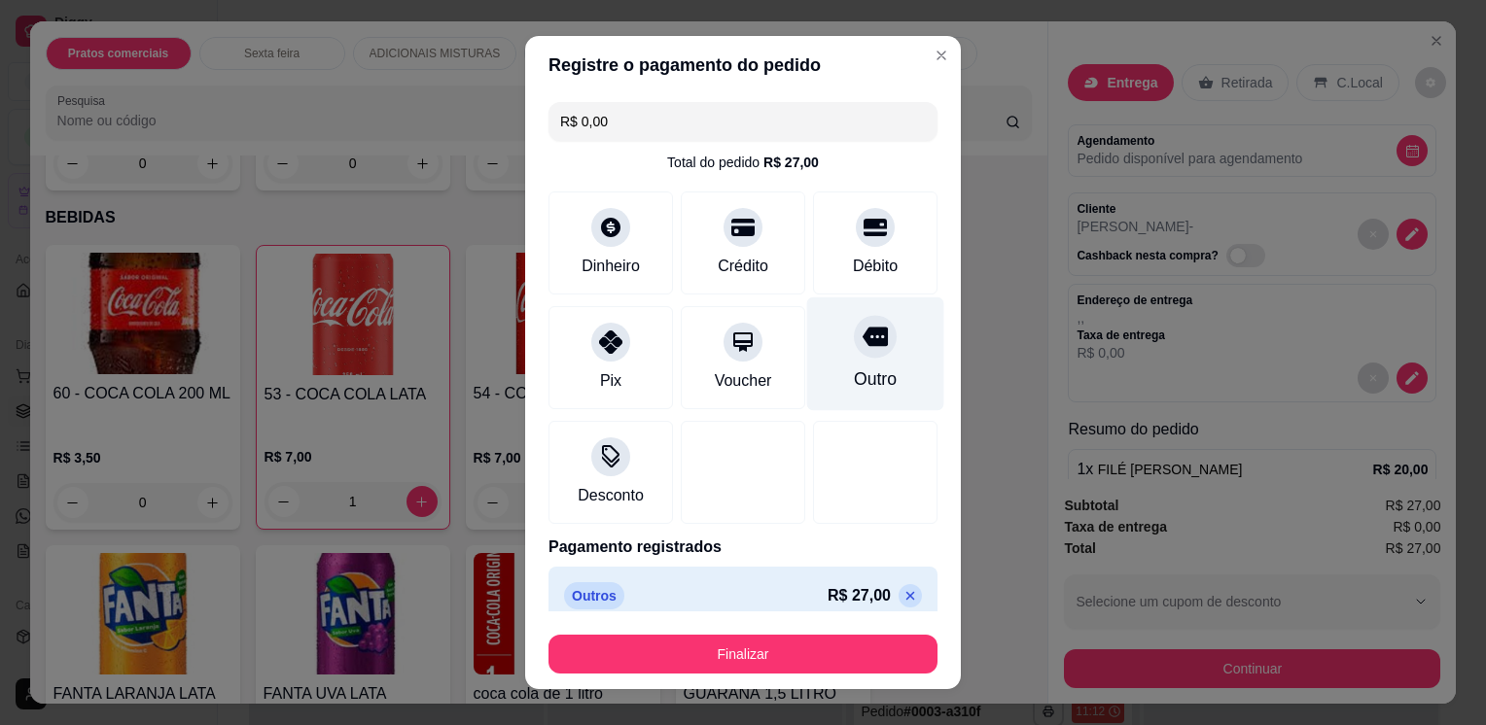
type input "R$ 0,00"
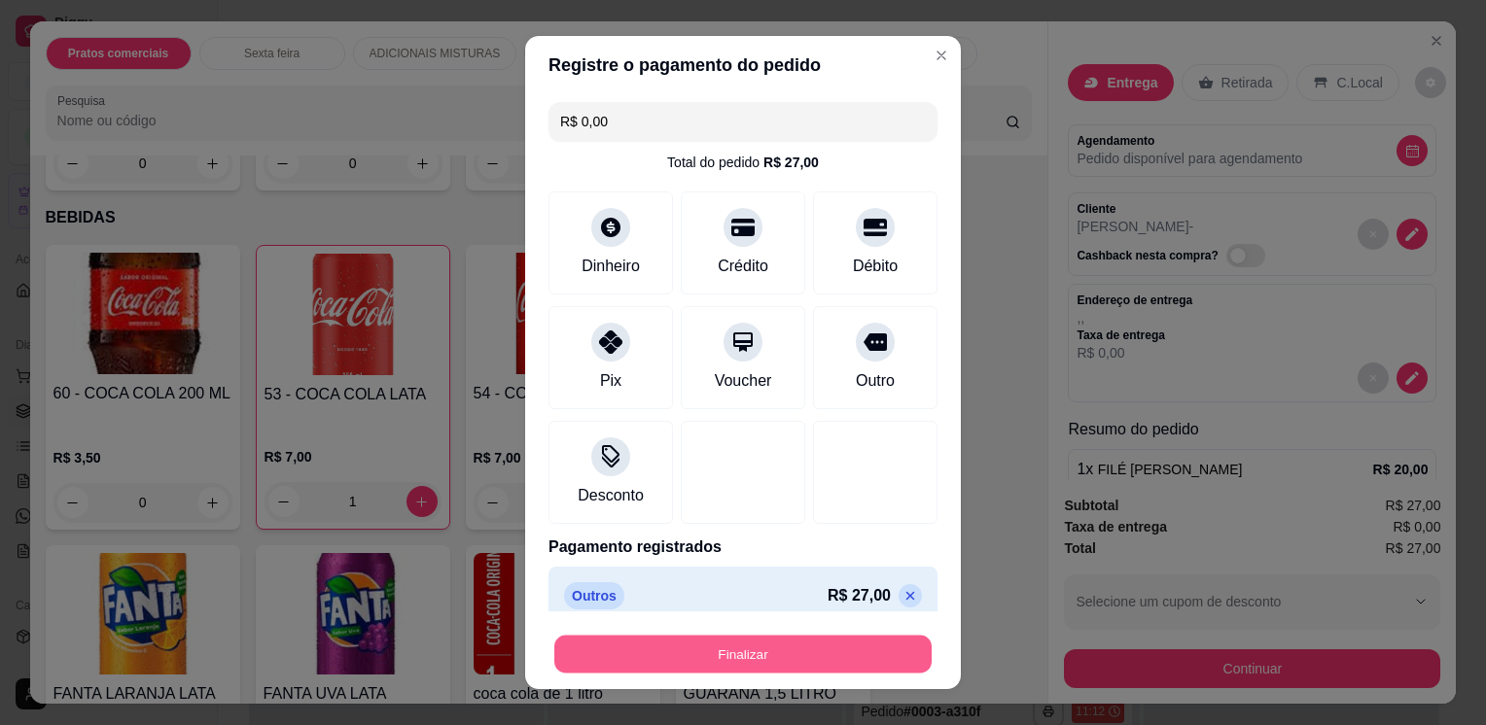
click at [743, 662] on button "Finalizar" at bounding box center [742, 654] width 377 height 38
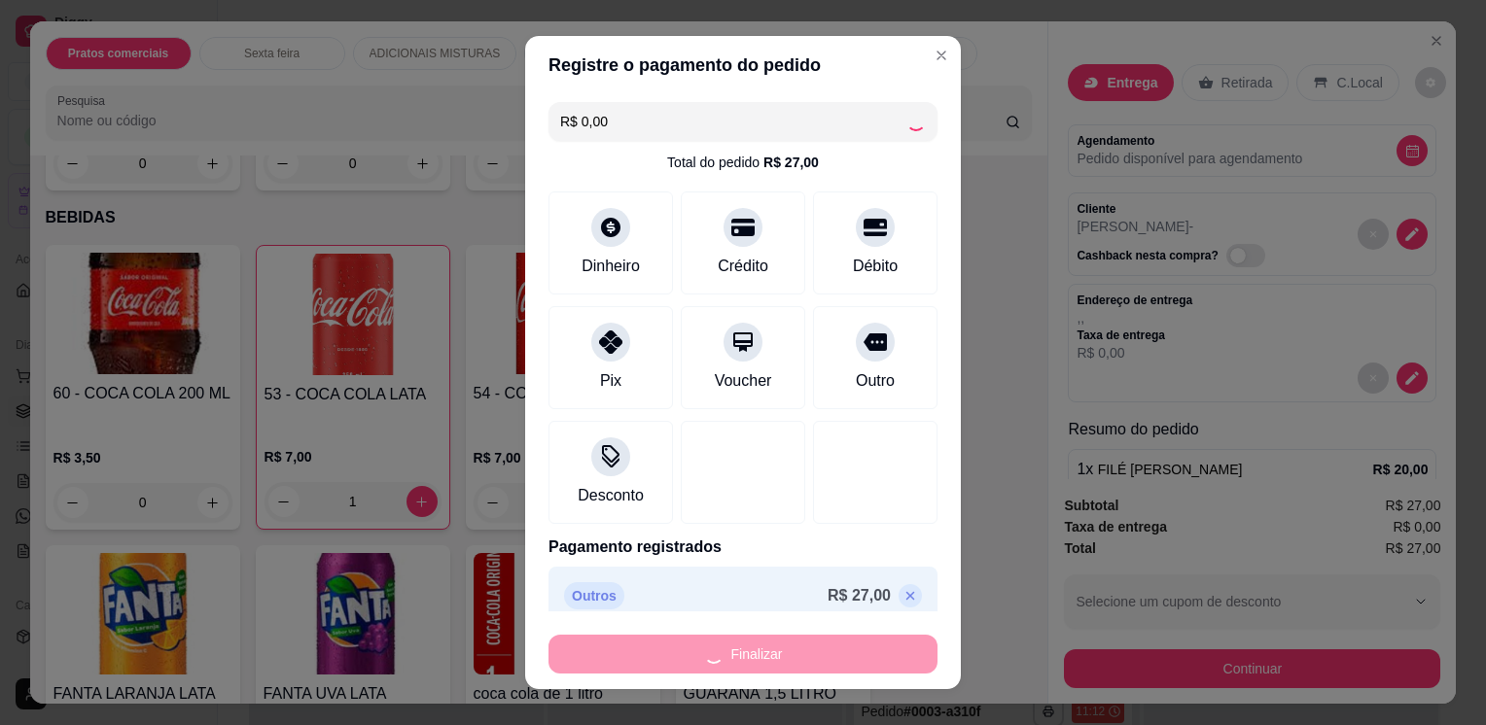
type input "0"
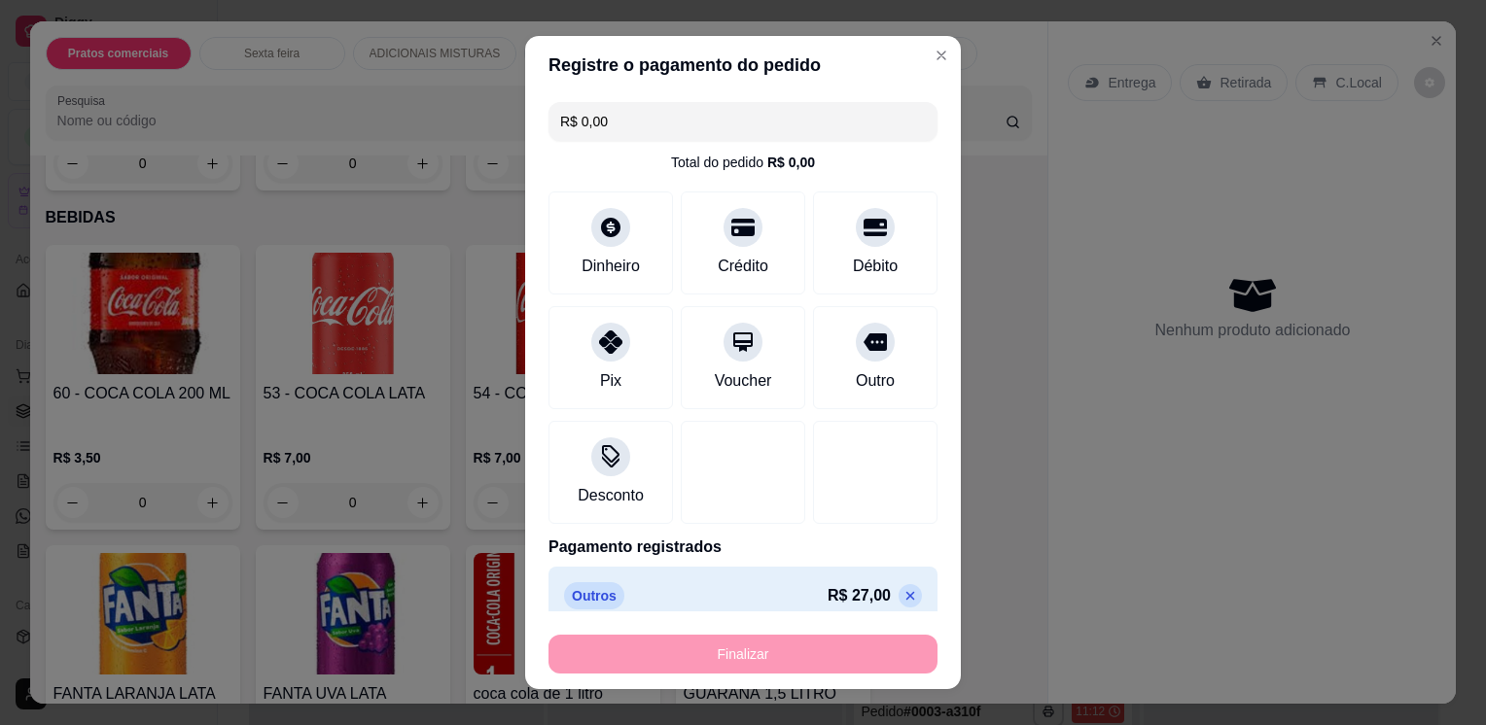
type input "-R$ 27,00"
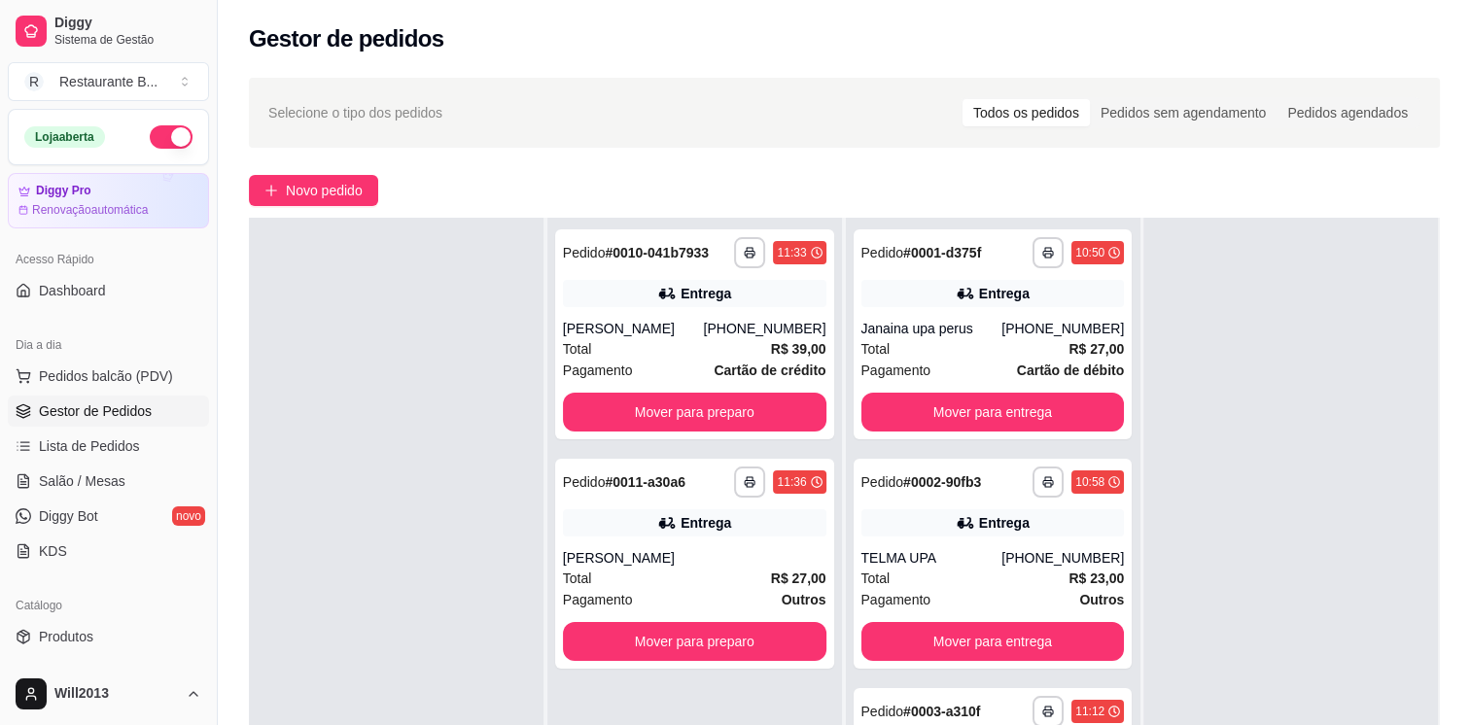
click at [642, 626] on button "Mover para preparo" at bounding box center [695, 641] width 264 height 39
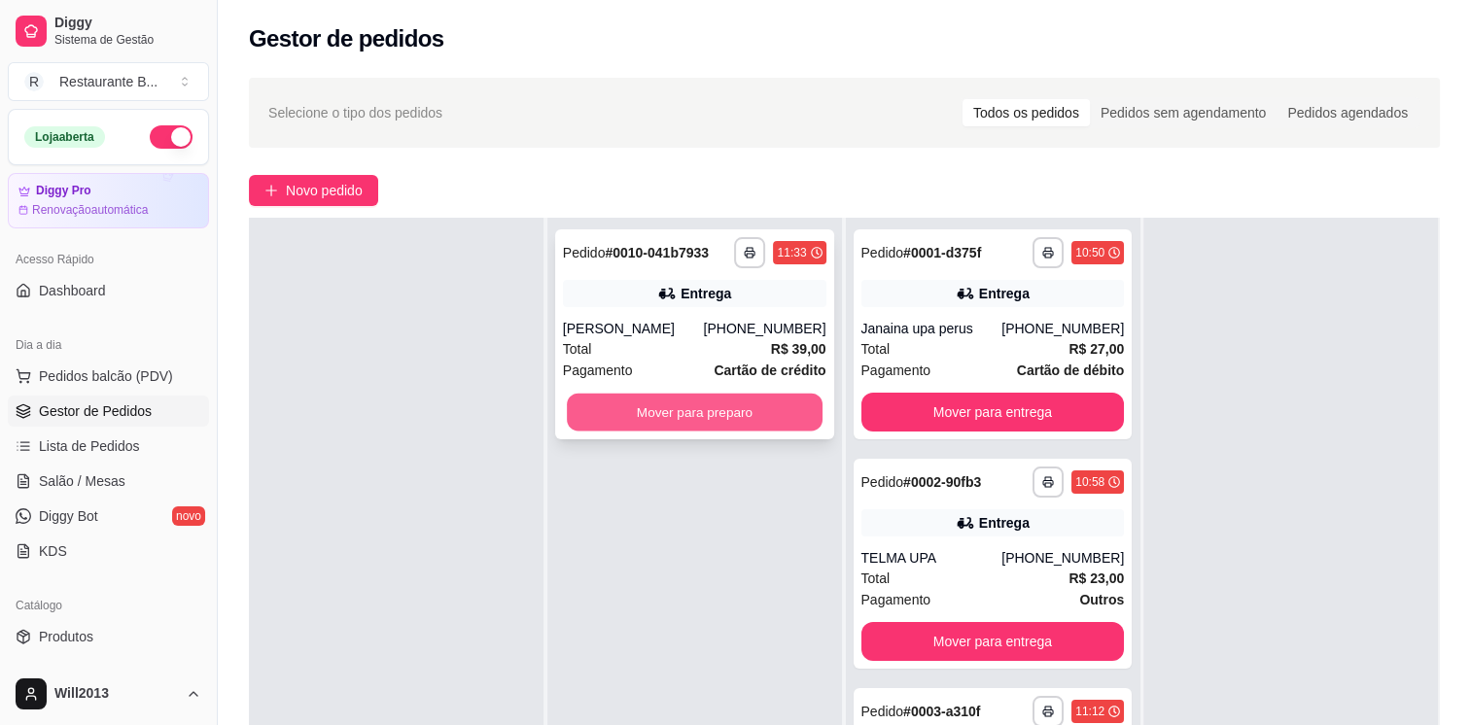
click at [722, 399] on button "Mover para preparo" at bounding box center [695, 413] width 256 height 38
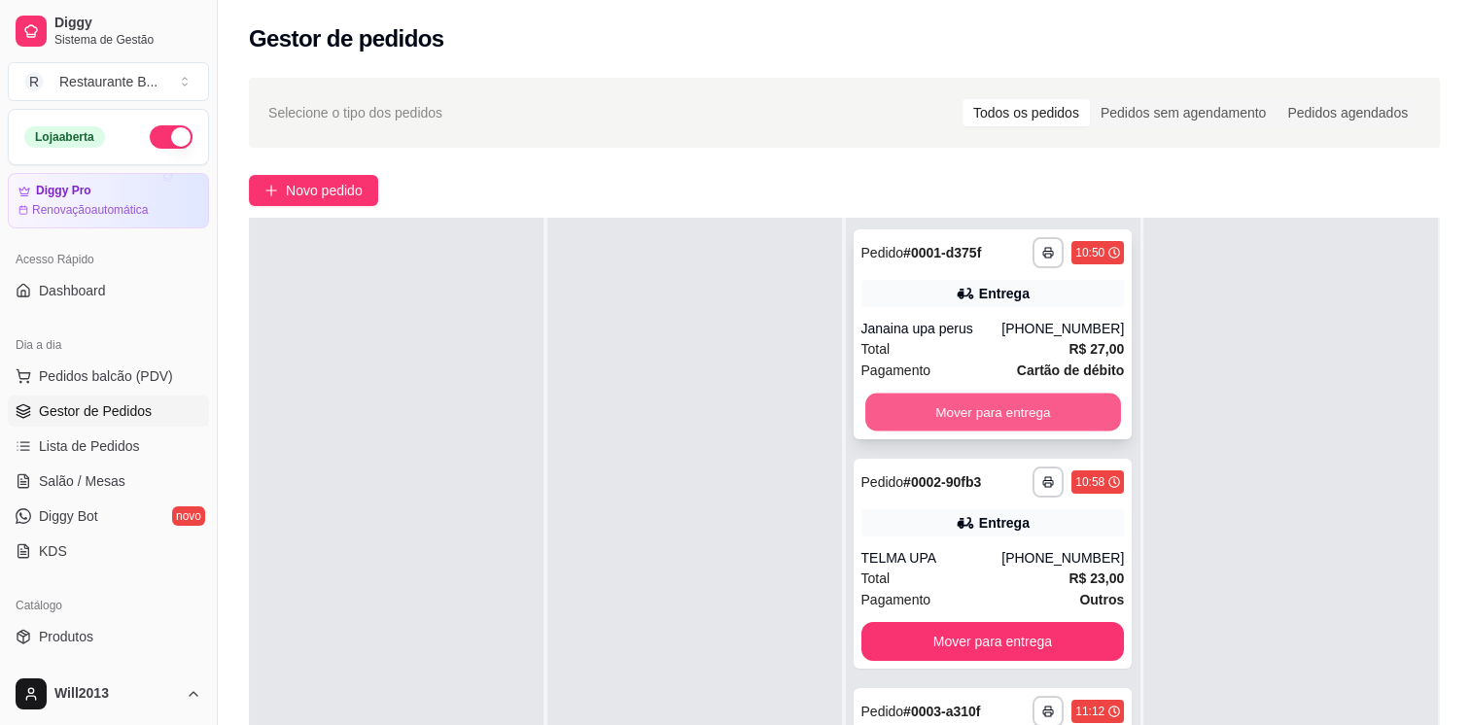
click at [916, 411] on button "Mover para entrega" at bounding box center [993, 413] width 256 height 38
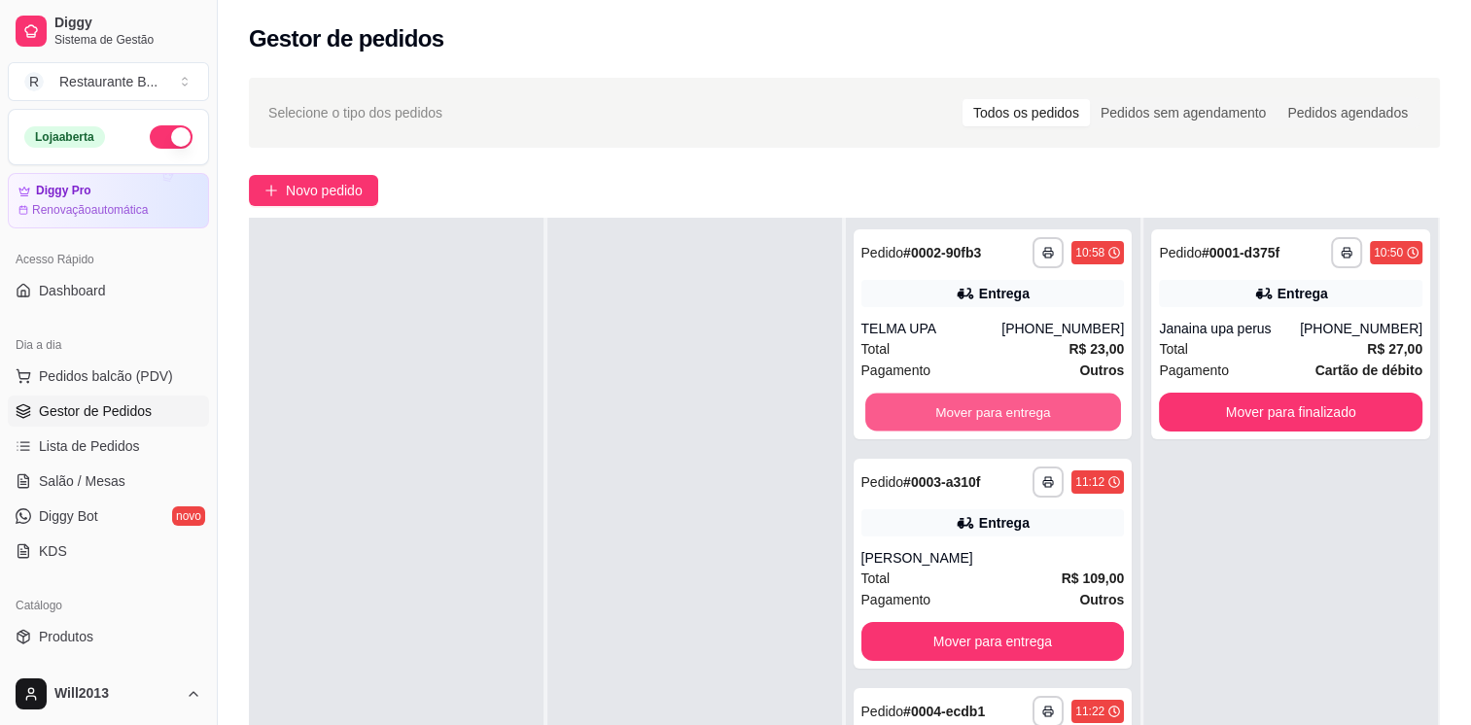
click at [916, 411] on button "Mover para entrega" at bounding box center [993, 413] width 256 height 38
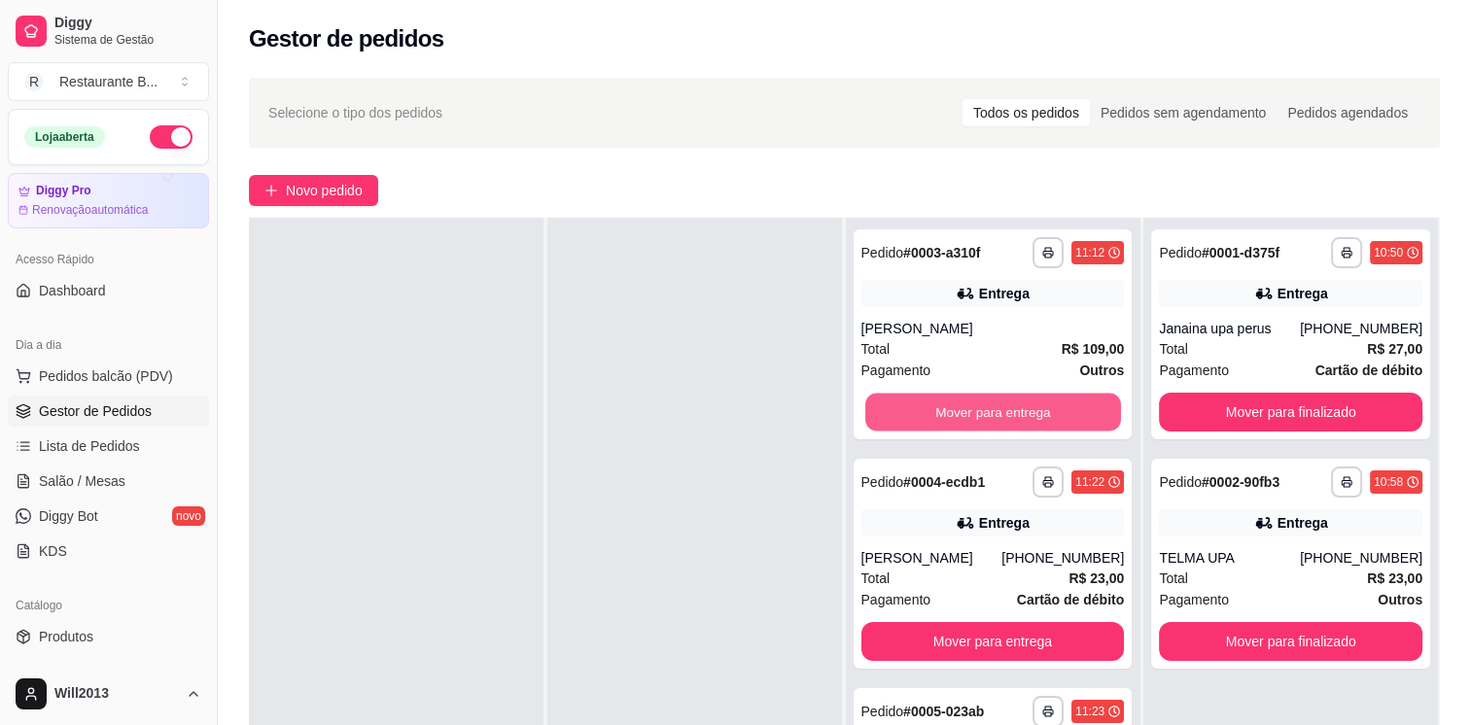
click at [916, 411] on button "Mover para entrega" at bounding box center [993, 413] width 256 height 38
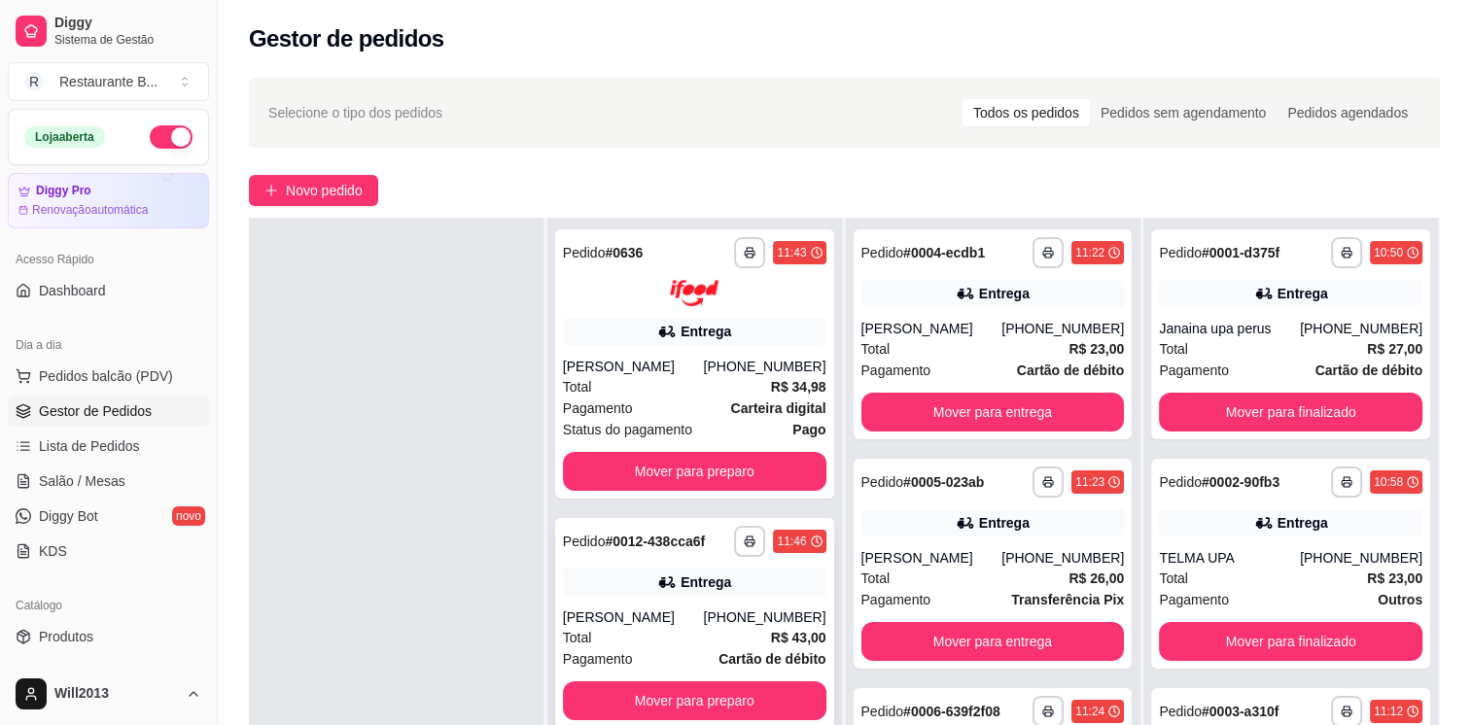
scroll to position [296, 0]
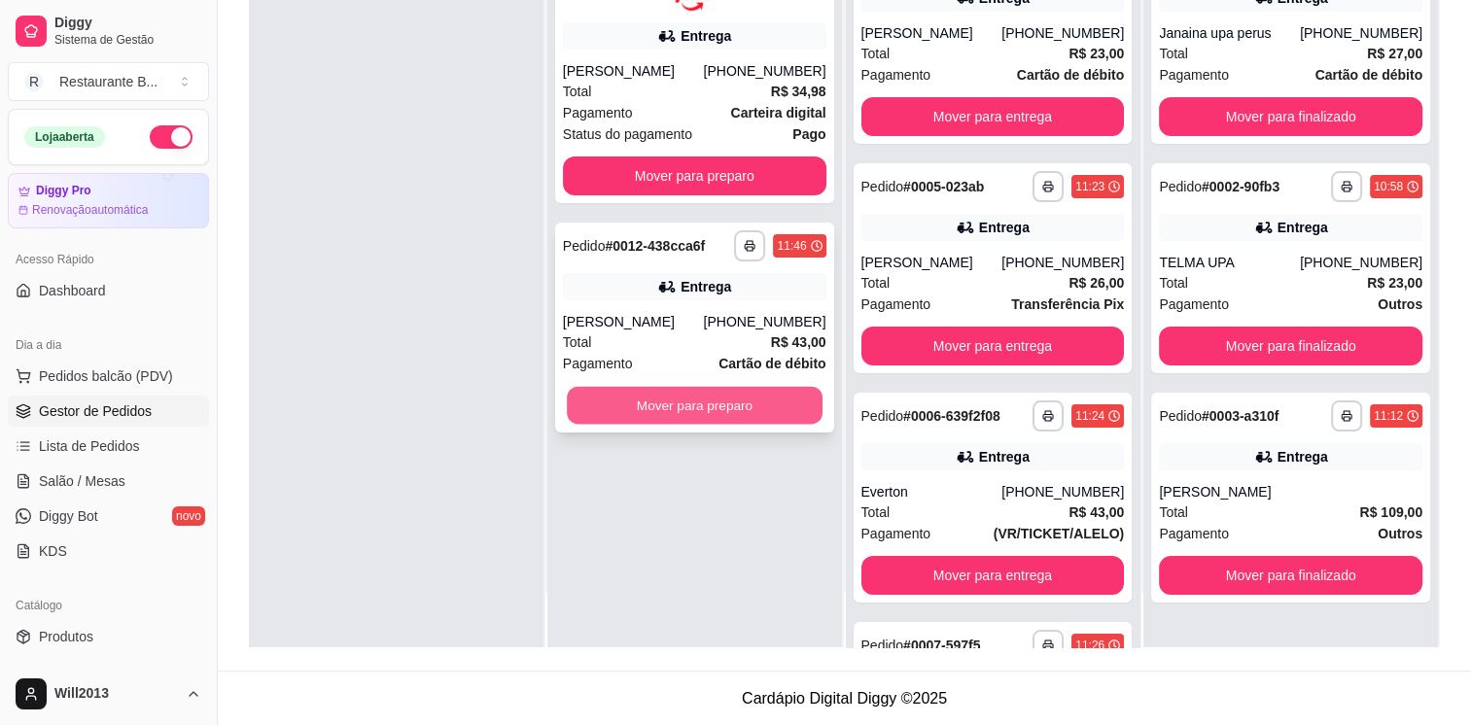
click at [727, 409] on button "Mover para preparo" at bounding box center [695, 405] width 256 height 38
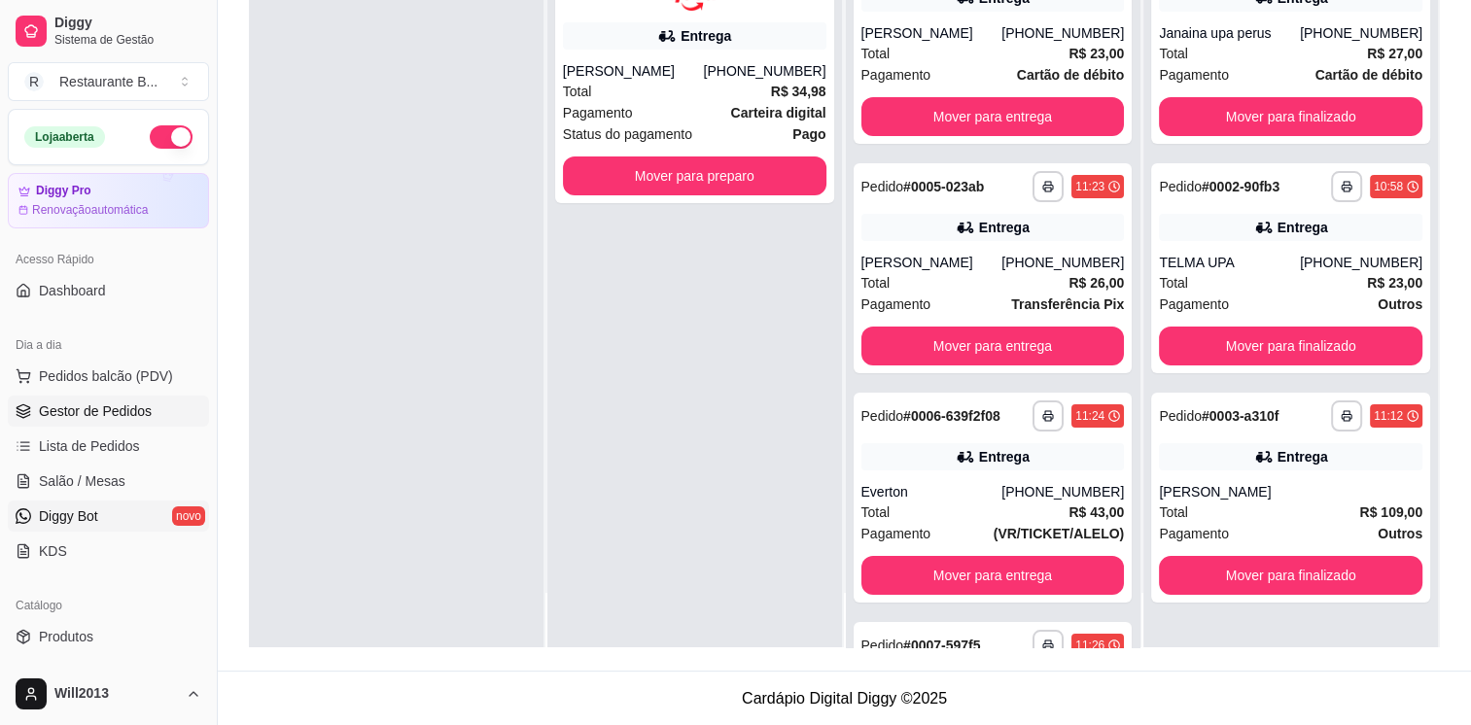
click at [104, 510] on link "Diggy Bot novo" at bounding box center [108, 516] width 201 height 31
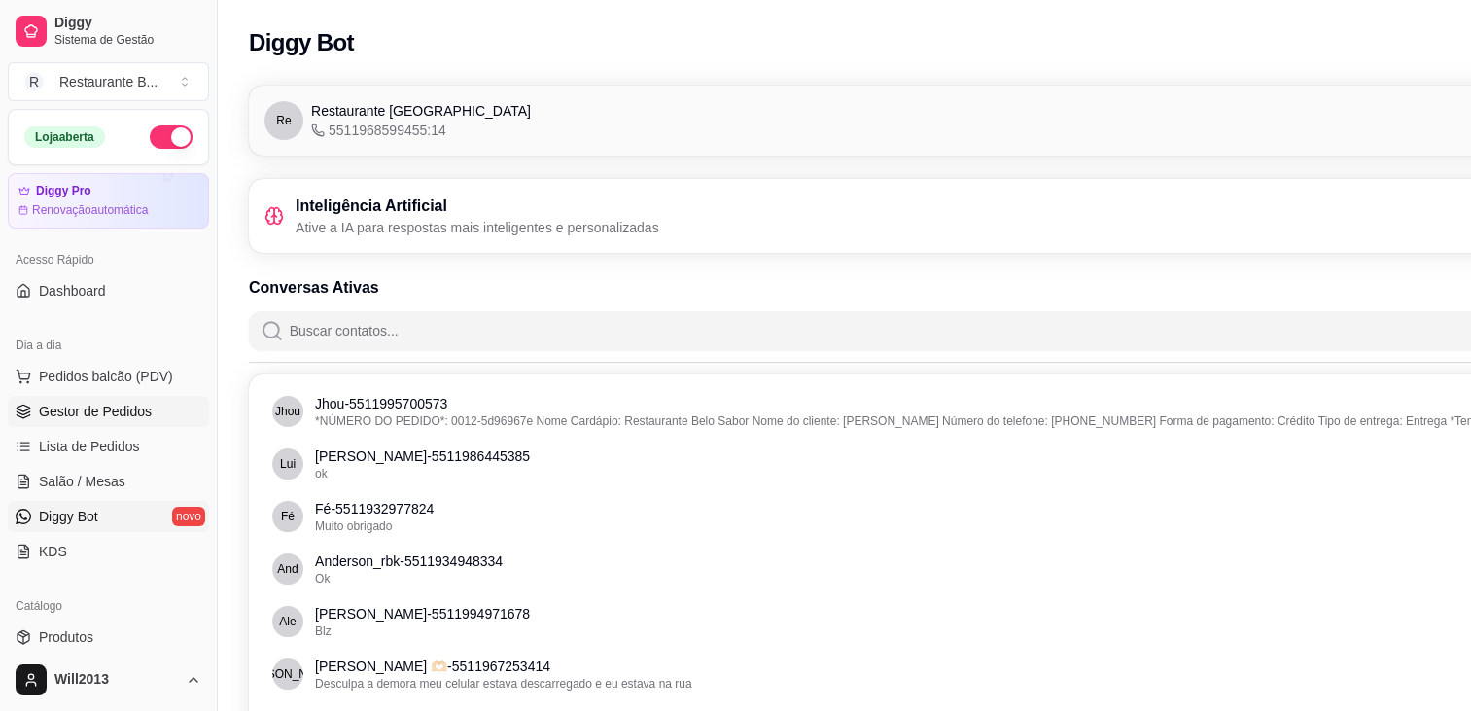
click at [124, 414] on span "Gestor de Pedidos" at bounding box center [95, 411] width 113 height 19
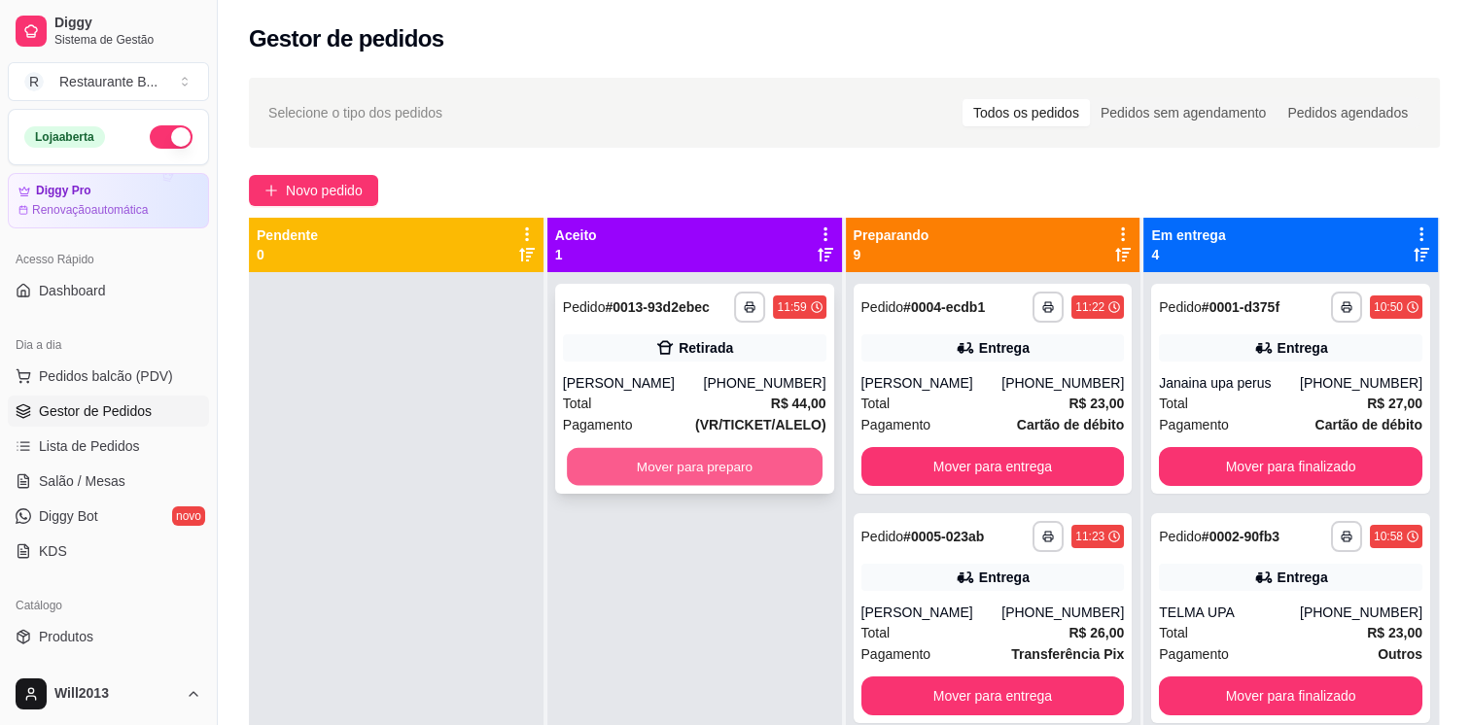
click at [690, 459] on button "Mover para preparo" at bounding box center [695, 467] width 256 height 38
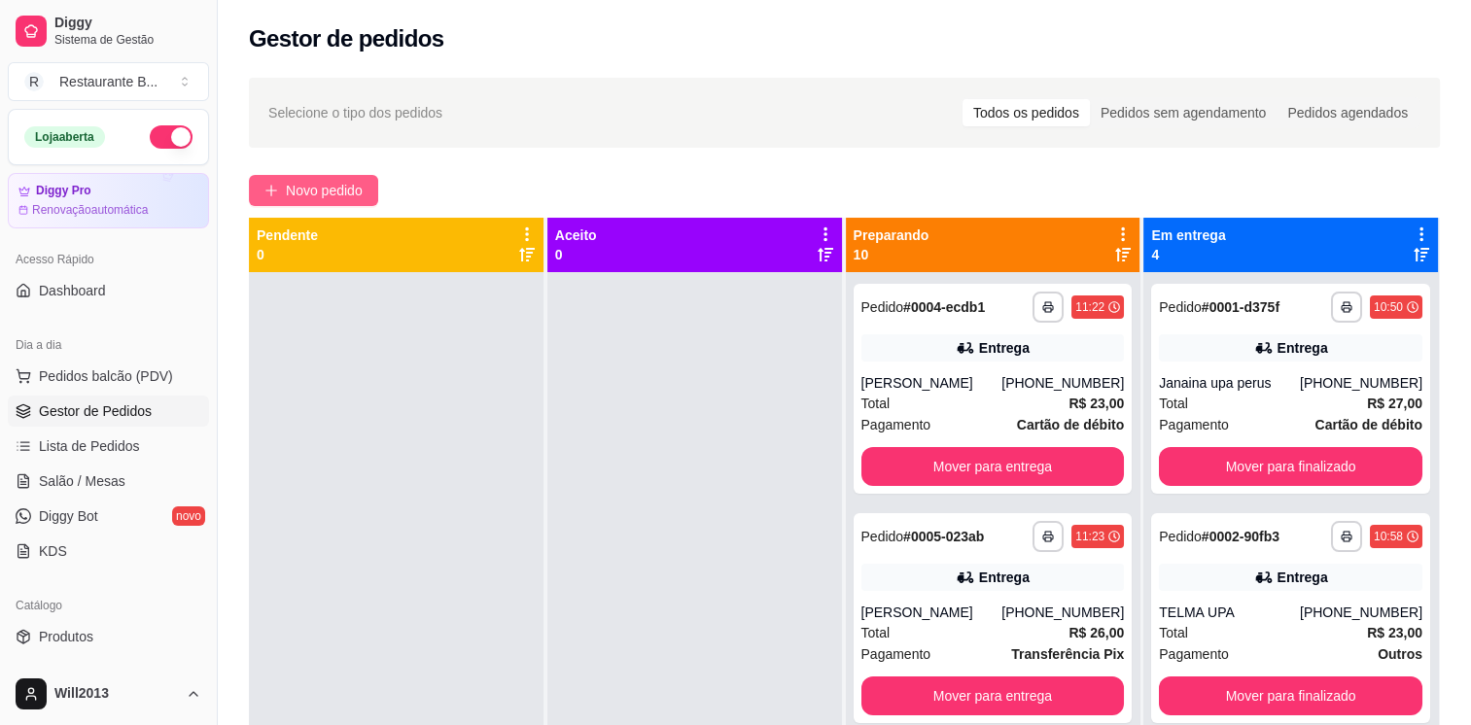
click at [318, 193] on span "Novo pedido" at bounding box center [324, 190] width 77 height 21
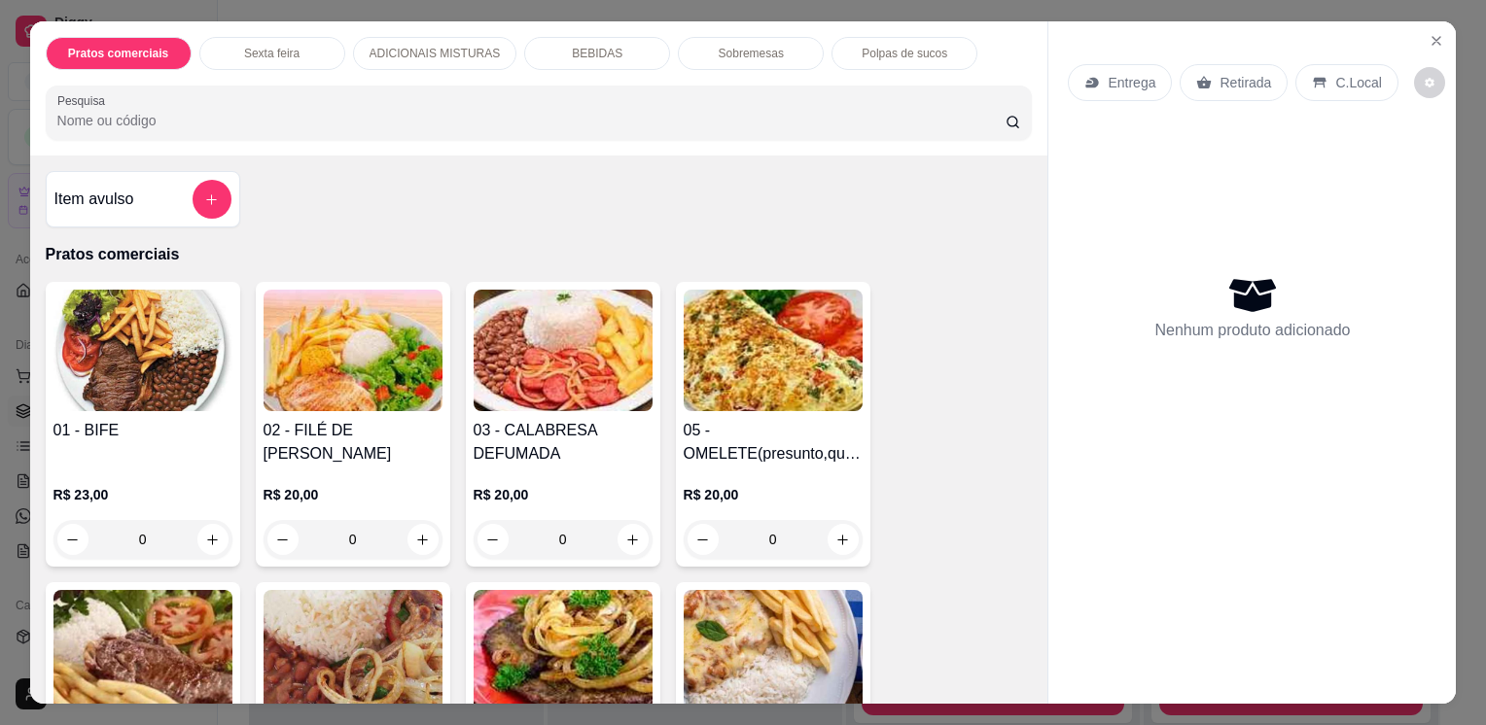
scroll to position [251, 0]
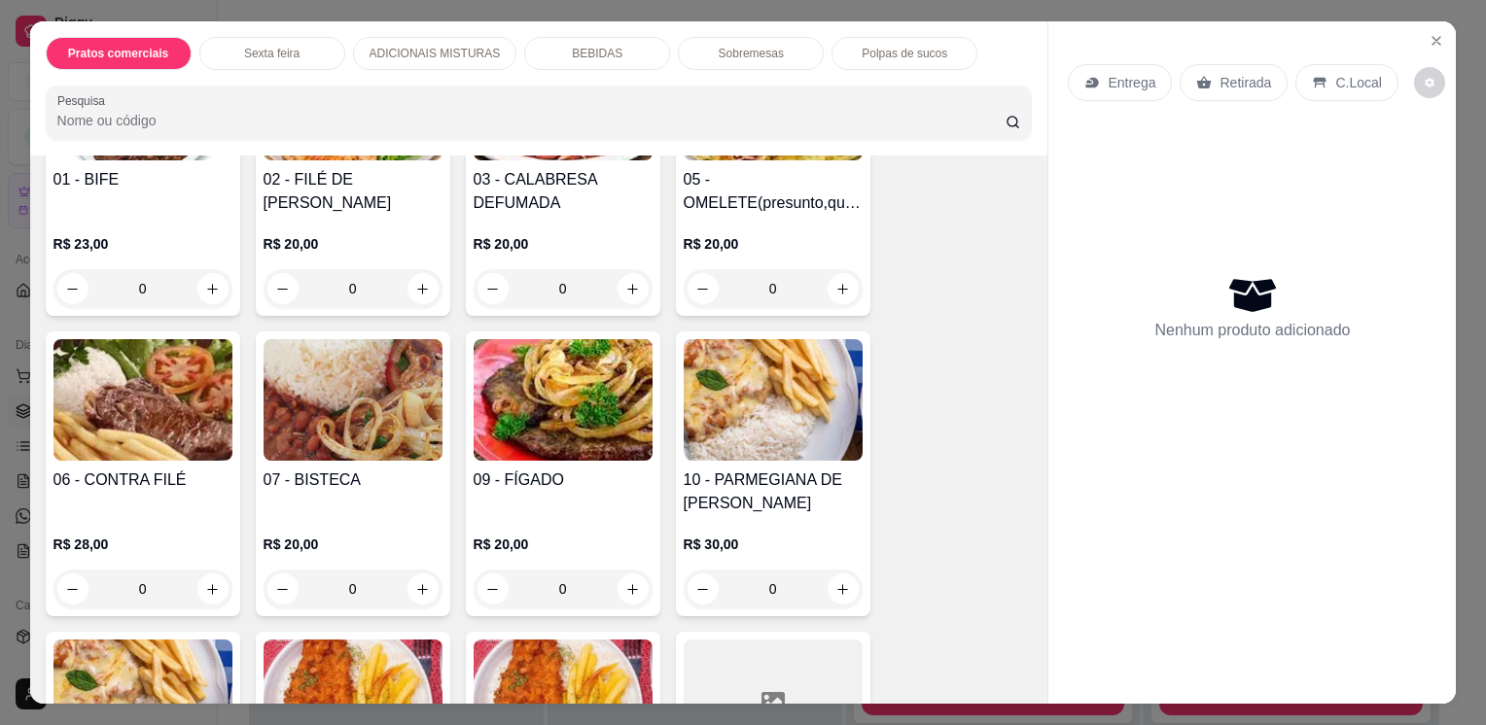
click at [625, 583] on div "0" at bounding box center [563, 589] width 179 height 39
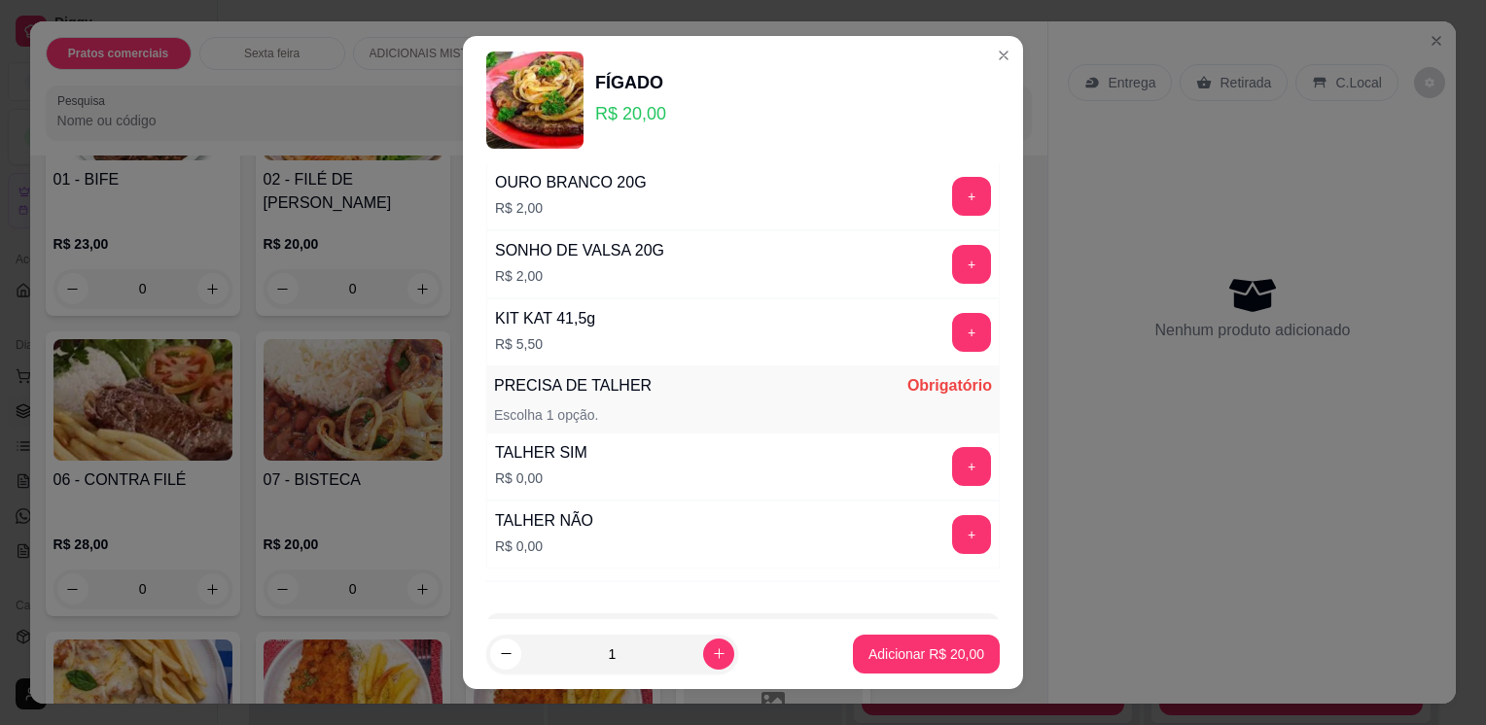
scroll to position [463, 0]
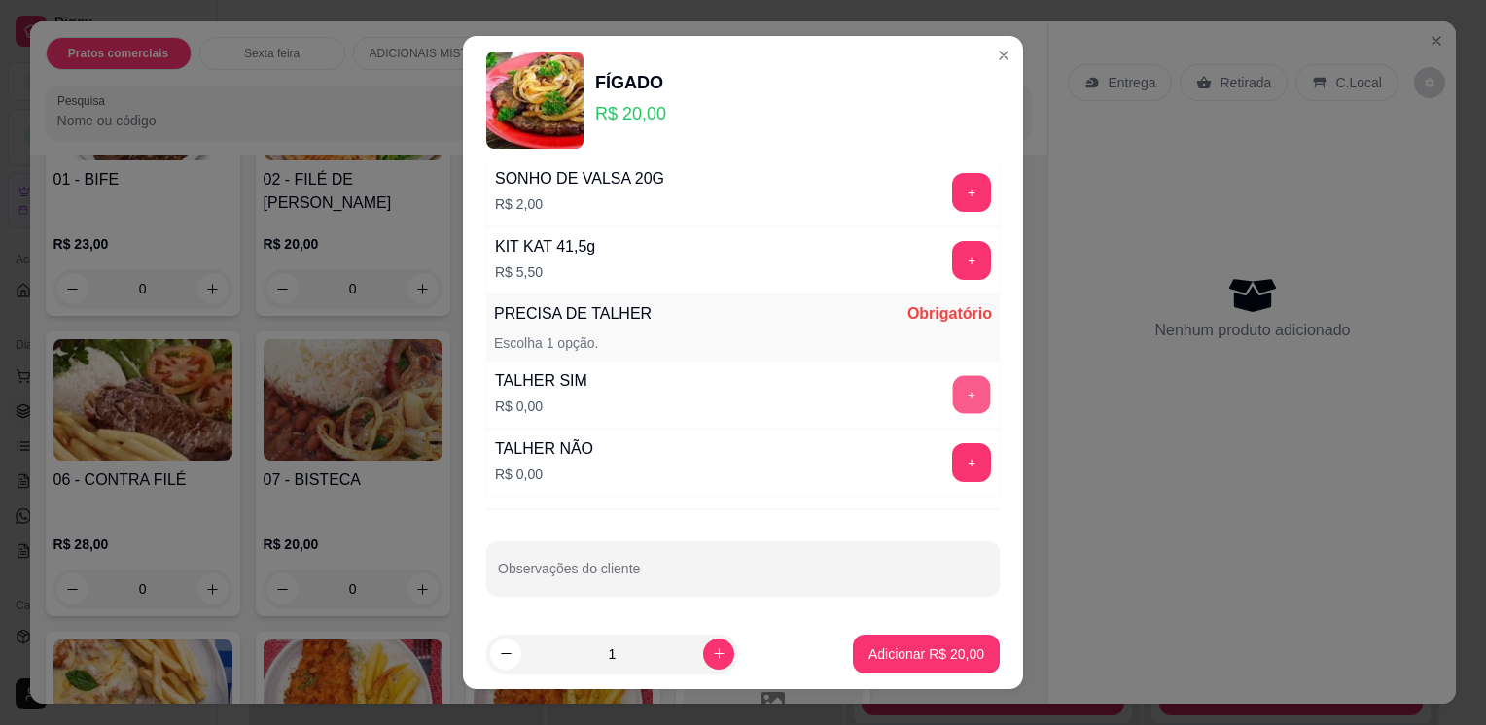
click at [953, 393] on button "+" at bounding box center [972, 395] width 38 height 38
click at [899, 666] on button "Adicionar R$ 20,00" at bounding box center [926, 654] width 143 height 38
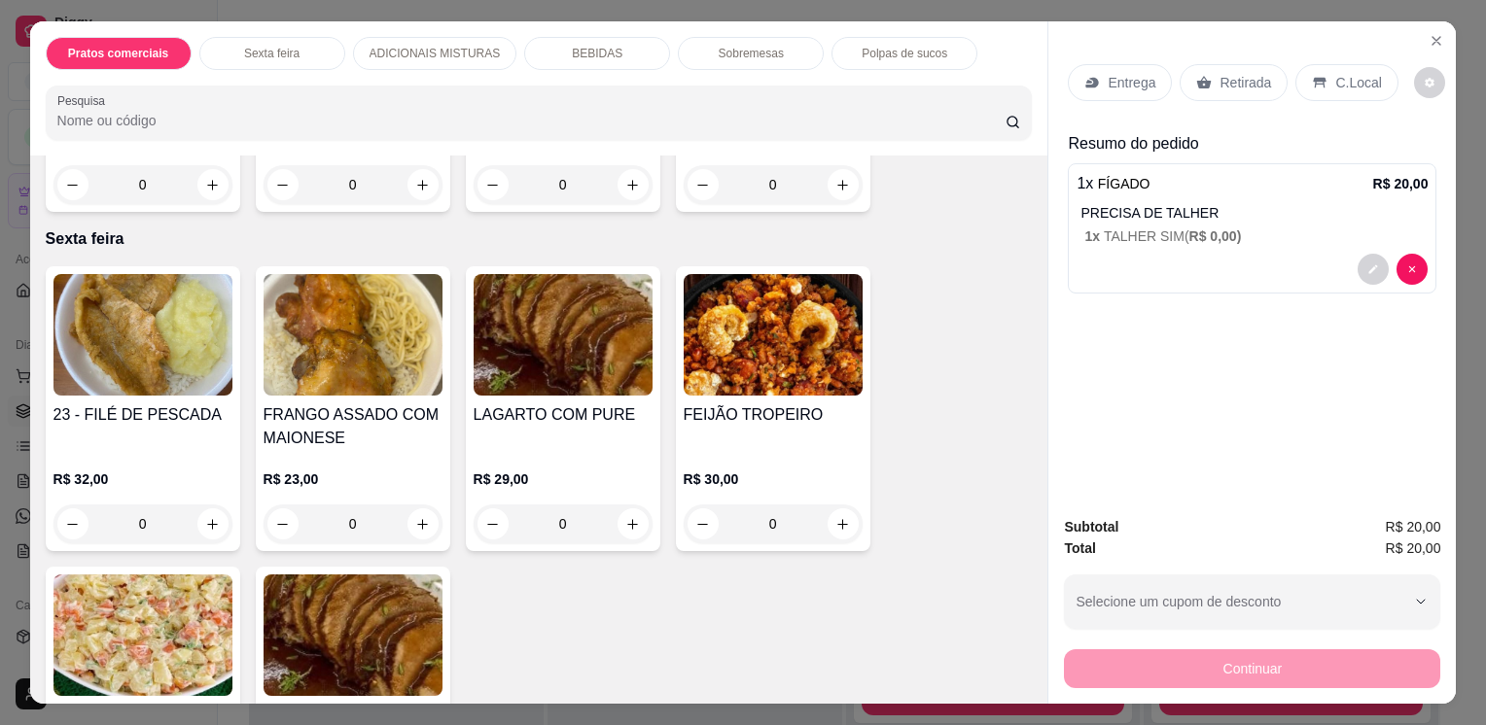
scroll to position [957, 0]
click at [624, 518] on div "0" at bounding box center [563, 523] width 179 height 39
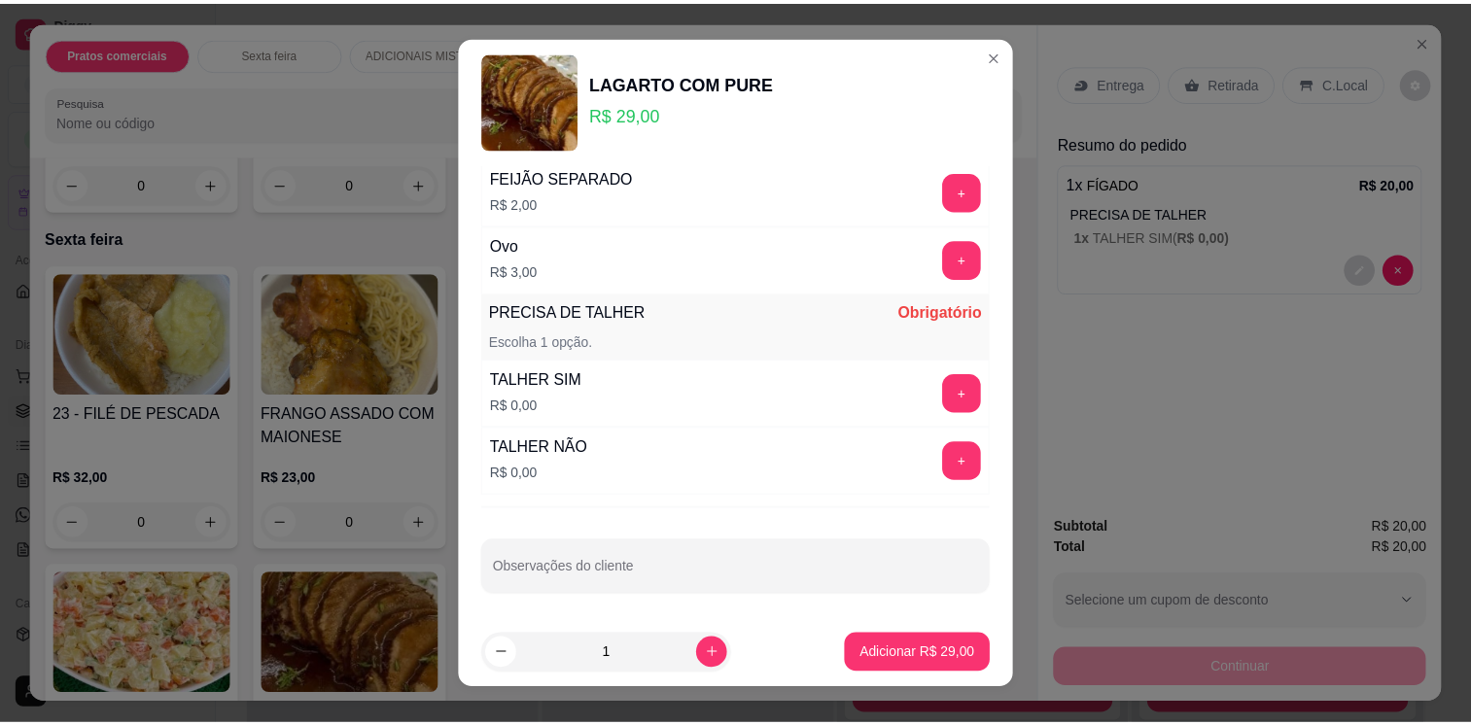
scroll to position [25, 0]
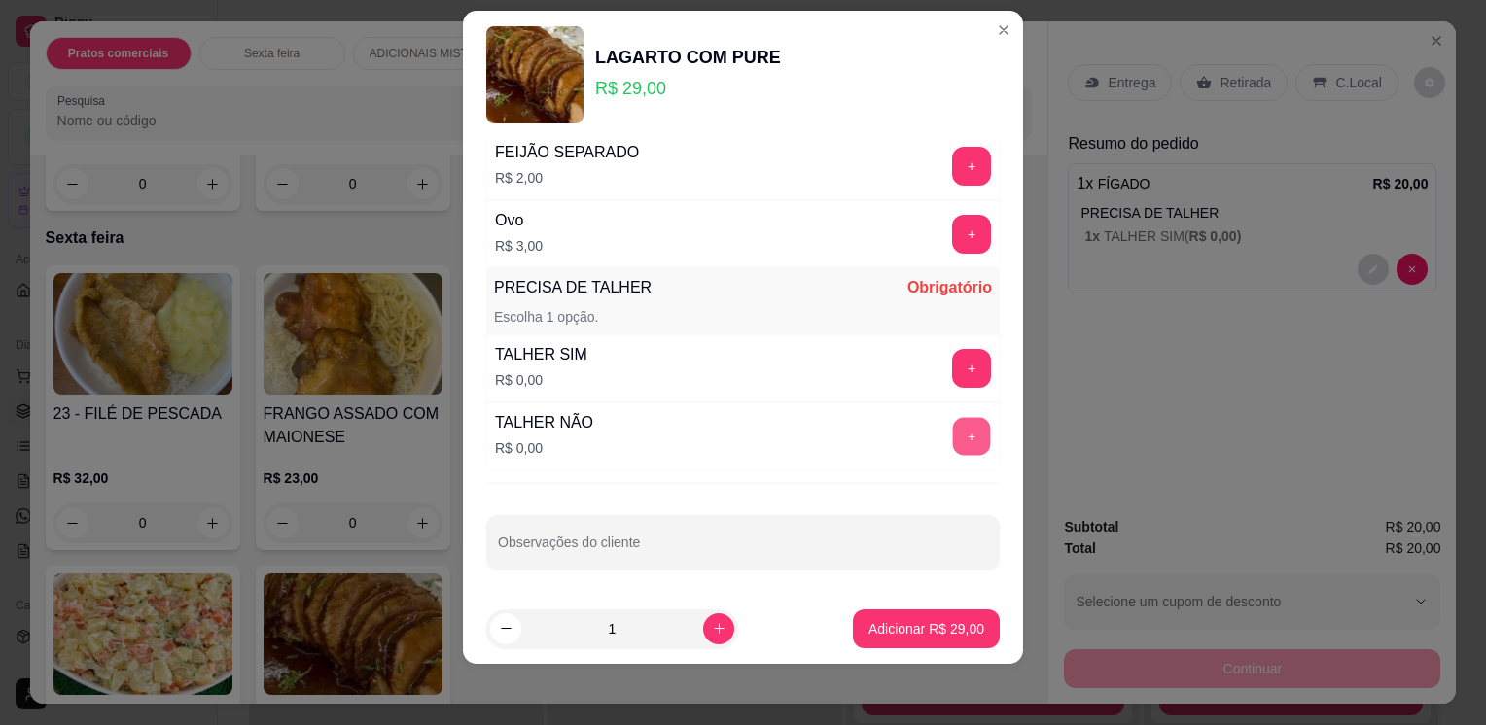
click at [953, 431] on button "+" at bounding box center [972, 437] width 38 height 38
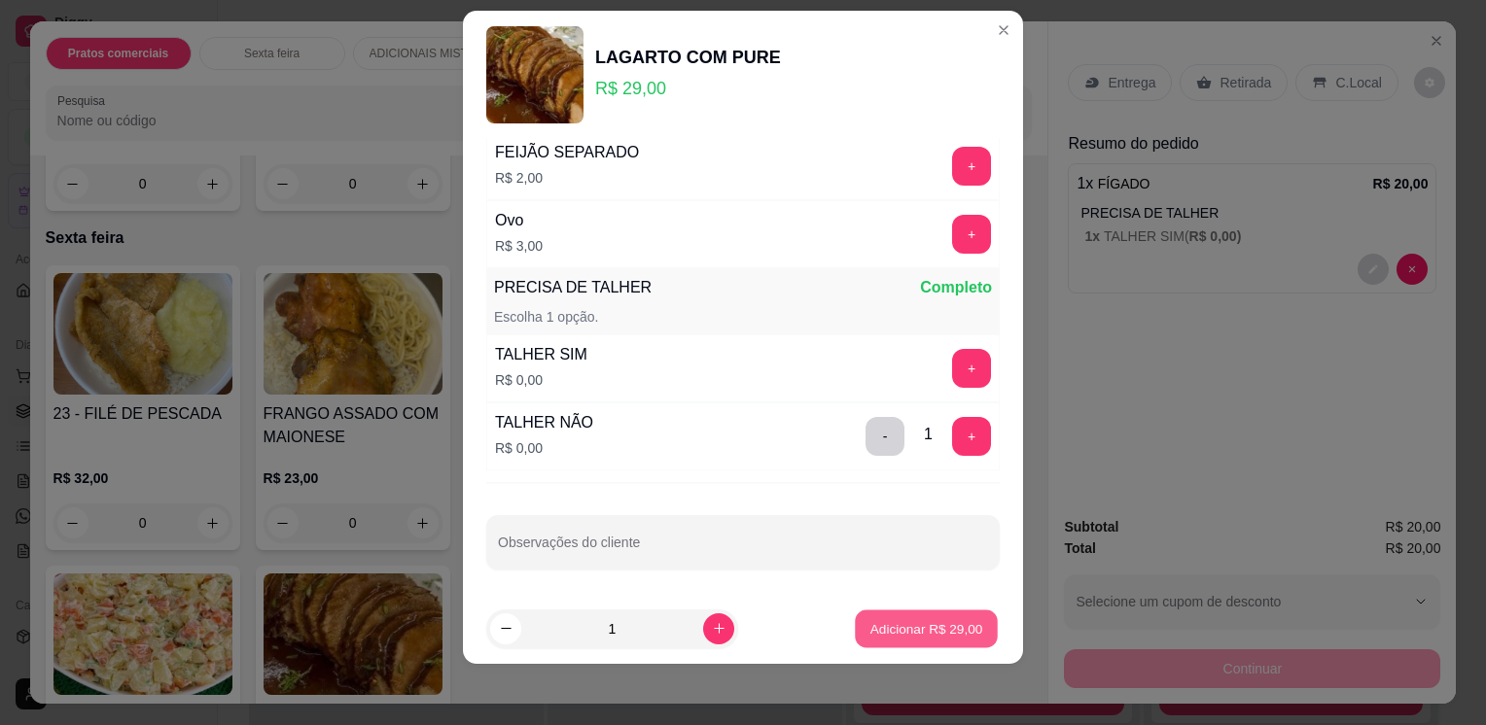
click at [922, 622] on p "Adicionar R$ 29,00" at bounding box center [926, 628] width 113 height 18
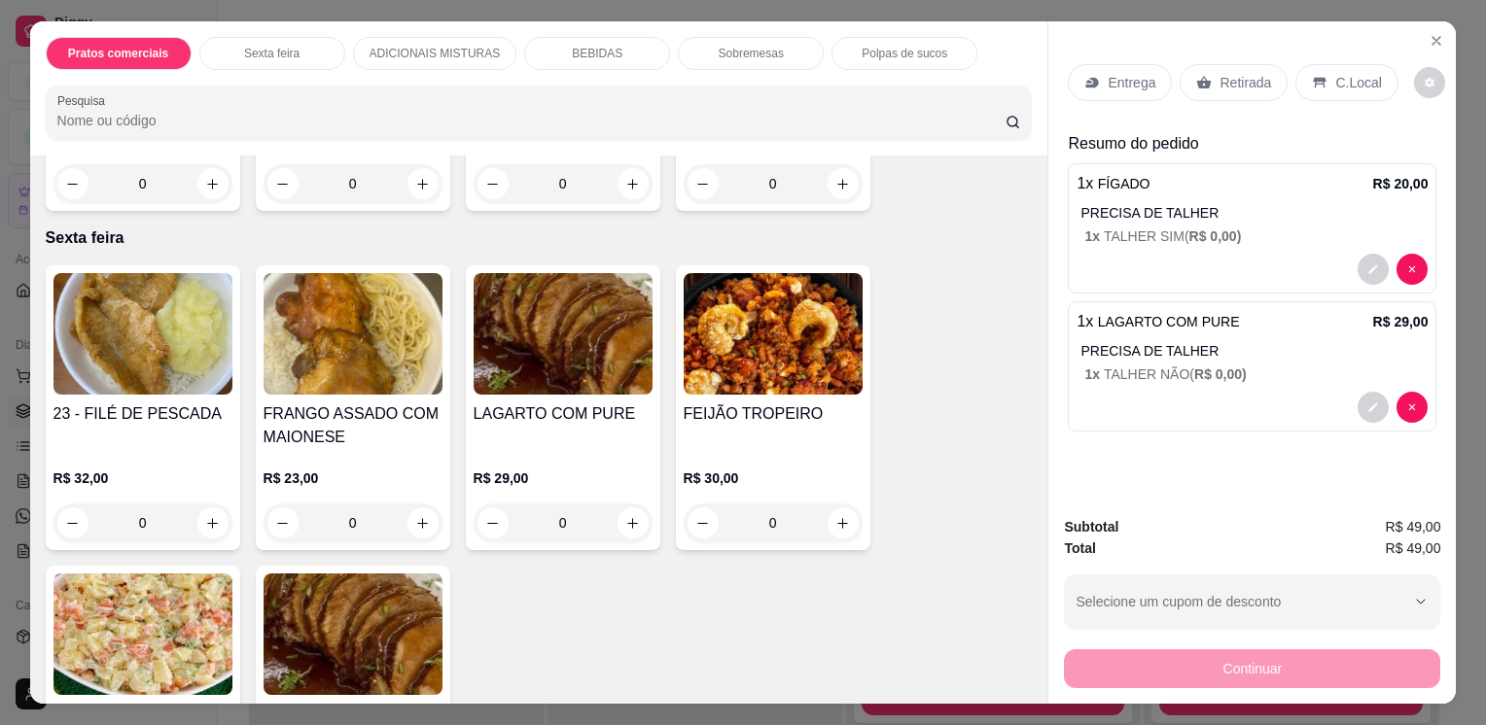
click at [1099, 87] on div "Entrega" at bounding box center [1120, 82] width 104 height 37
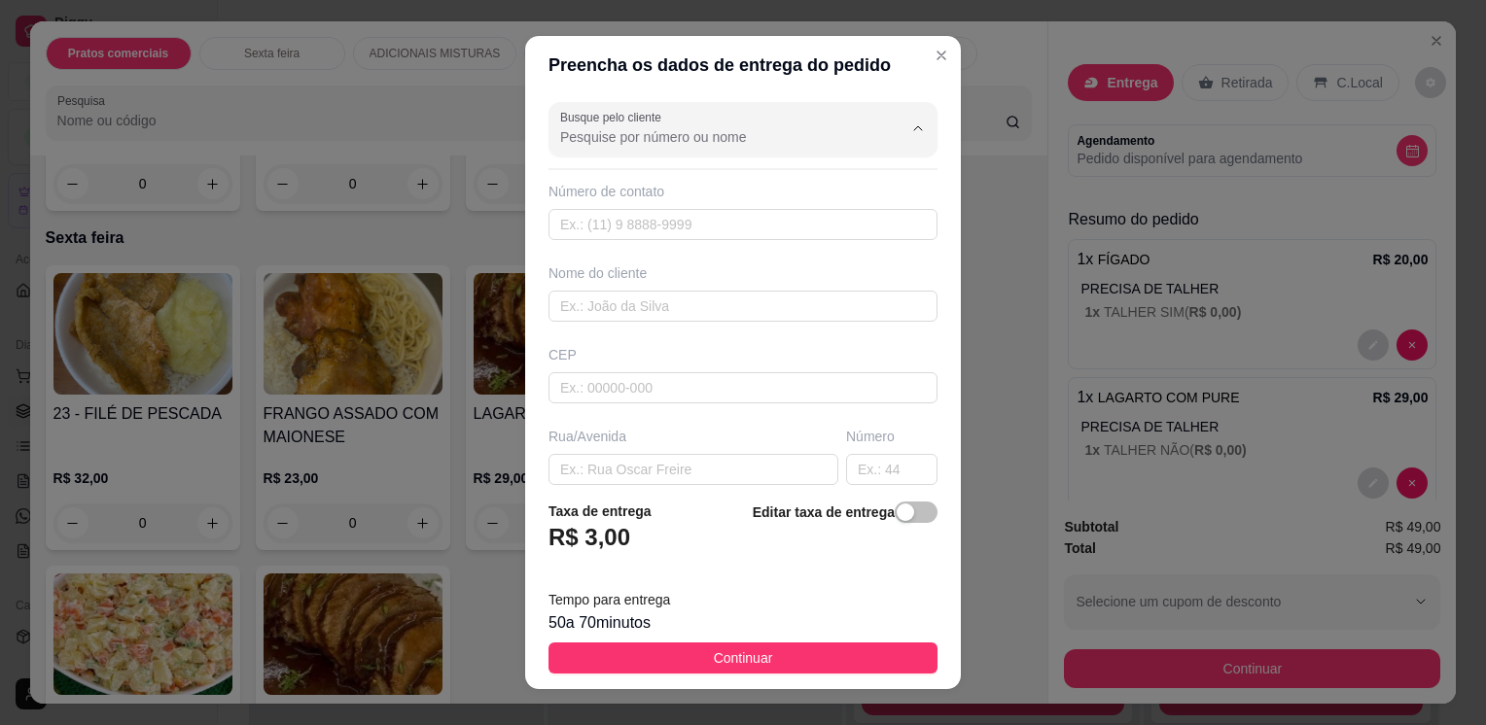
click at [733, 129] on input "Busque pelo cliente" at bounding box center [715, 136] width 311 height 19
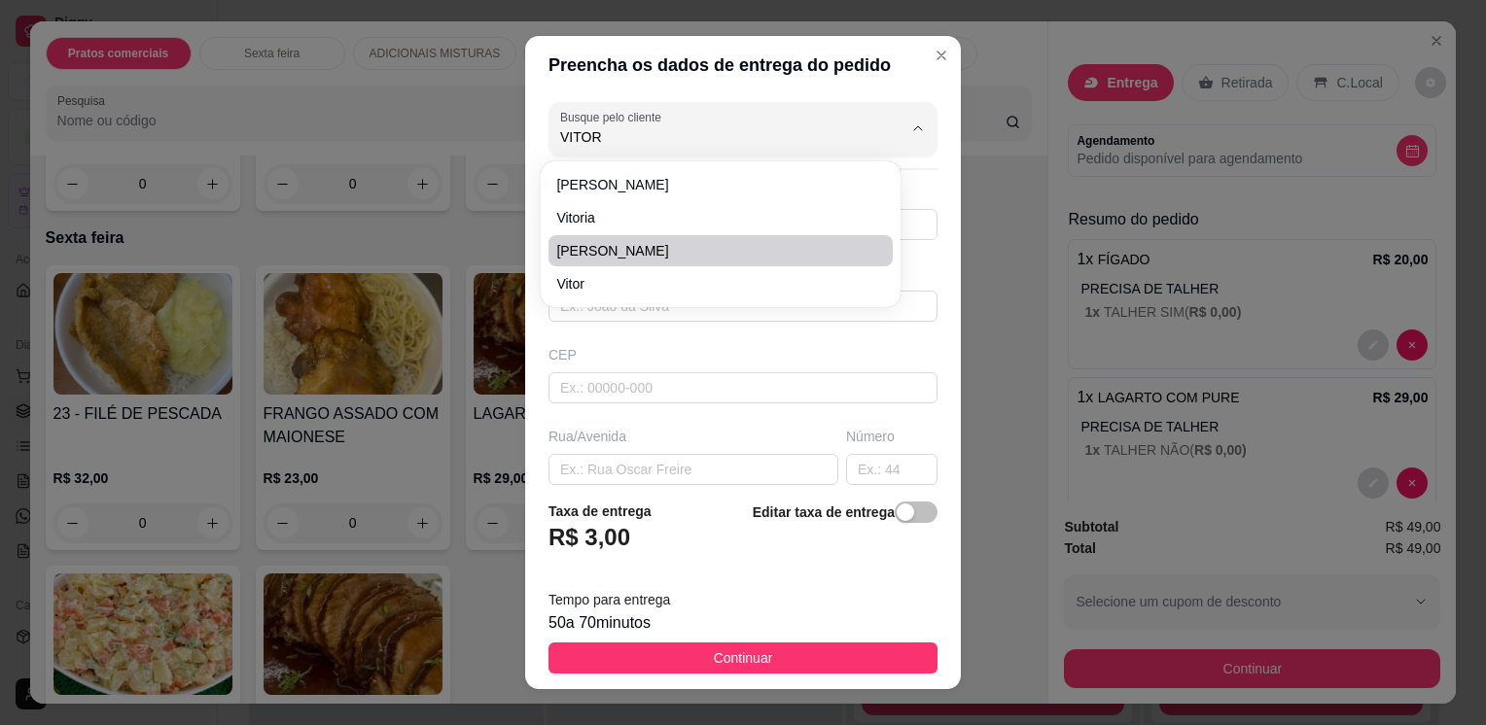
click at [704, 248] on span "[PERSON_NAME]" at bounding box center [710, 250] width 309 height 19
type input "[PERSON_NAME]"
type input "11915051611"
type input "[PERSON_NAME]"
type input "650 BLOCO 15 AP 33"
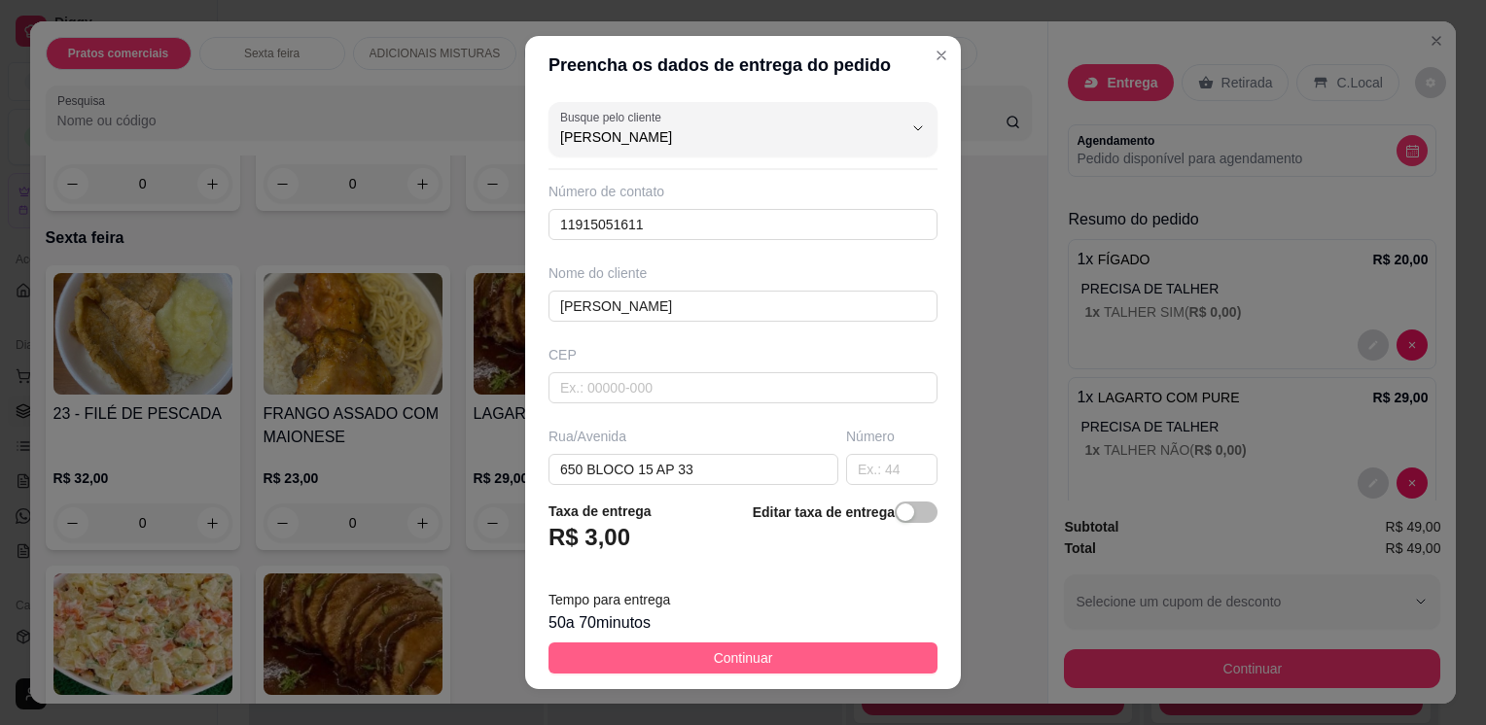
type input "[PERSON_NAME]"
click at [725, 651] on span "Continuar" at bounding box center [743, 658] width 59 height 21
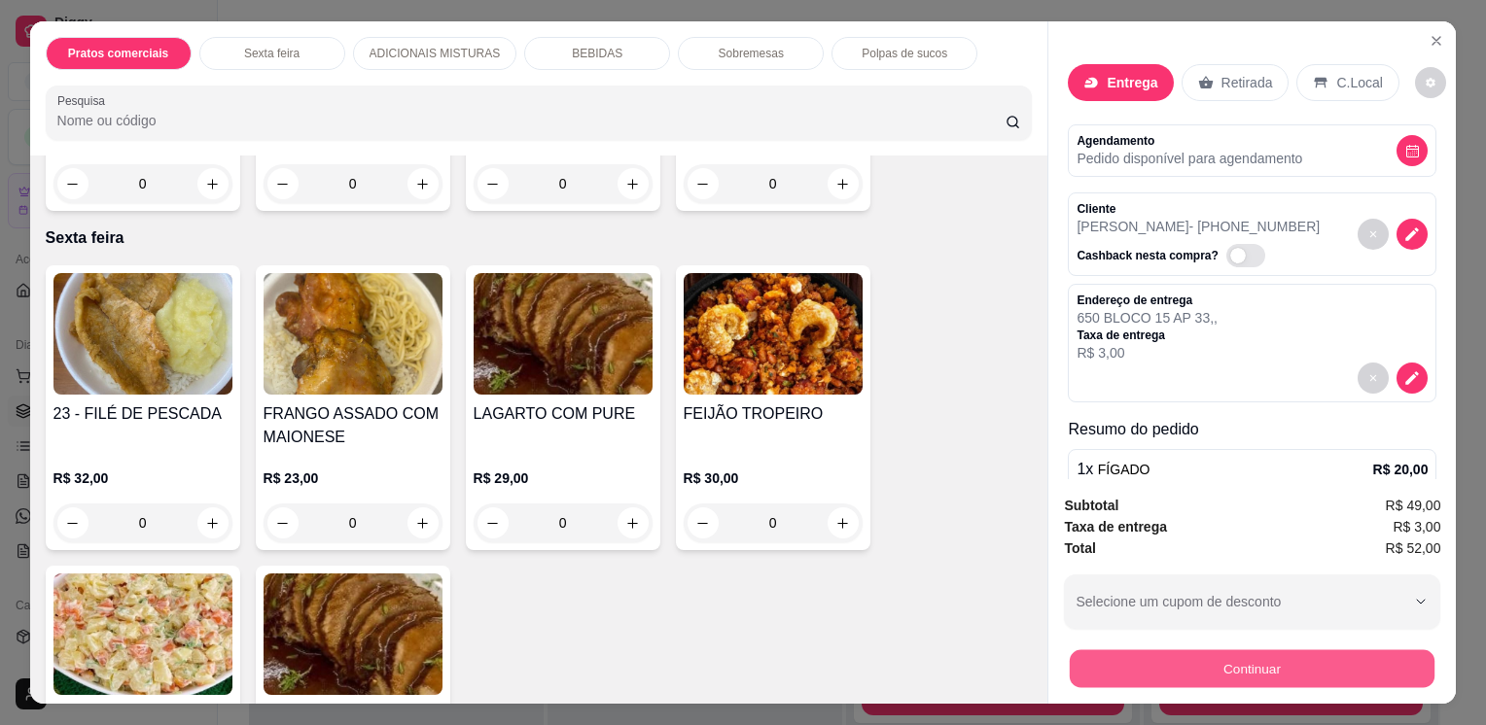
click at [1163, 664] on button "Continuar" at bounding box center [1252, 669] width 365 height 38
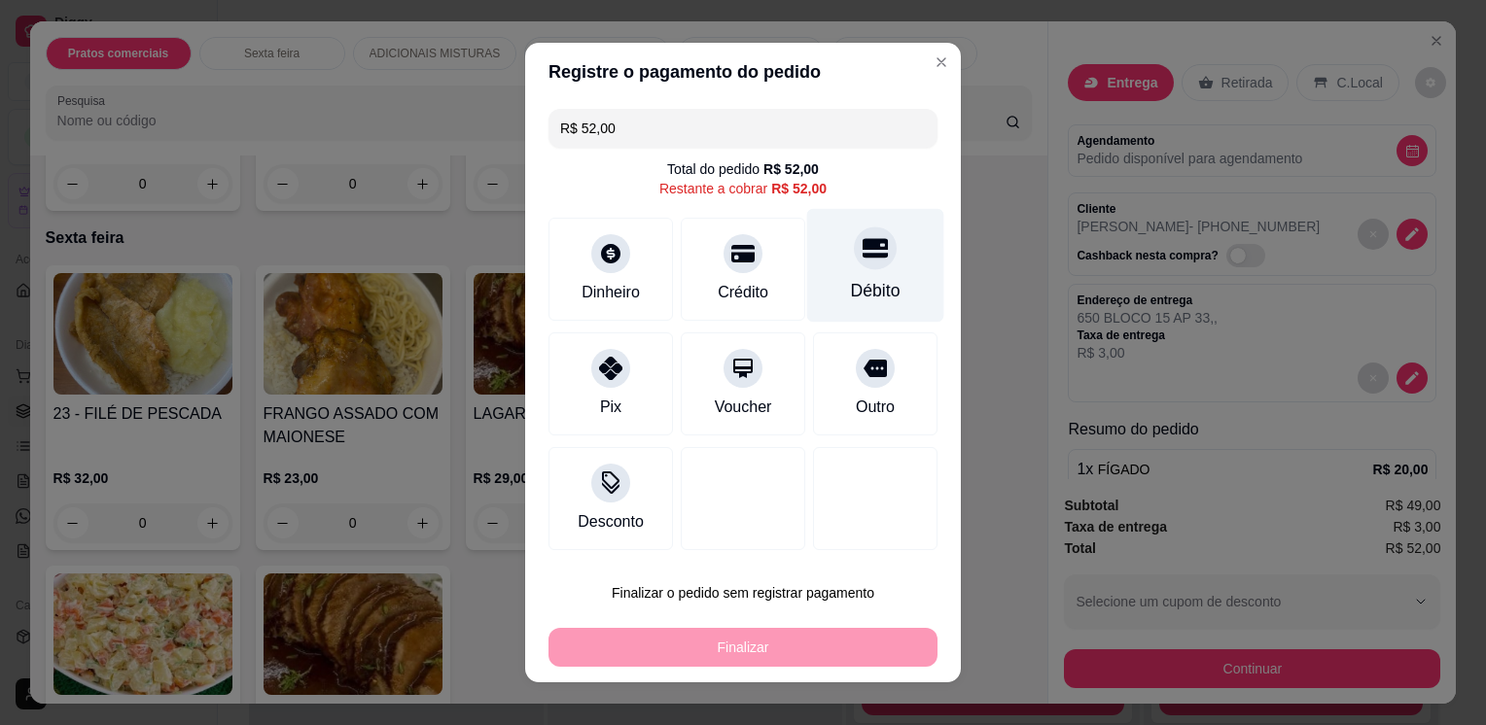
click at [825, 286] on div "Débito" at bounding box center [875, 266] width 137 height 114
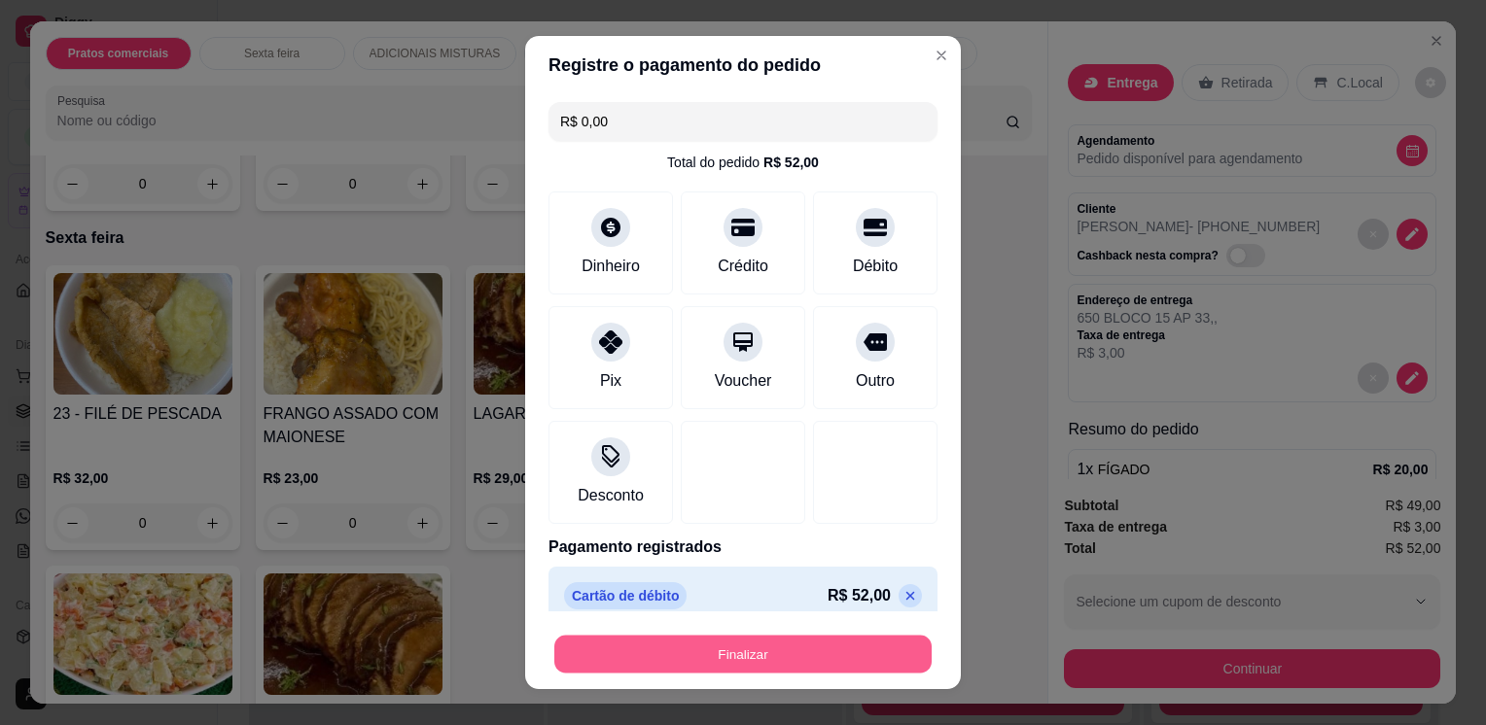
click at [743, 652] on button "Finalizar" at bounding box center [742, 654] width 377 height 38
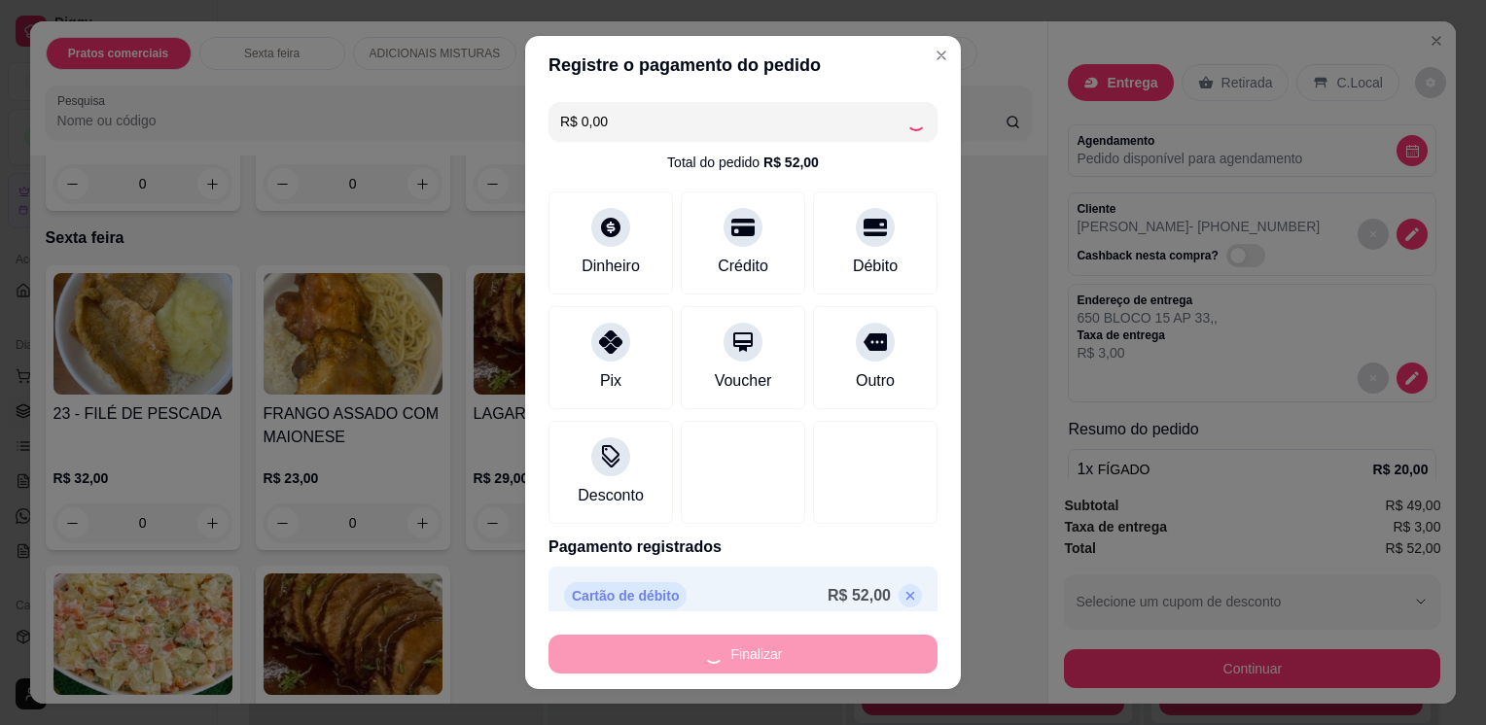
type input "-R$ 52,00"
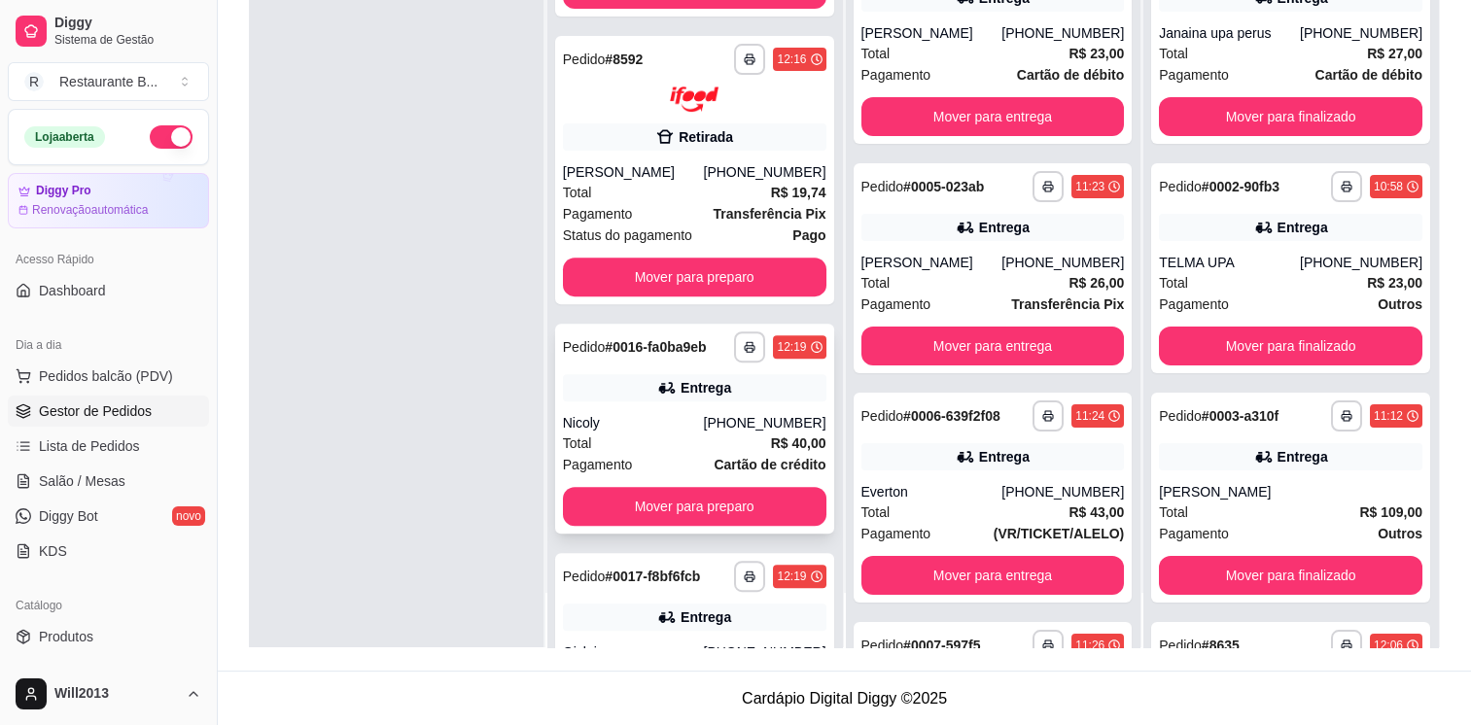
scroll to position [788, 0]
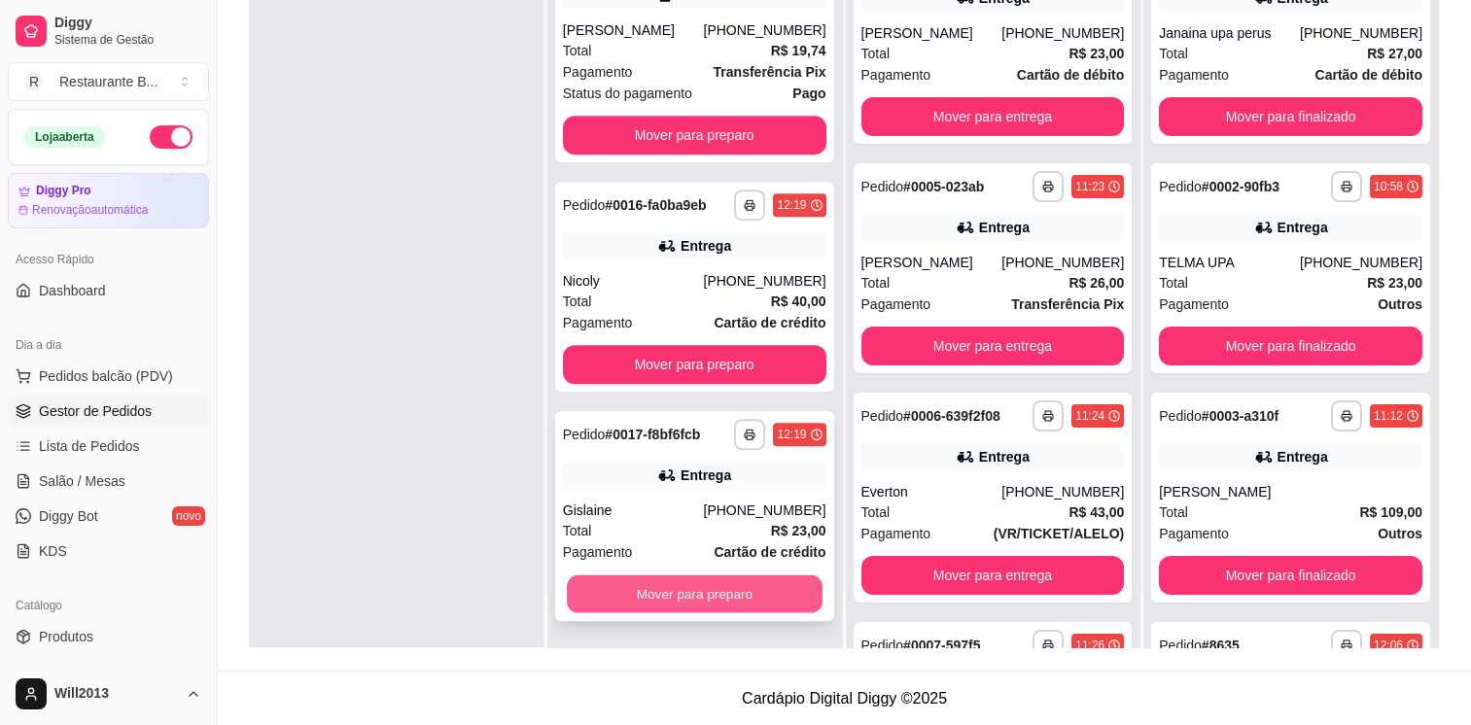
click at [642, 609] on button "Mover para preparo" at bounding box center [695, 595] width 256 height 38
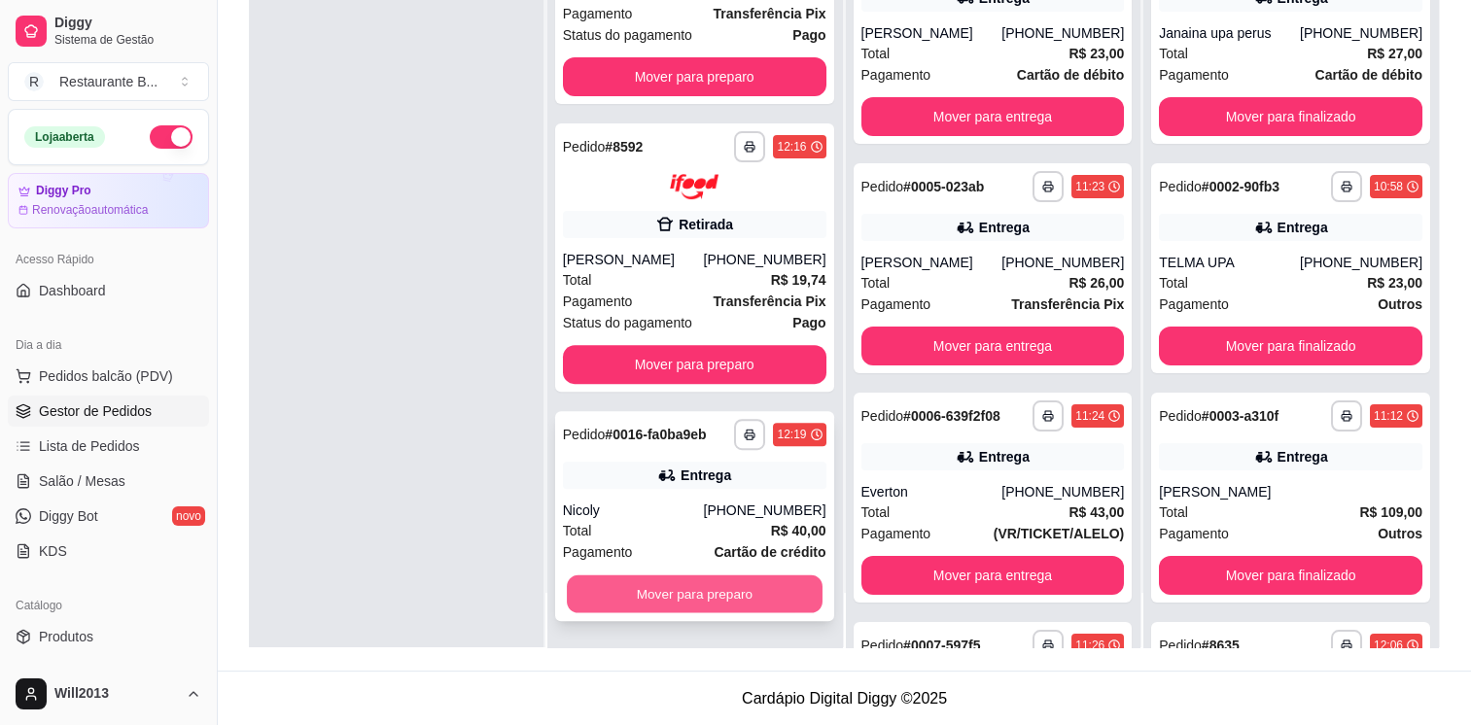
click at [649, 589] on button "Mover para preparo" at bounding box center [695, 595] width 256 height 38
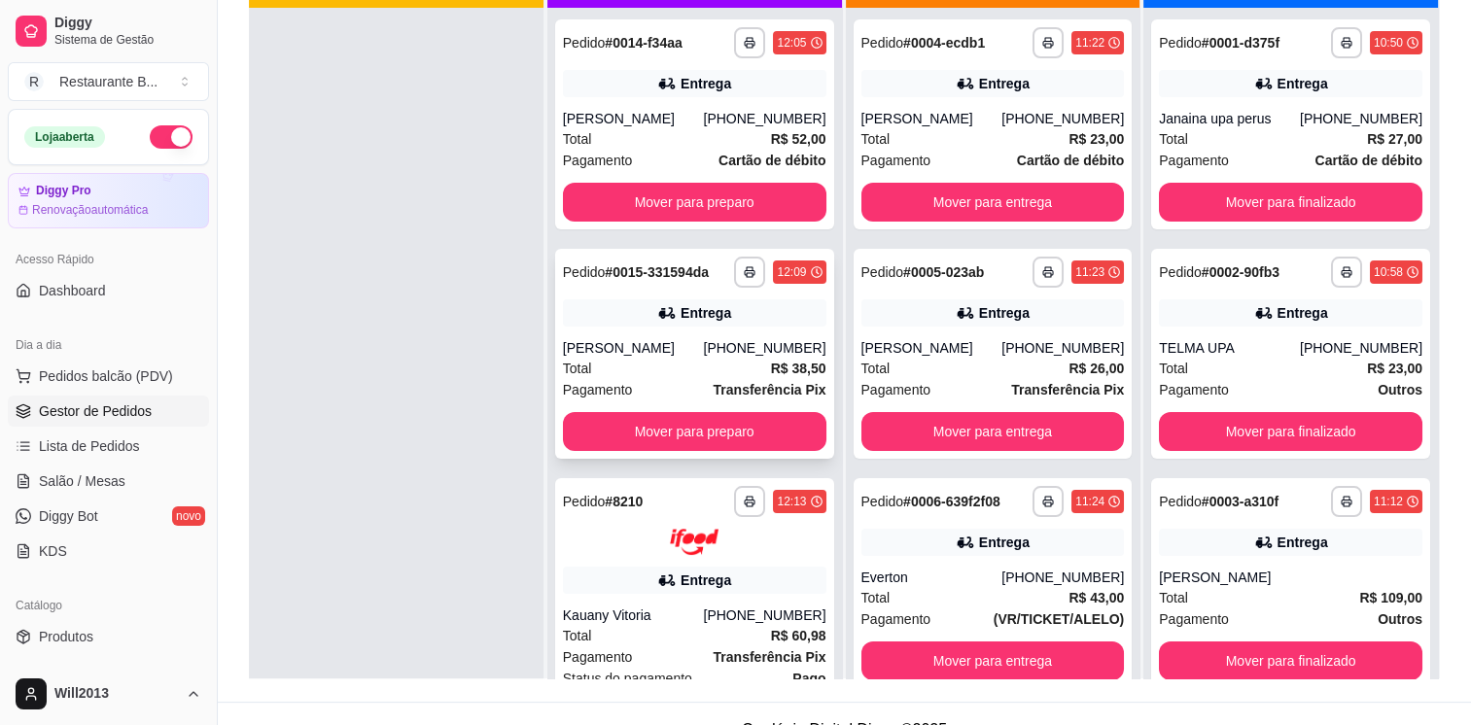
scroll to position [279, 0]
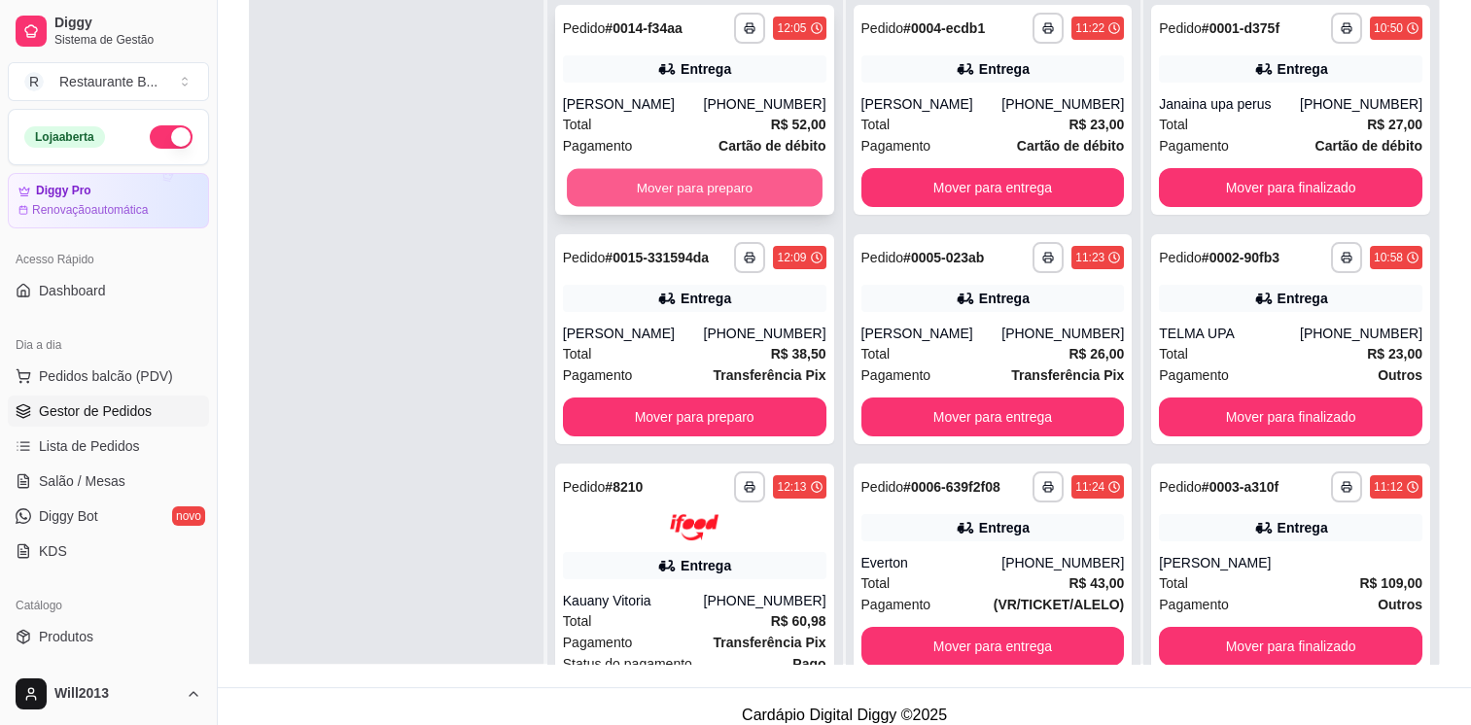
click at [737, 194] on button "Mover para preparo" at bounding box center [695, 188] width 256 height 38
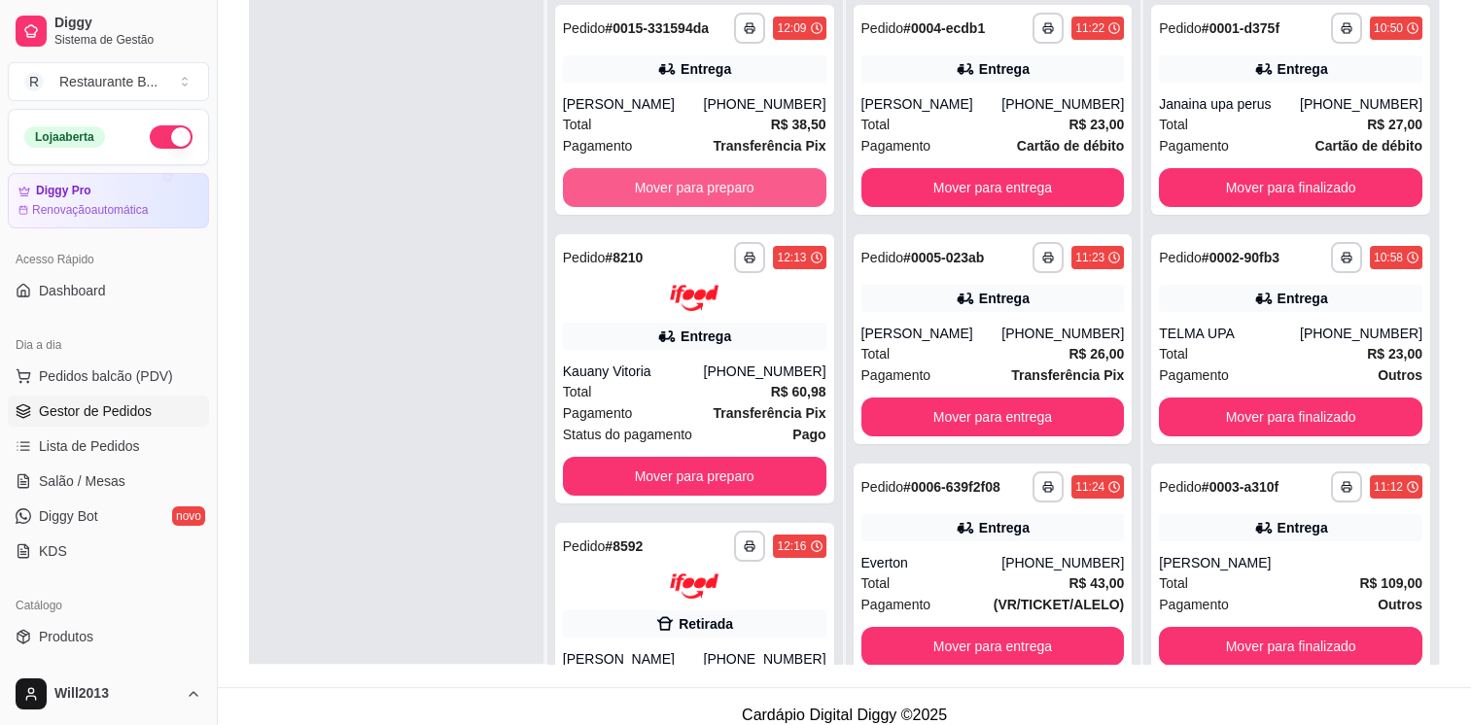
click at [737, 194] on button "Mover para preparo" at bounding box center [695, 187] width 264 height 39
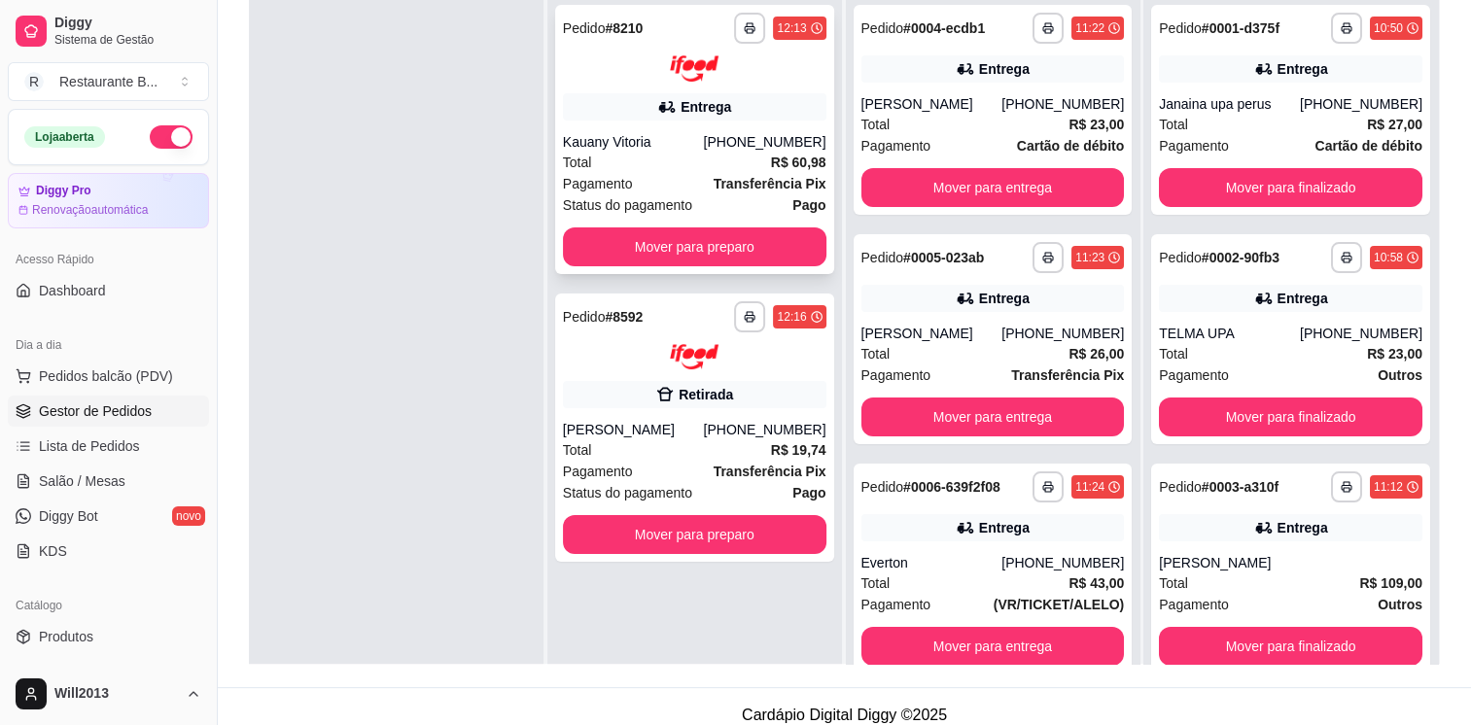
click at [749, 109] on div "Entrega" at bounding box center [695, 106] width 264 height 27
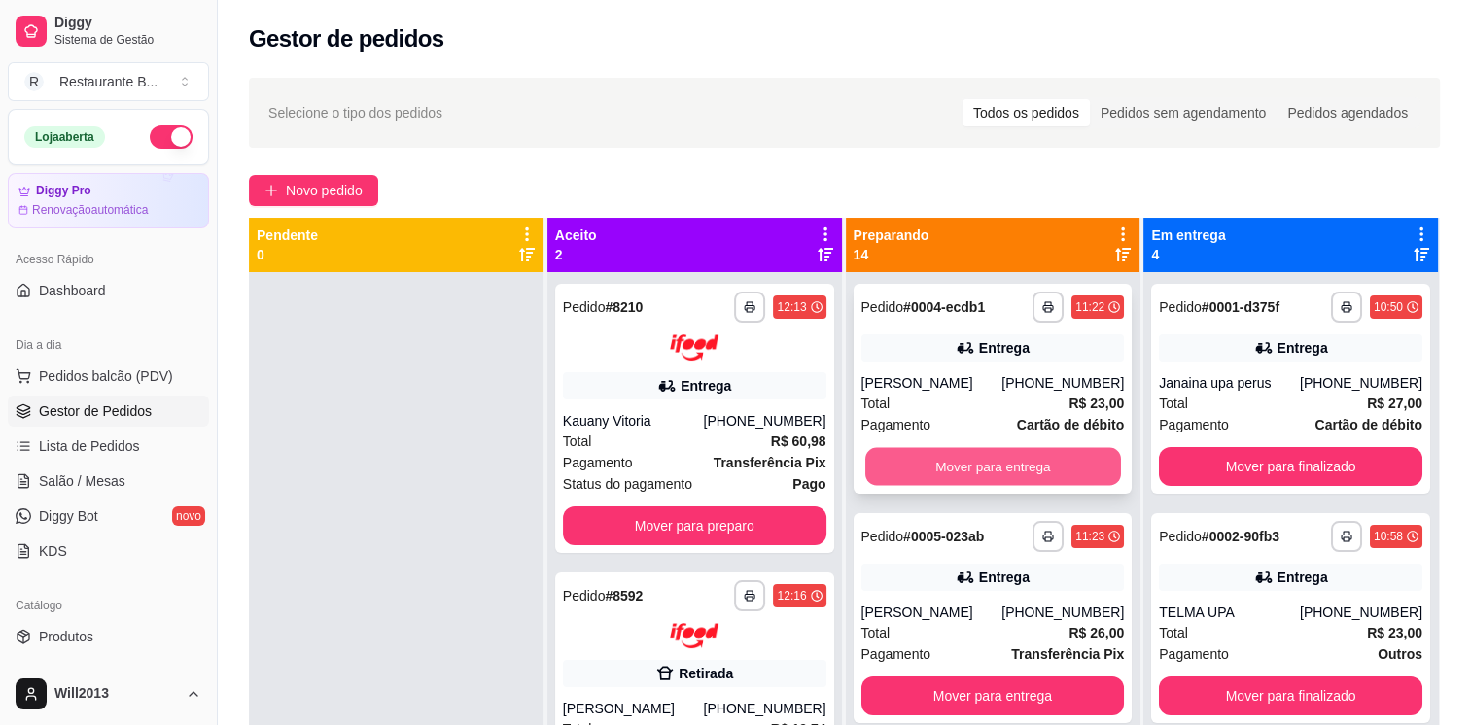
click at [1012, 480] on button "Mover para entrega" at bounding box center [993, 467] width 256 height 38
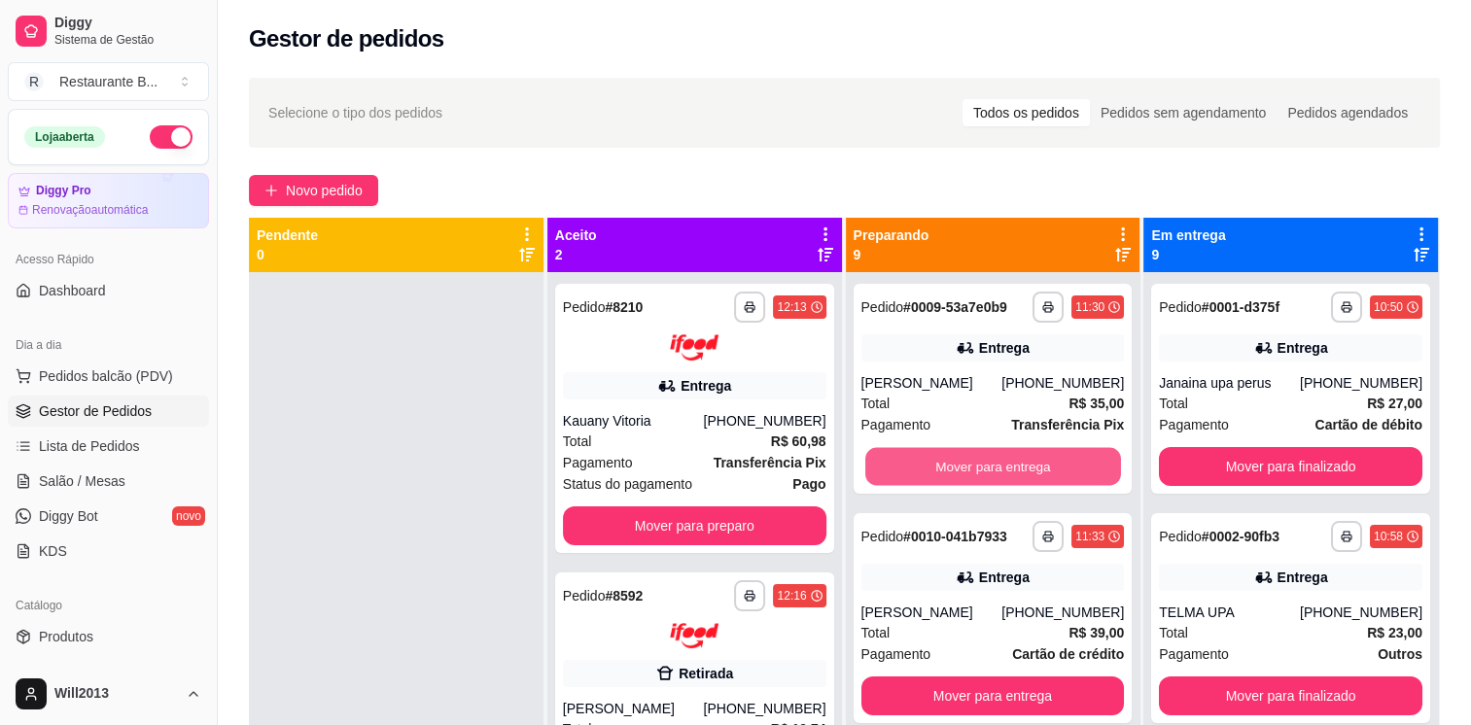
click at [1012, 480] on button "Mover para entrega" at bounding box center [993, 467] width 256 height 38
click at [1018, 469] on button "Mover para entrega" at bounding box center [994, 466] width 264 height 39
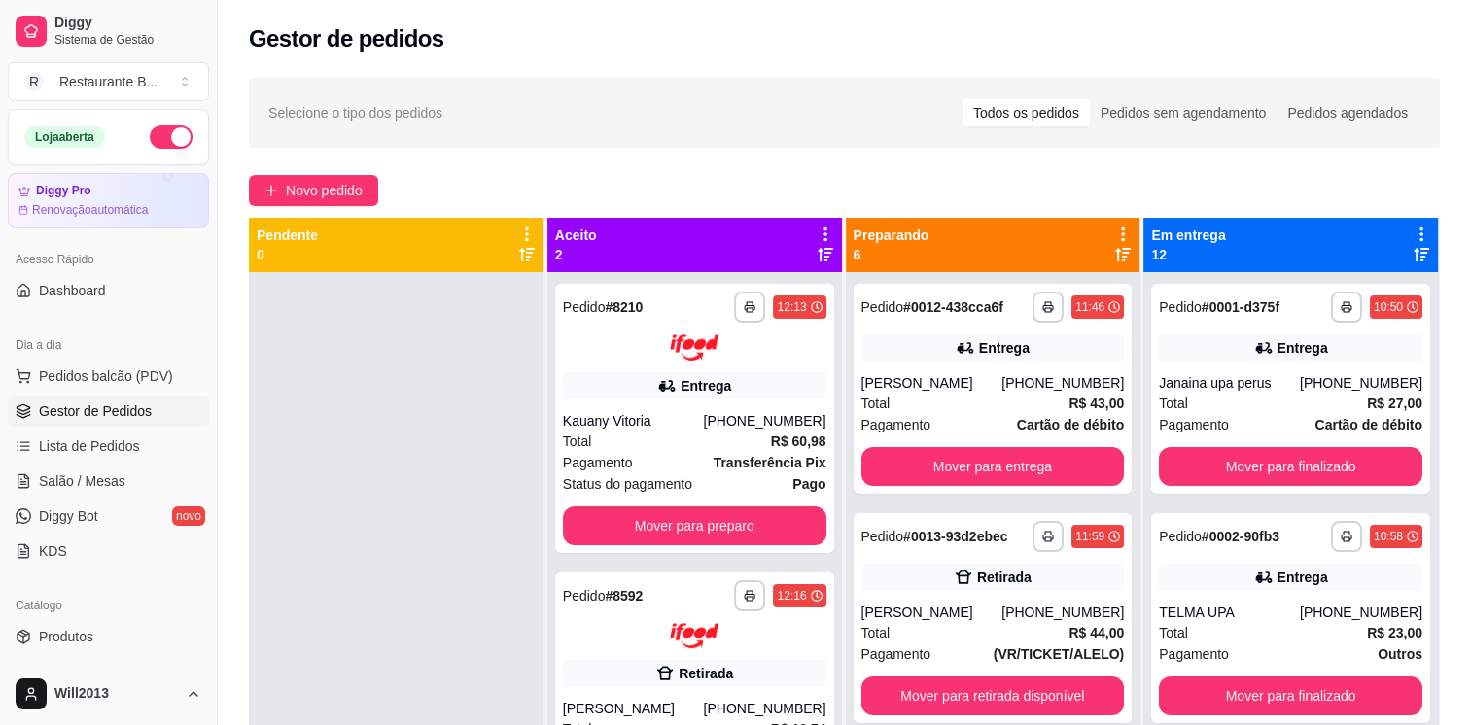
click at [413, 724] on html "Diggy Sistema de Gestão R Restaurante B ... Loja aberta Diggy Pro Renovação aut…" at bounding box center [735, 362] width 1471 height 725
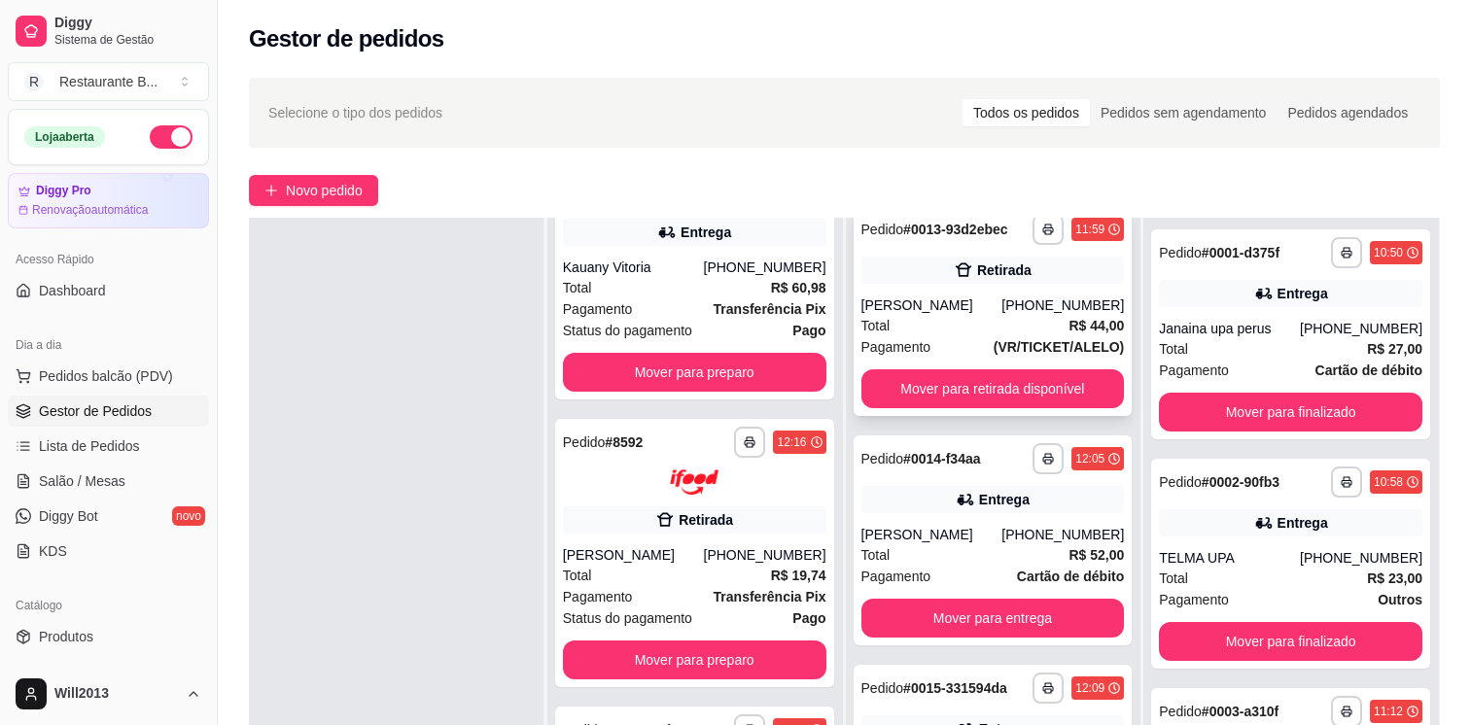
scroll to position [261, 0]
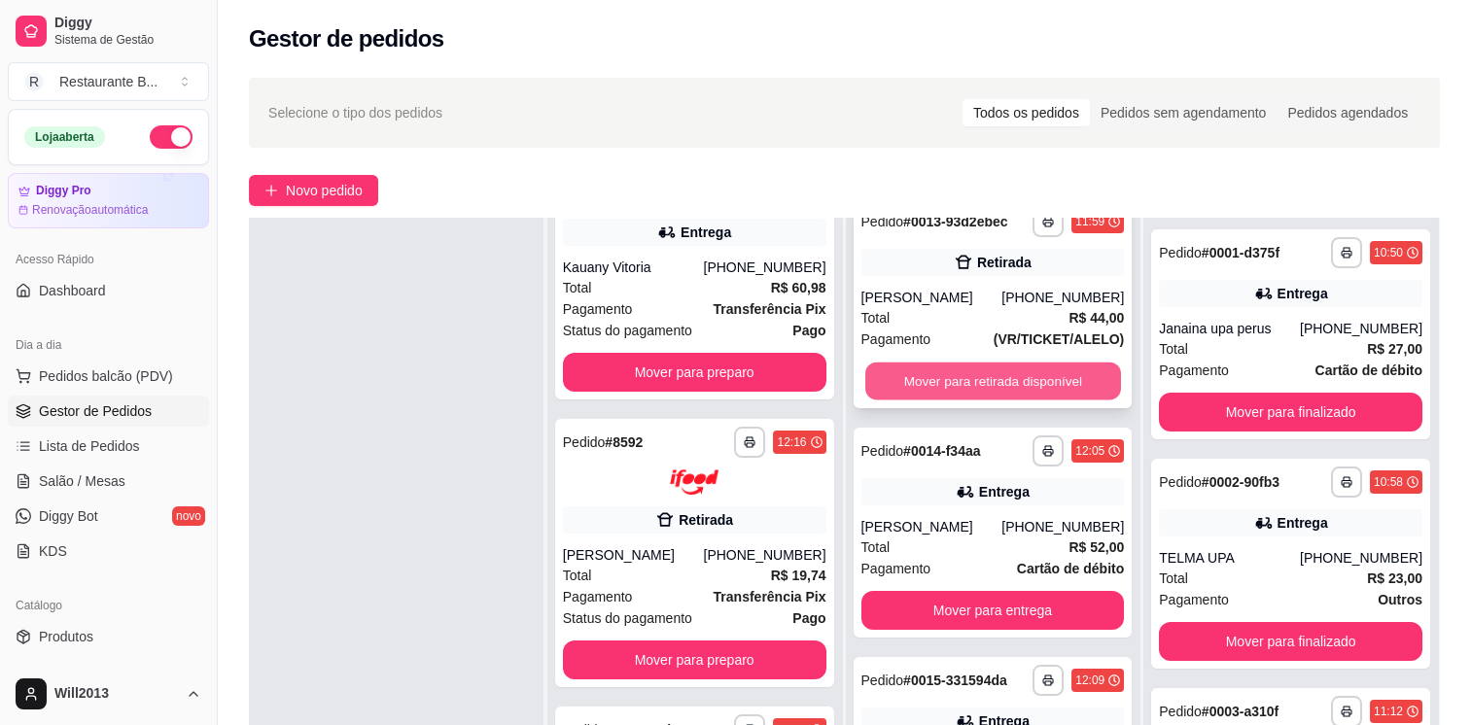
click at [971, 392] on button "Mover para retirada disponível" at bounding box center [993, 382] width 256 height 38
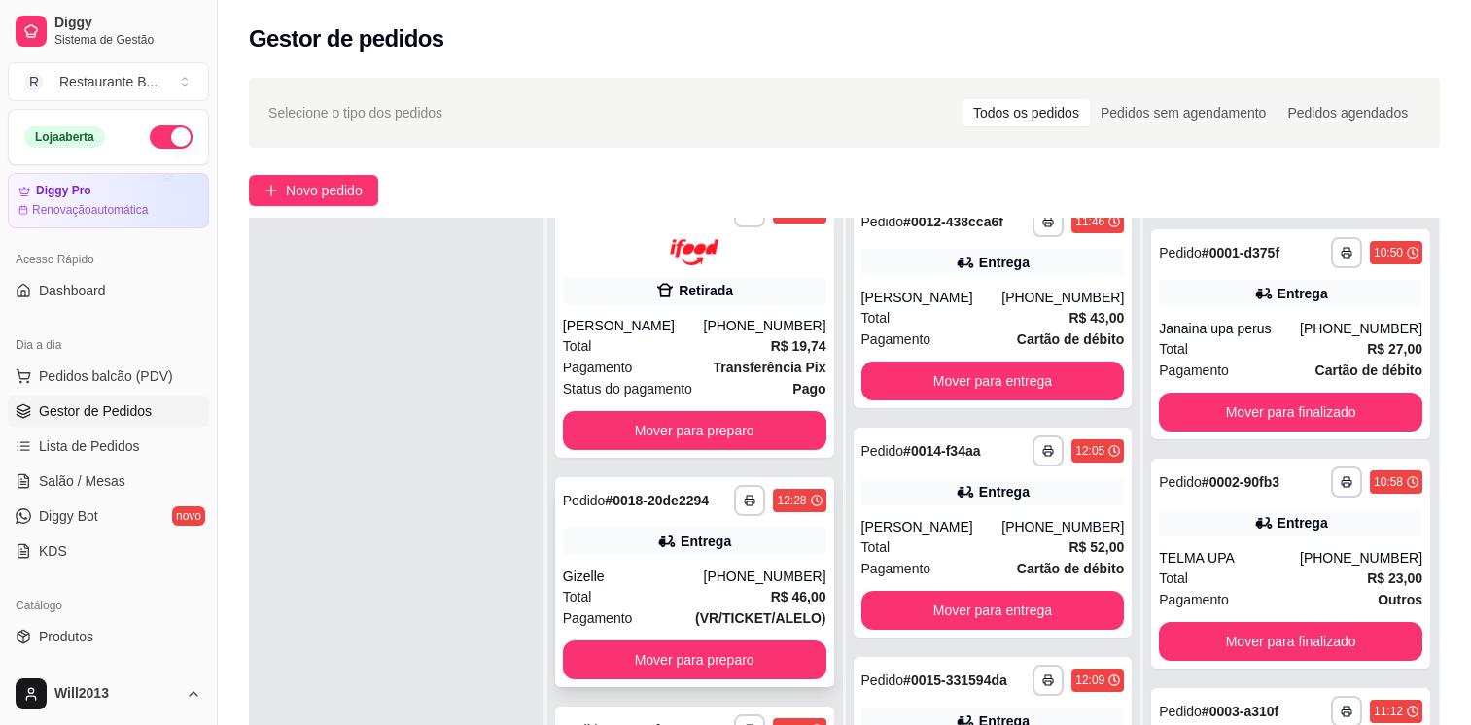
scroll to position [233, 0]
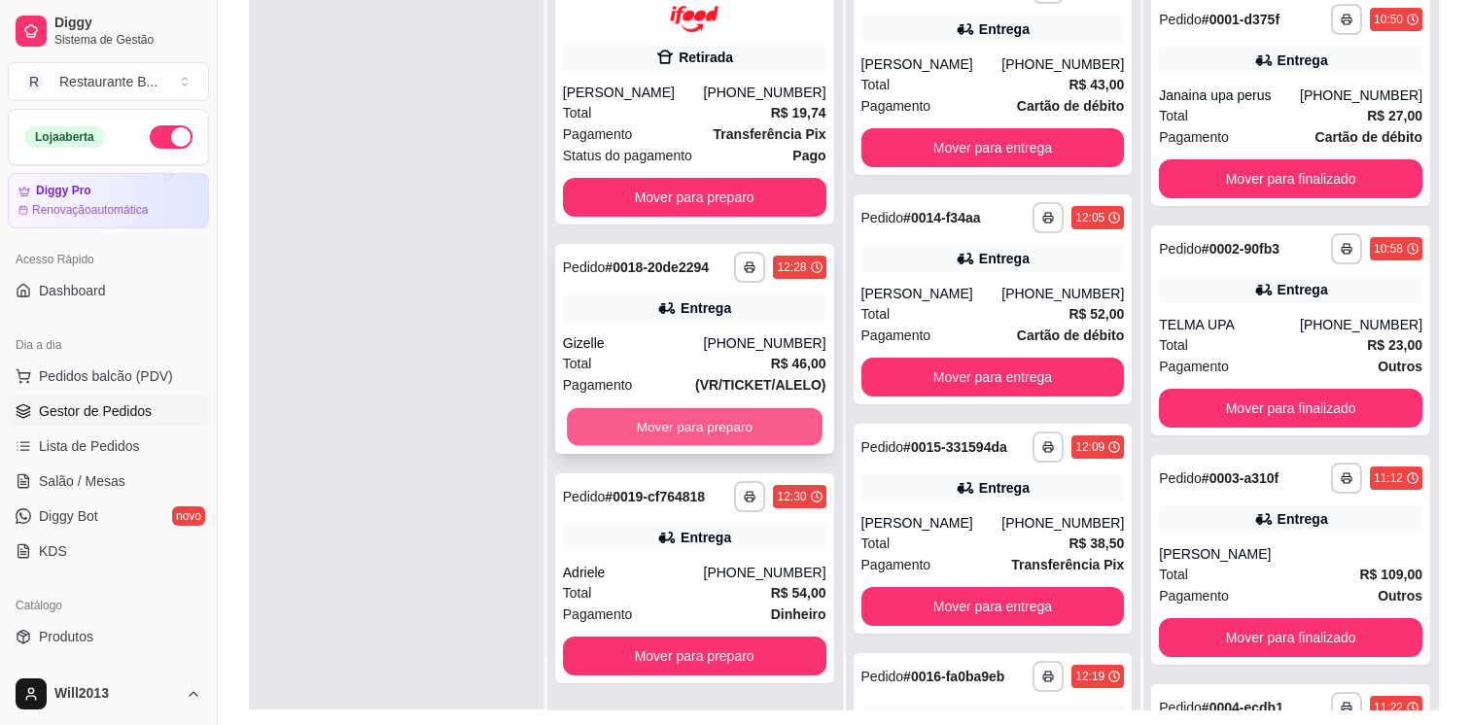
click at [681, 438] on button "Mover para preparo" at bounding box center [695, 426] width 256 height 38
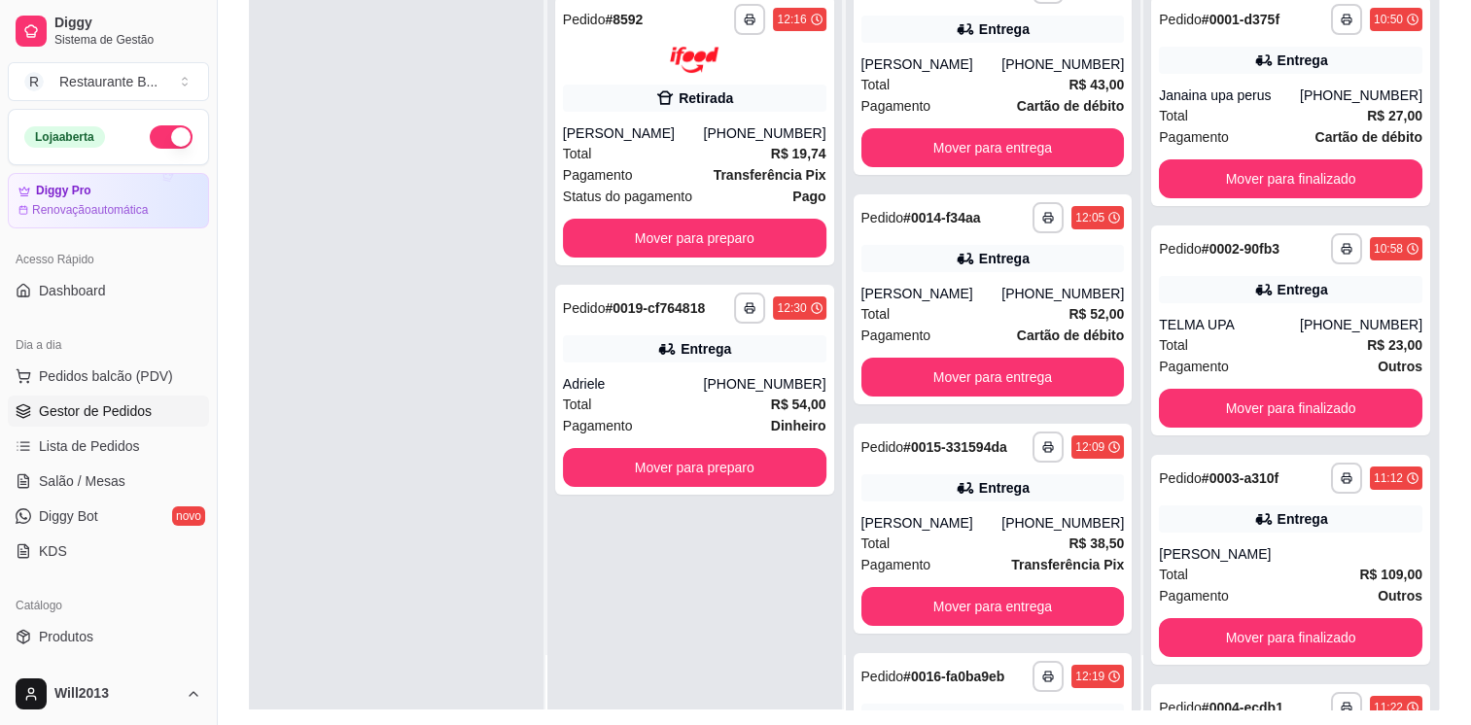
scroll to position [0, 0]
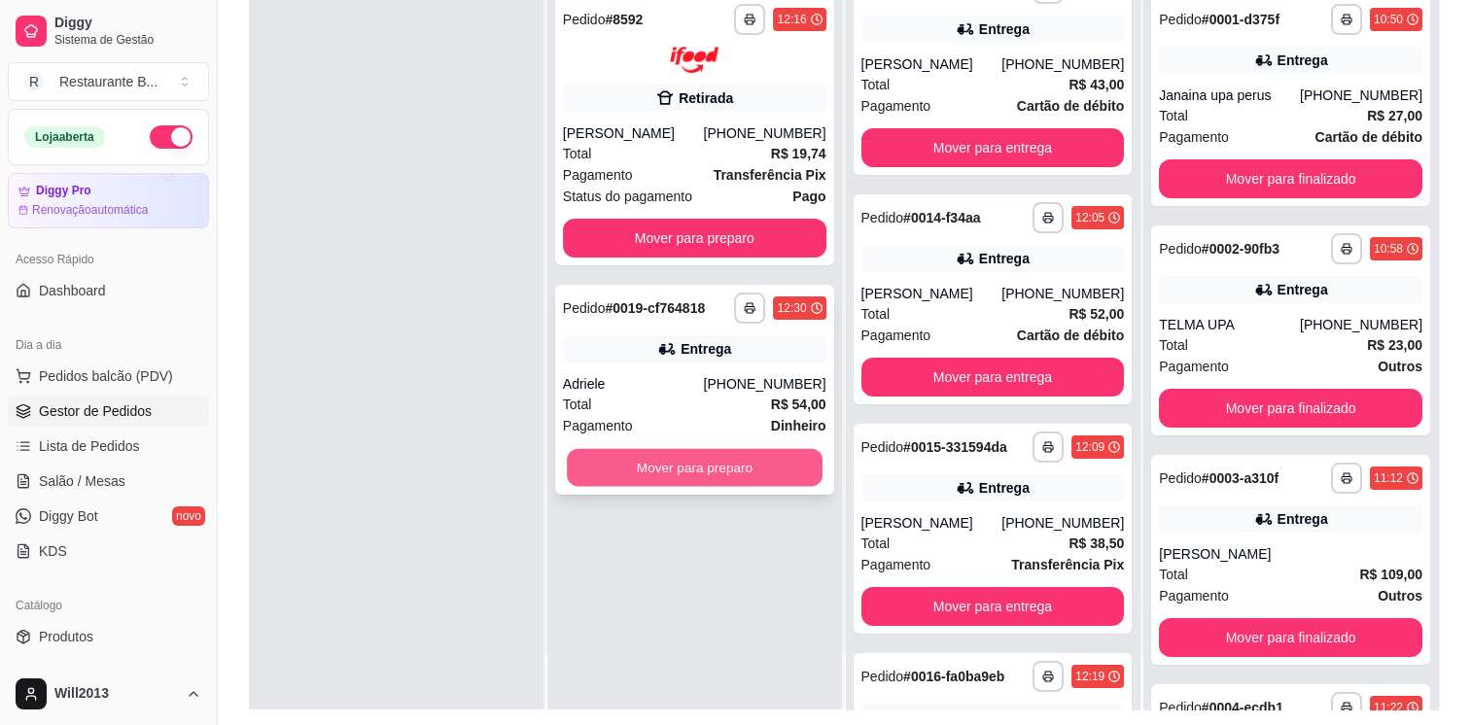
click at [685, 455] on button "Mover para preparo" at bounding box center [695, 467] width 256 height 38
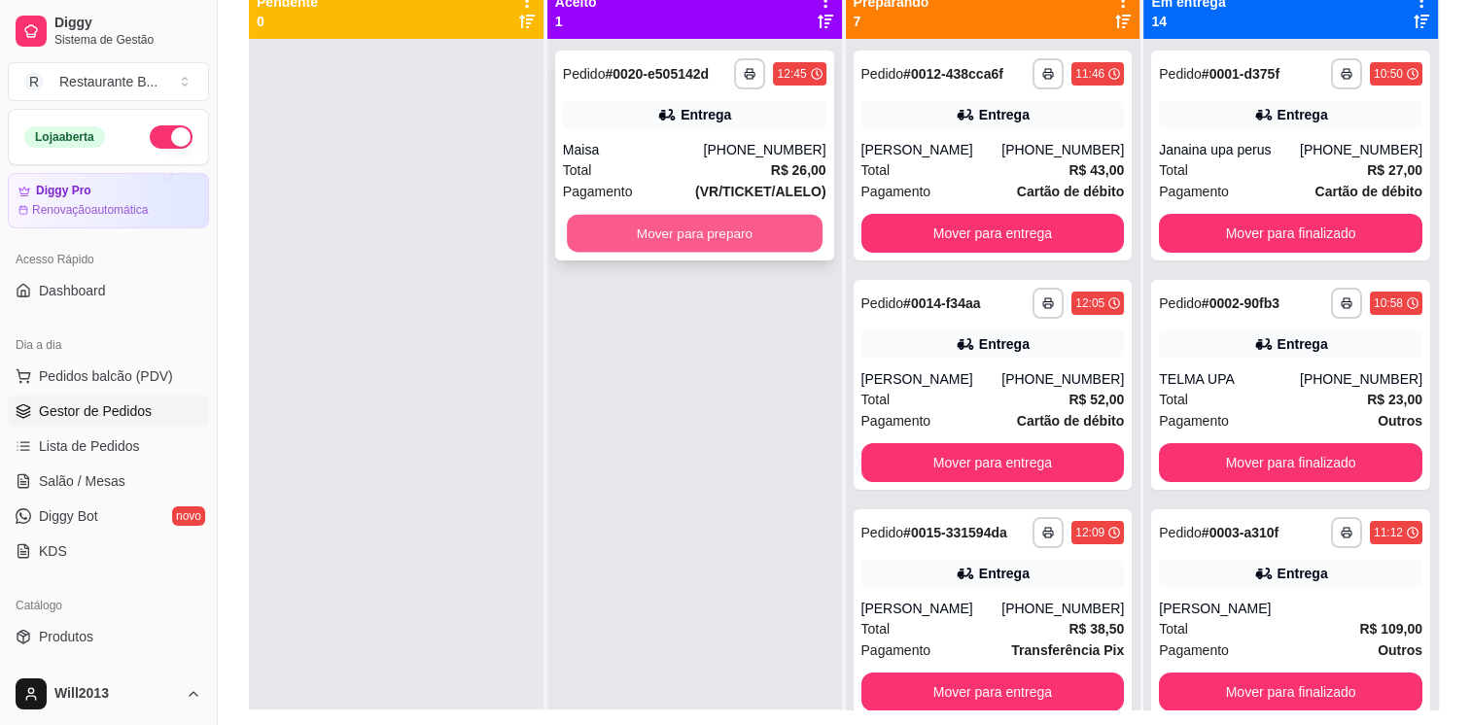
click at [785, 247] on button "Mover para preparo" at bounding box center [695, 234] width 256 height 38
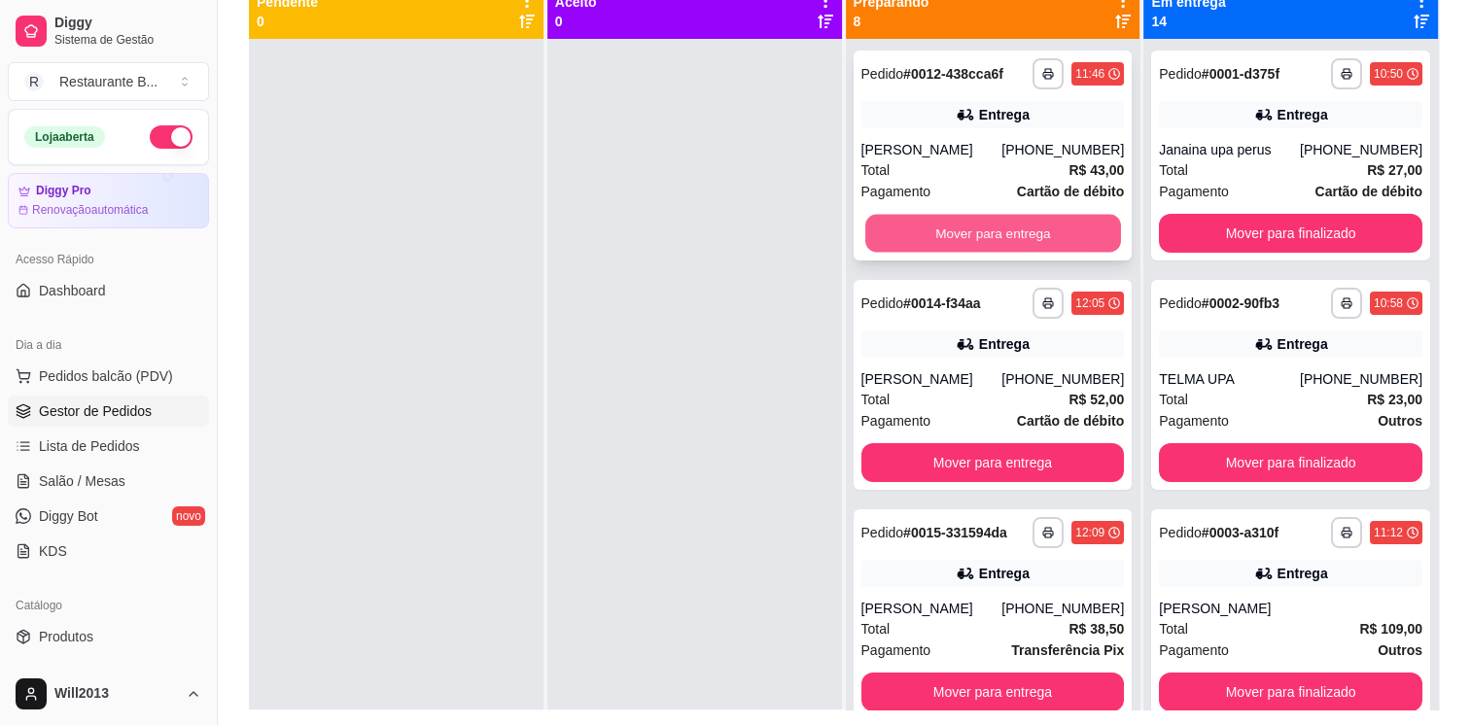
click at [927, 234] on button "Mover para entrega" at bounding box center [993, 234] width 256 height 38
click at [927, 234] on button "Mover para entrega" at bounding box center [994, 233] width 264 height 39
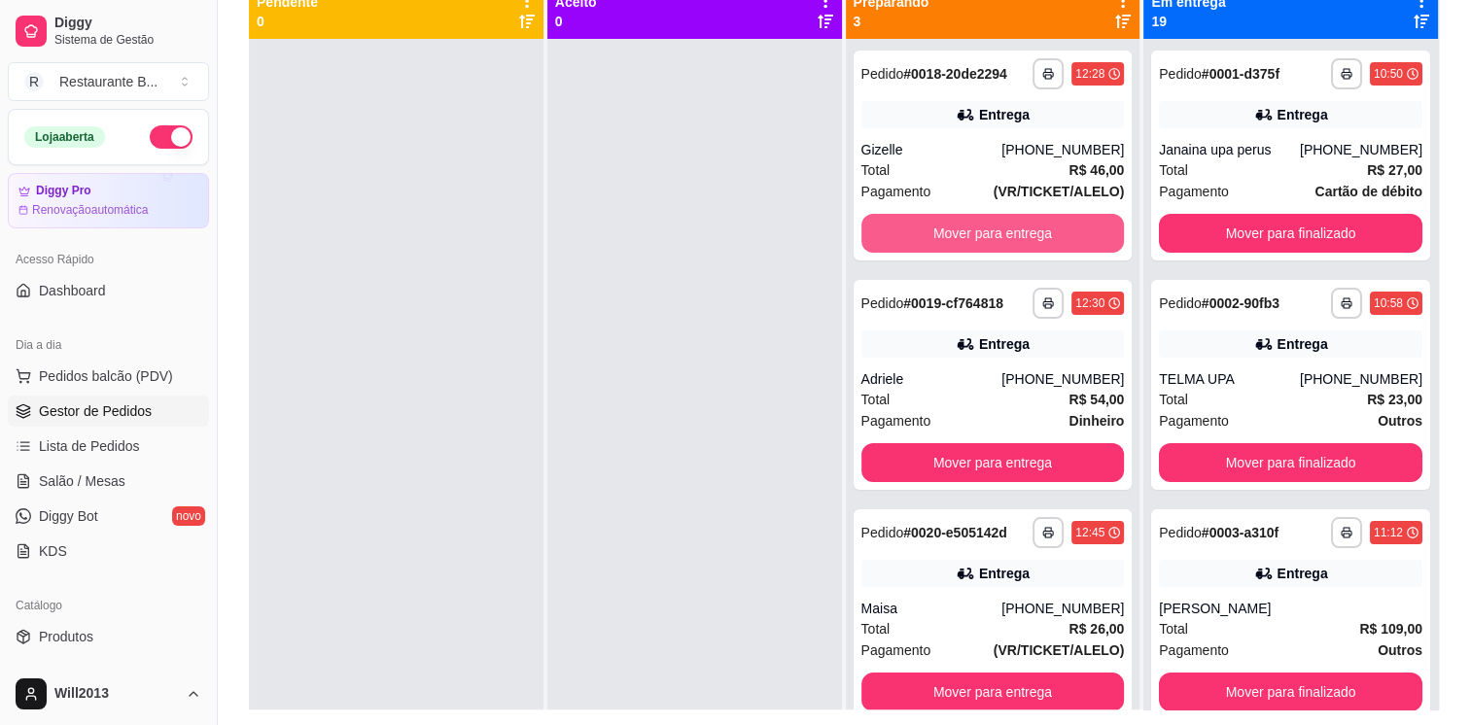
click at [927, 234] on button "Mover para entrega" at bounding box center [994, 233] width 264 height 39
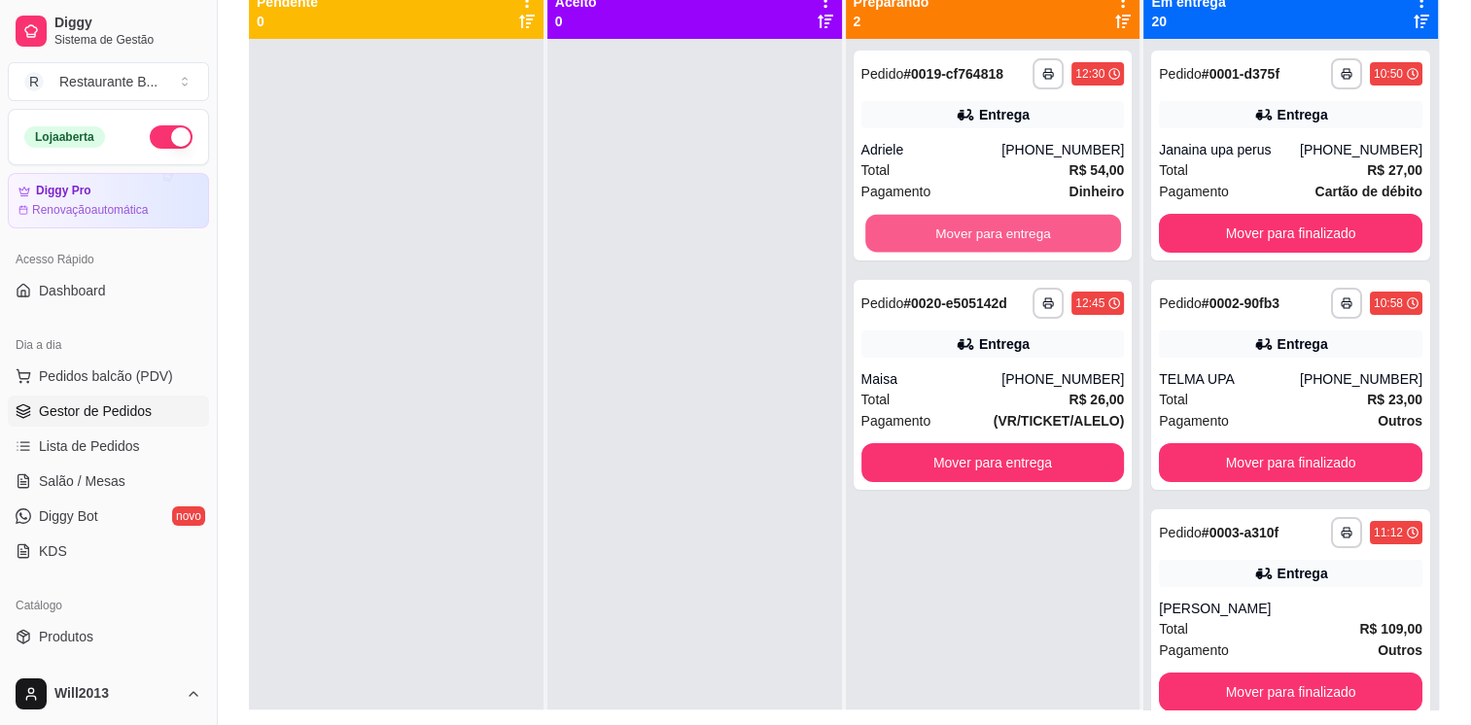
click at [927, 234] on button "Mover para entrega" at bounding box center [993, 234] width 256 height 38
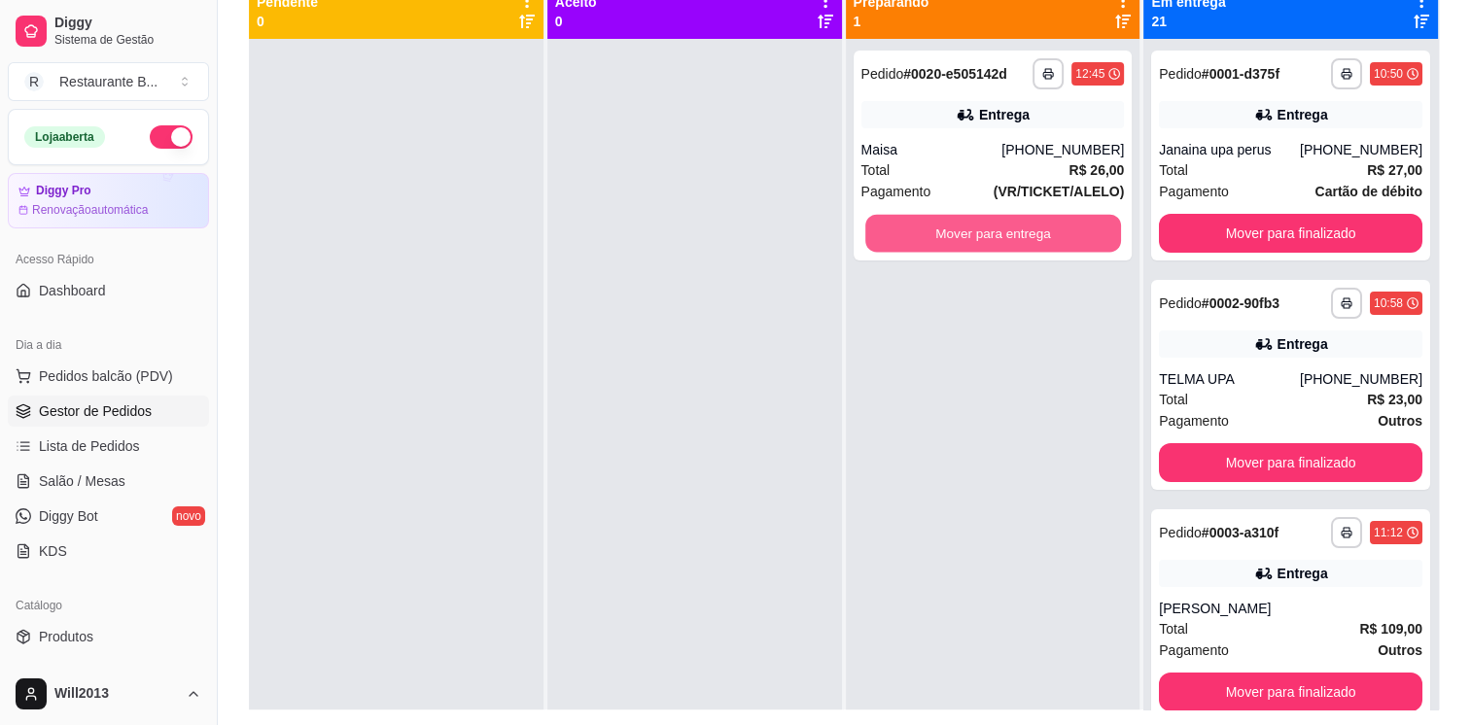
click at [927, 234] on button "Mover para entrega" at bounding box center [993, 234] width 256 height 38
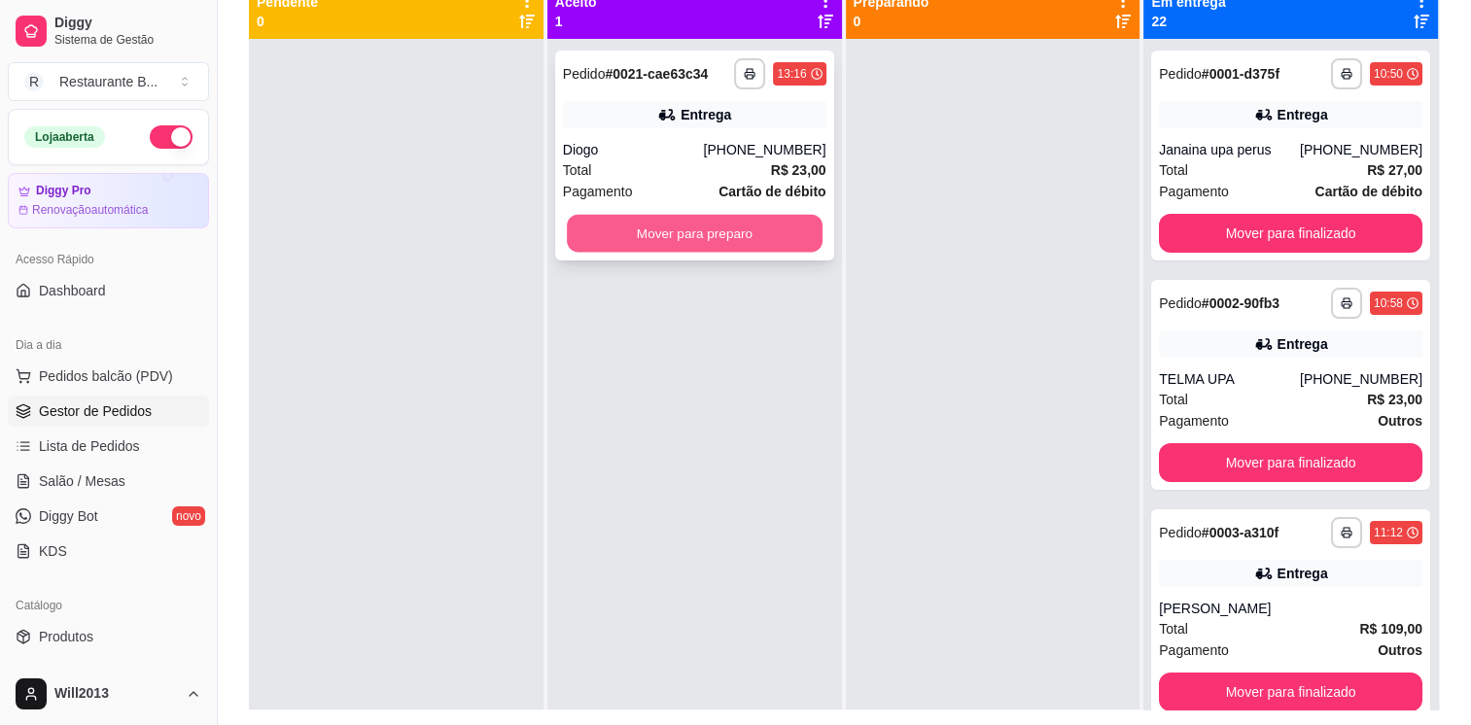
click at [659, 243] on button "Mover para preparo" at bounding box center [695, 234] width 256 height 38
